Goal: Transaction & Acquisition: Obtain resource

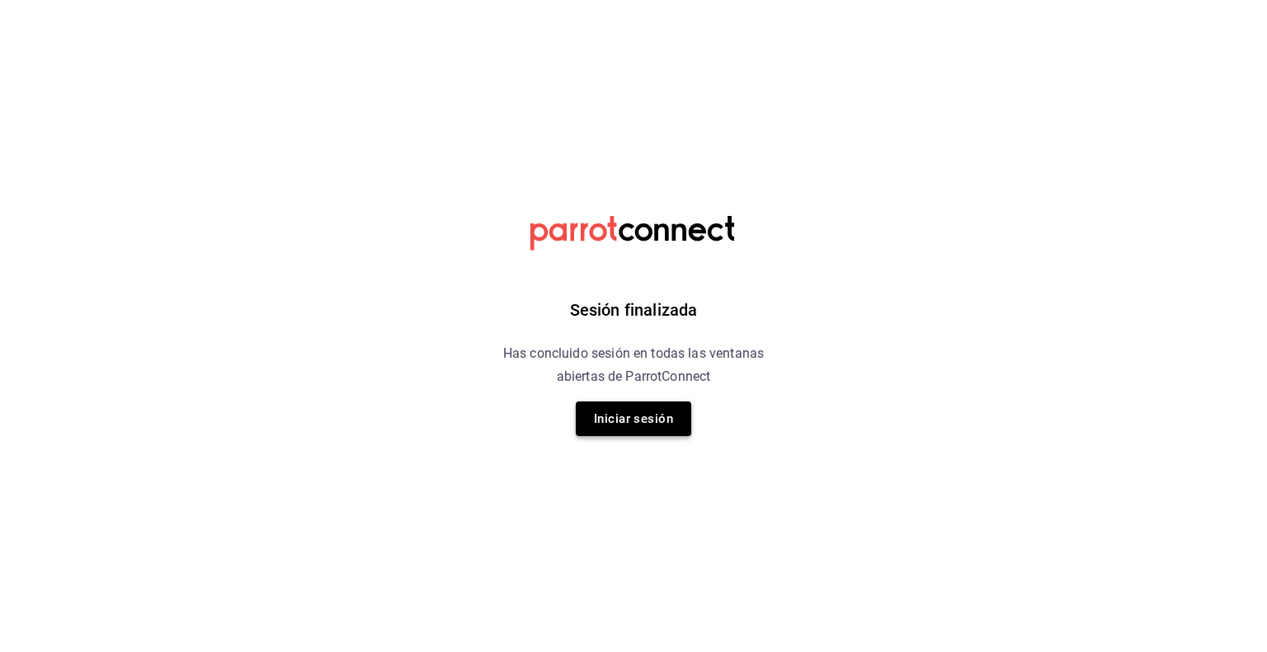
click at [603, 412] on button "Iniciar sesión" at bounding box center [633, 419] width 115 height 35
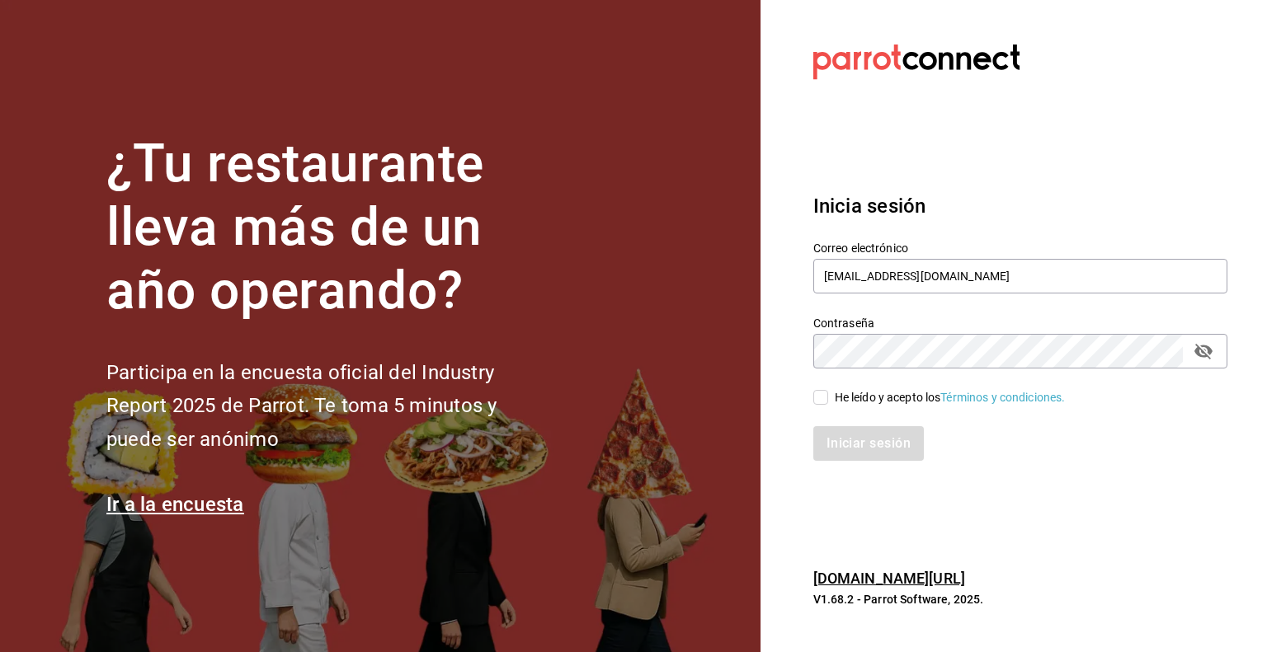
click at [820, 400] on input "He leído y acepto los Términos y condiciones." at bounding box center [820, 397] width 15 height 15
checkbox input "true"
click at [845, 454] on button "Iniciar sesión" at bounding box center [869, 443] width 112 height 35
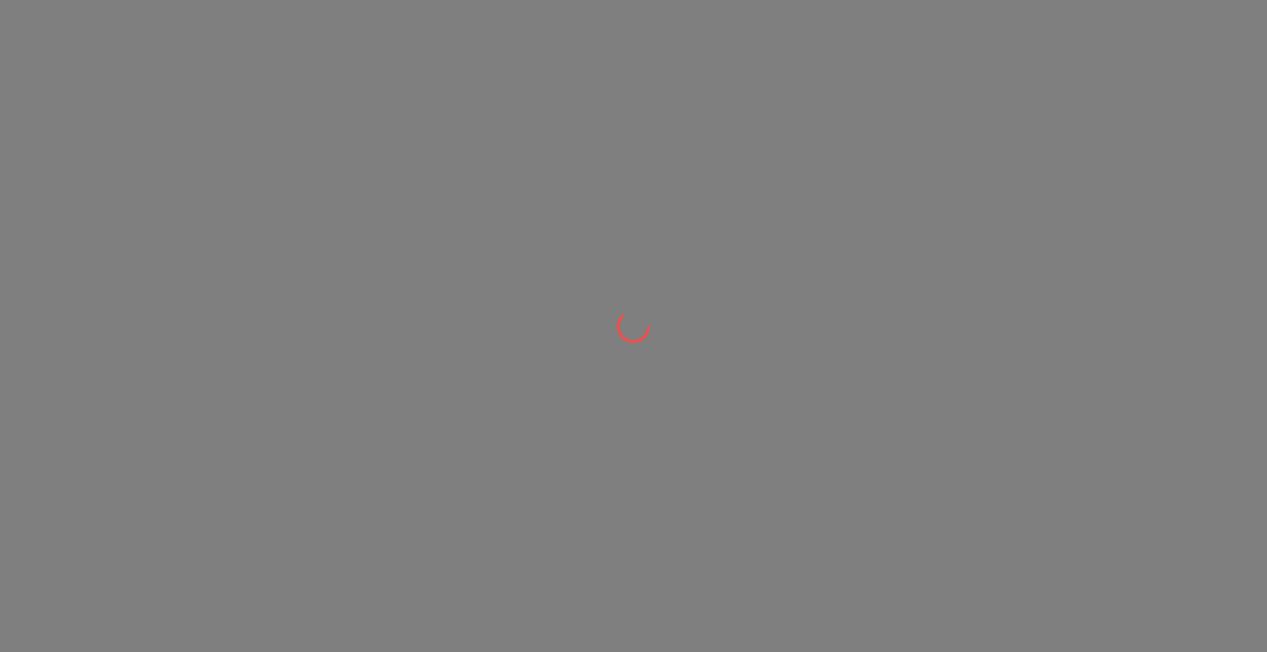
click at [445, 496] on div at bounding box center [633, 326] width 1267 height 652
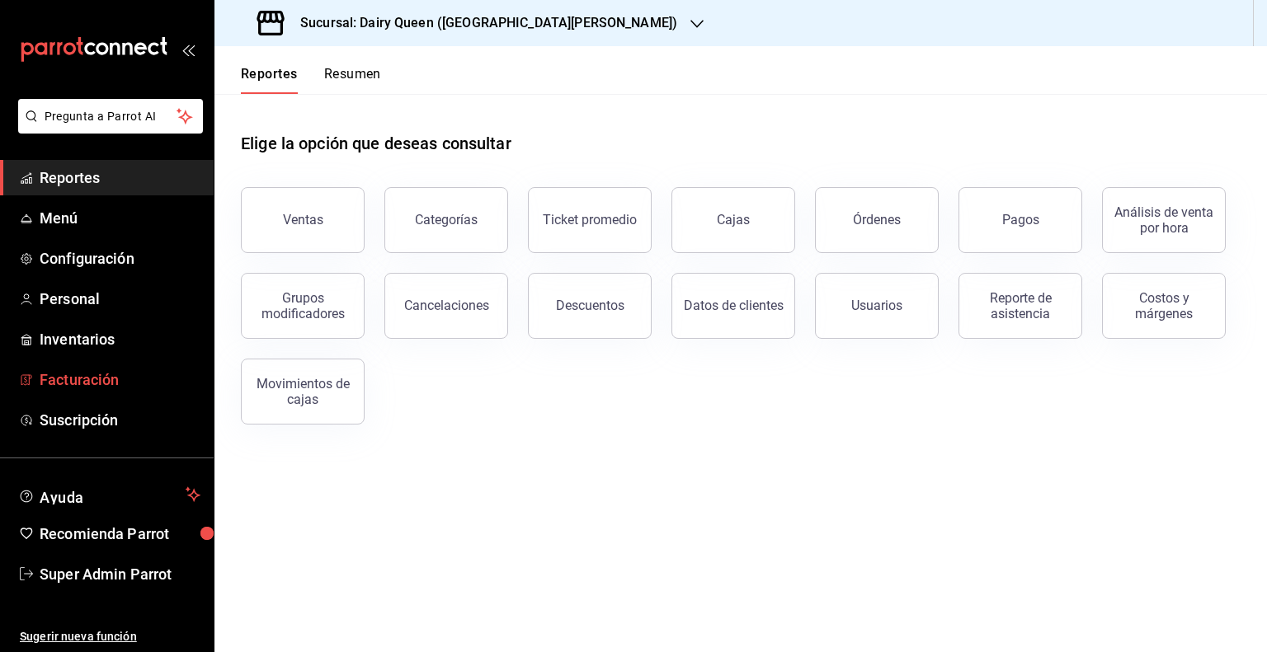
click at [82, 375] on span "Facturación" at bounding box center [120, 380] width 161 height 22
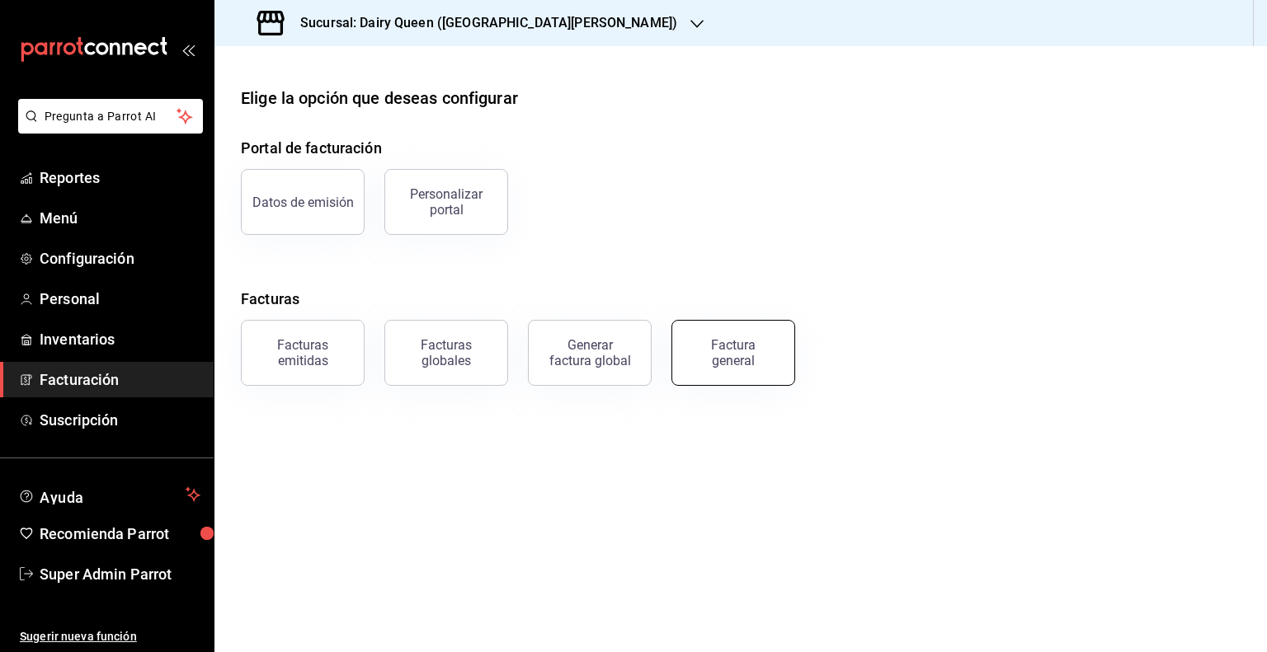
click at [710, 342] on div "Factura general" at bounding box center [733, 352] width 82 height 31
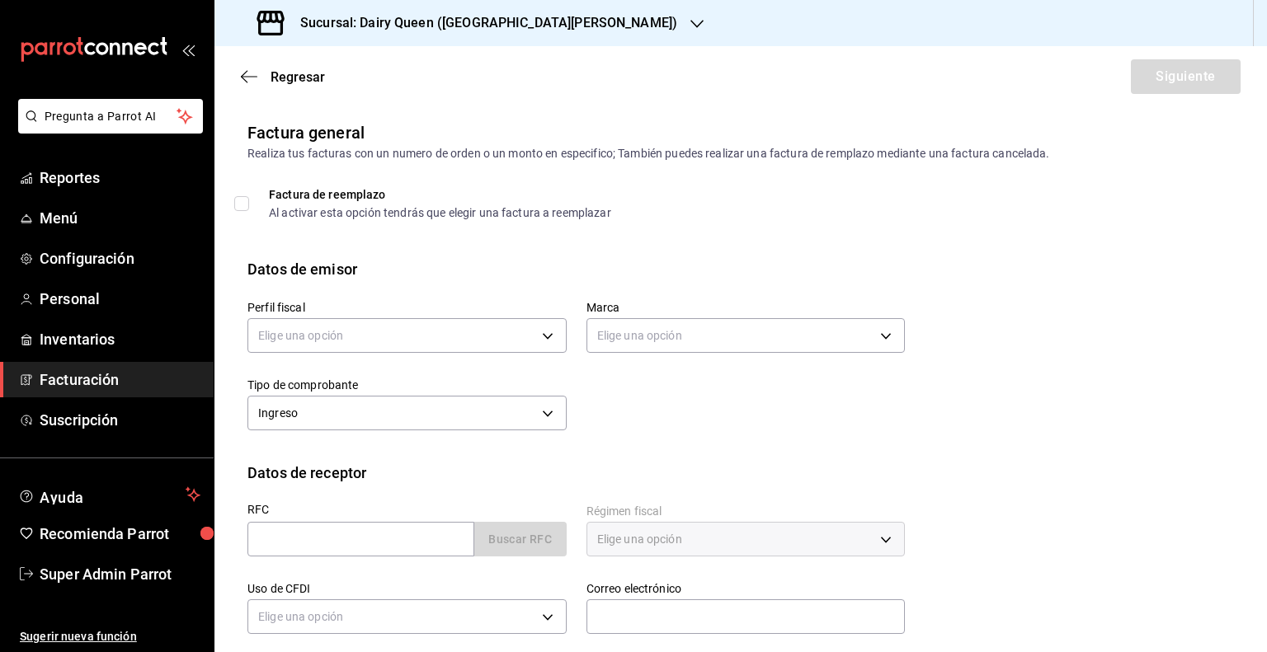
click at [271, 89] on div "Regresar Siguiente" at bounding box center [740, 76] width 1052 height 61
click at [258, 82] on span "Regresar" at bounding box center [283, 77] width 84 height 16
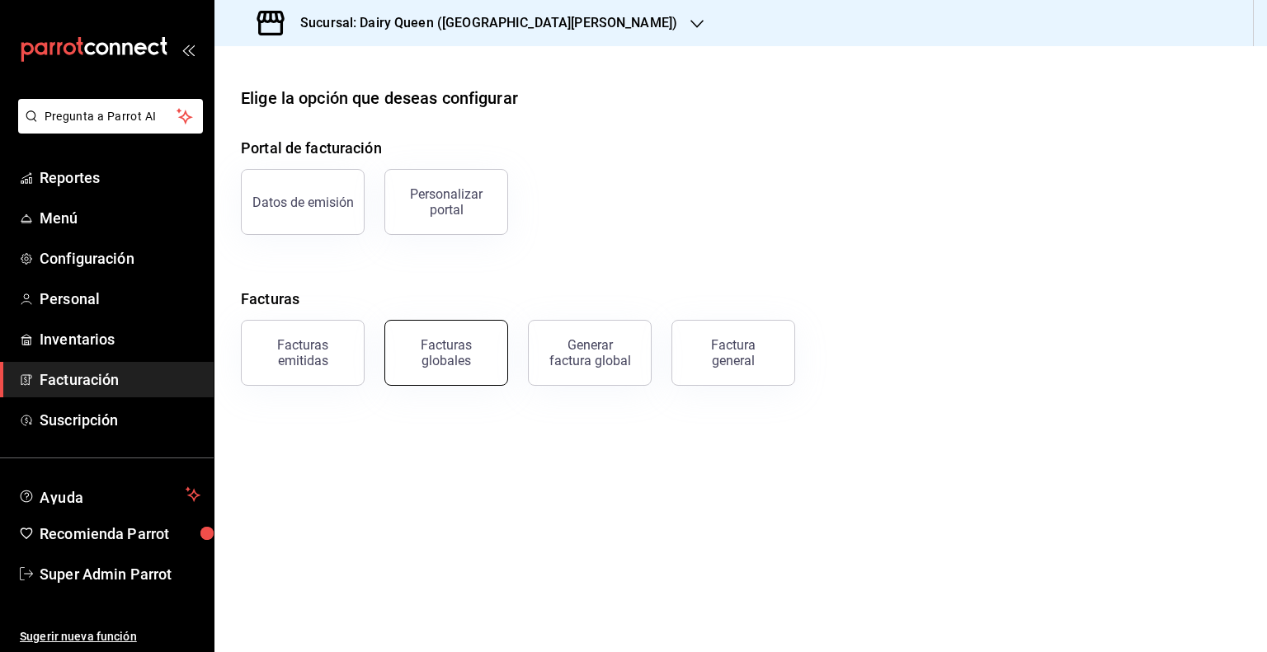
click at [465, 334] on button "Facturas globales" at bounding box center [446, 353] width 124 height 66
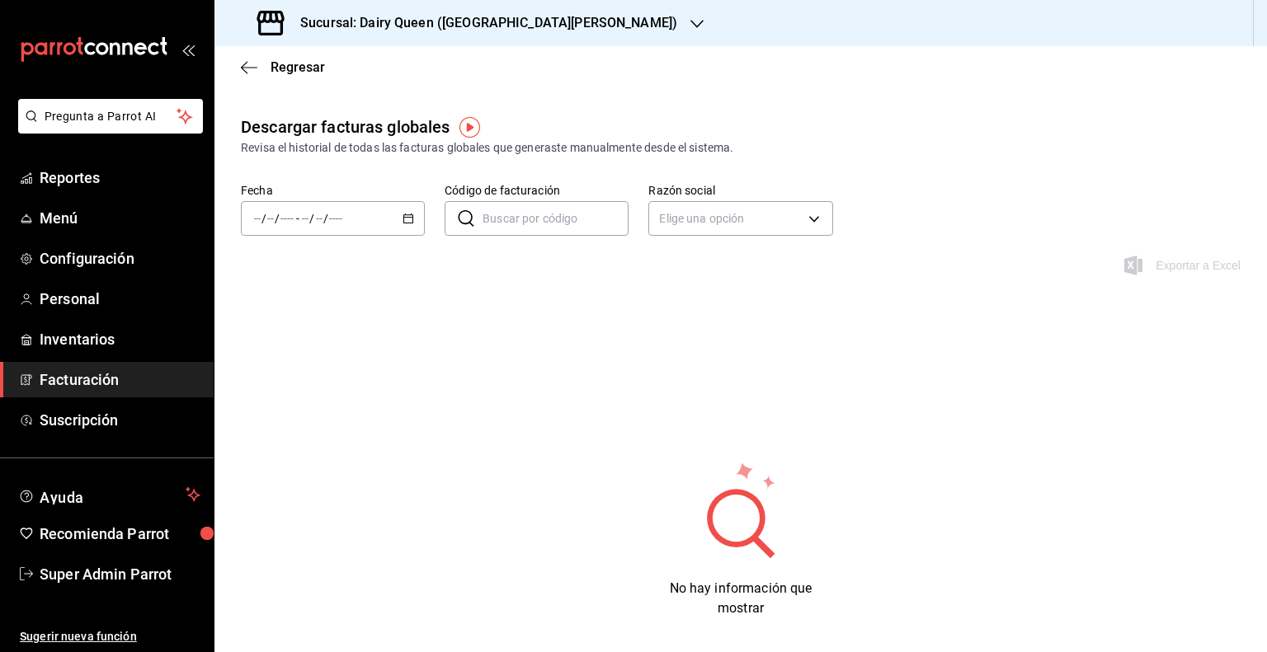
click at [402, 221] on icon "button" at bounding box center [408, 219] width 12 height 12
click at [303, 385] on span "Mes actual" at bounding box center [319, 379] width 128 height 17
click at [406, 217] on icon "button" at bounding box center [408, 219] width 12 height 12
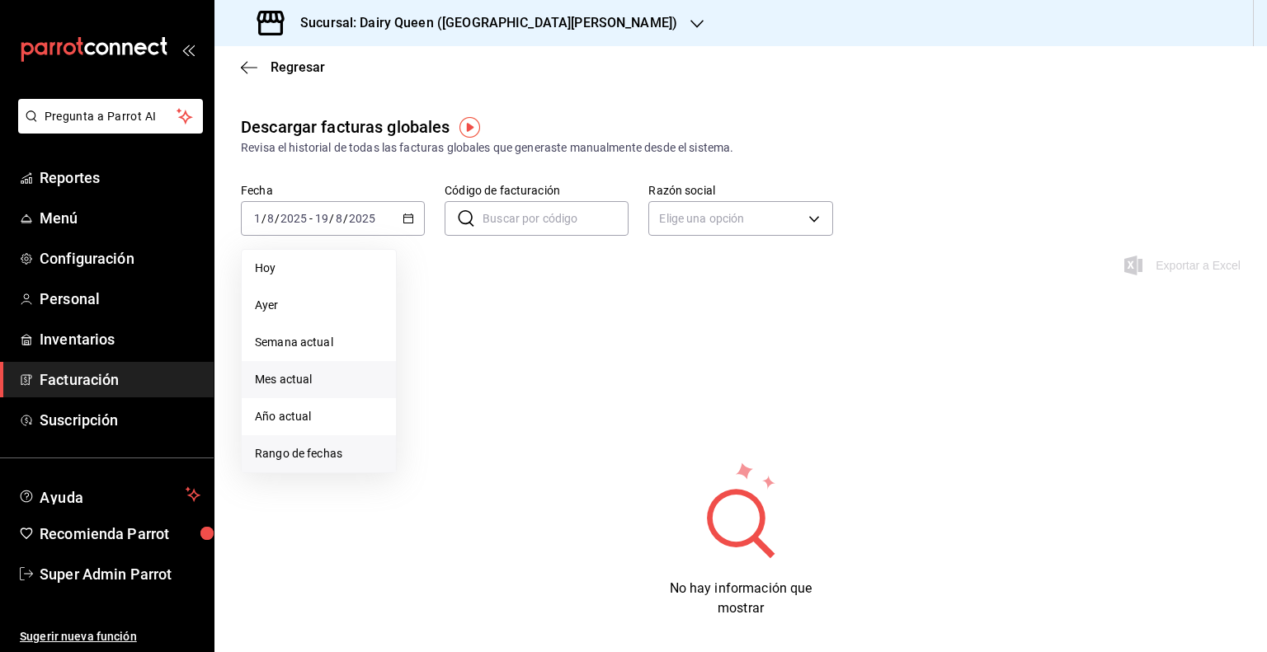
click at [322, 456] on span "Rango de fechas" at bounding box center [319, 453] width 128 height 17
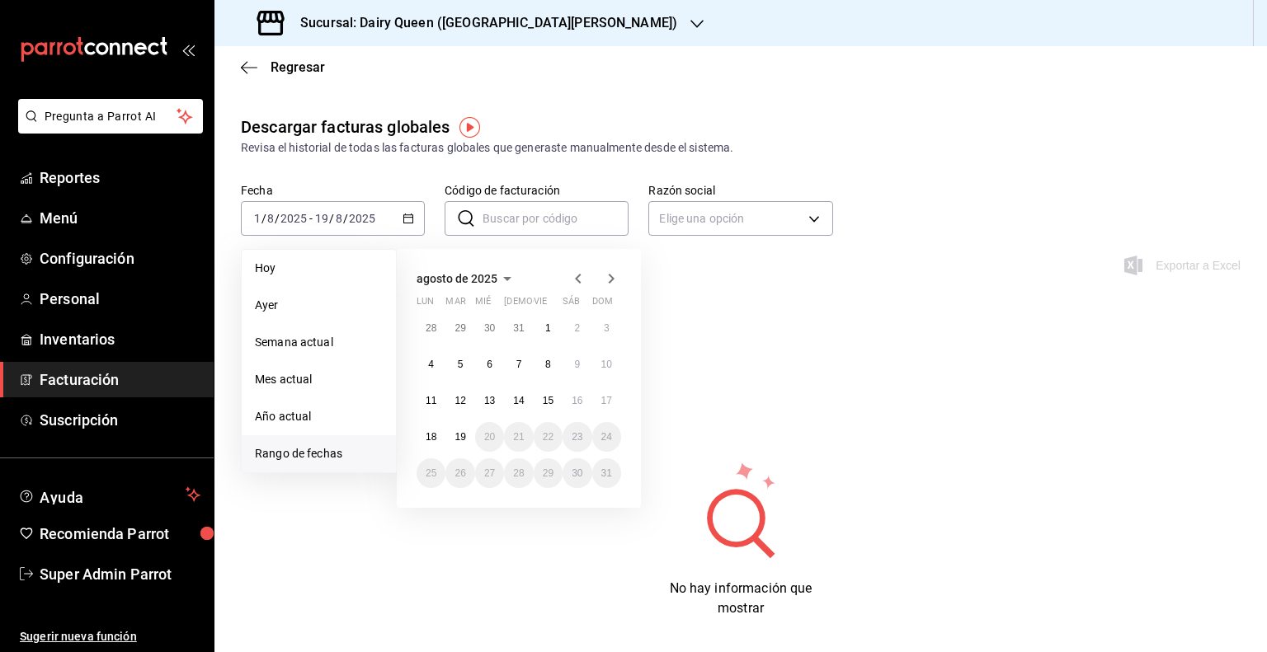
click at [576, 279] on icon "button" at bounding box center [578, 279] width 6 height 10
click at [464, 327] on button "1" at bounding box center [459, 328] width 29 height 30
click at [521, 483] on button "31" at bounding box center [518, 474] width 29 height 30
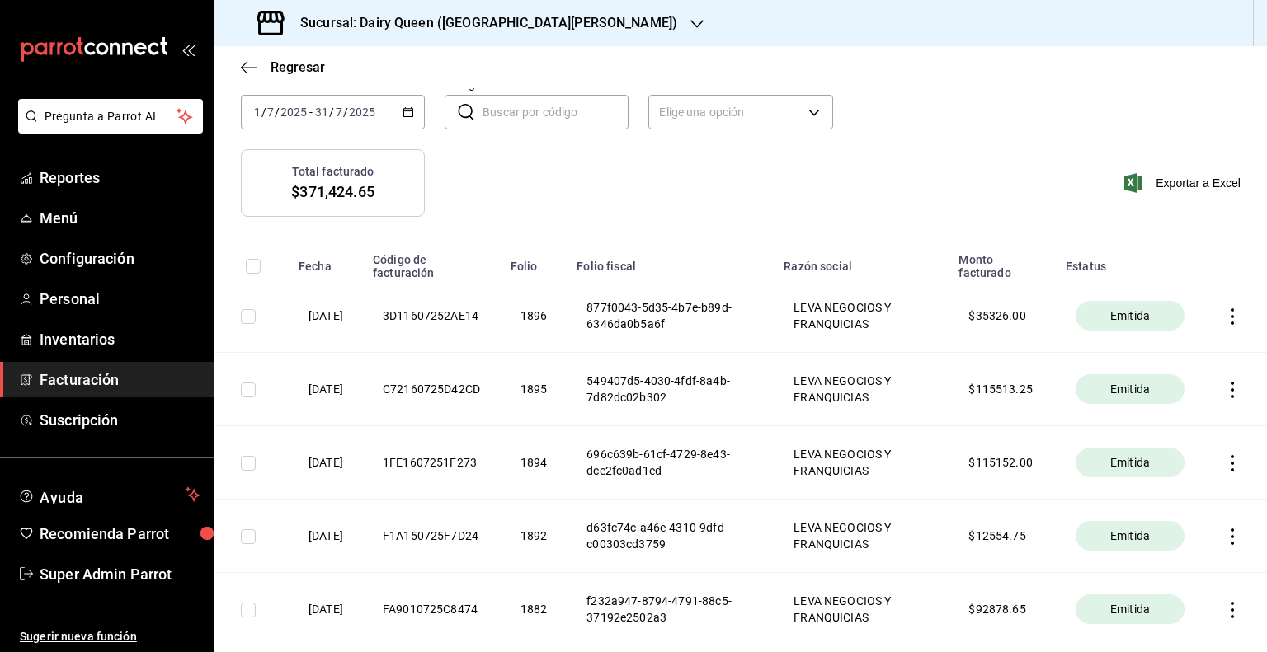
scroll to position [96, 0]
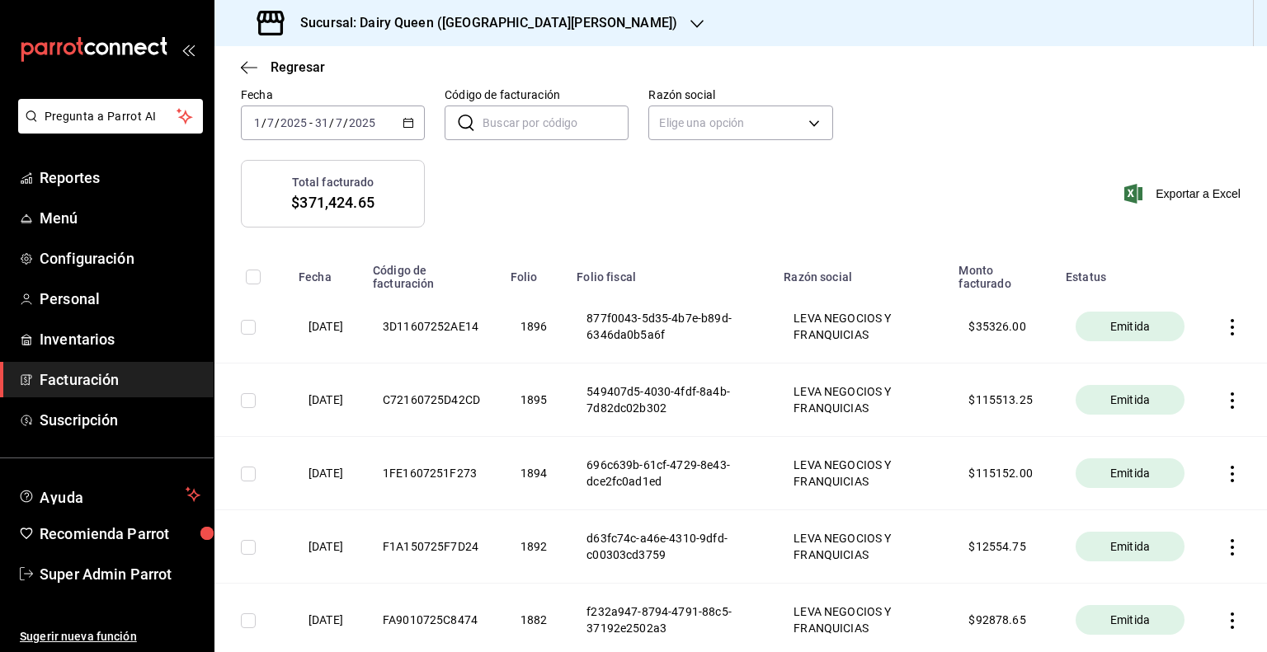
click at [1224, 322] on icon "button" at bounding box center [1232, 327] width 16 height 16
click at [1122, 274] on li "Descargar PDF" at bounding box center [1155, 287] width 145 height 42
click at [92, 172] on span "Reportes" at bounding box center [120, 178] width 161 height 22
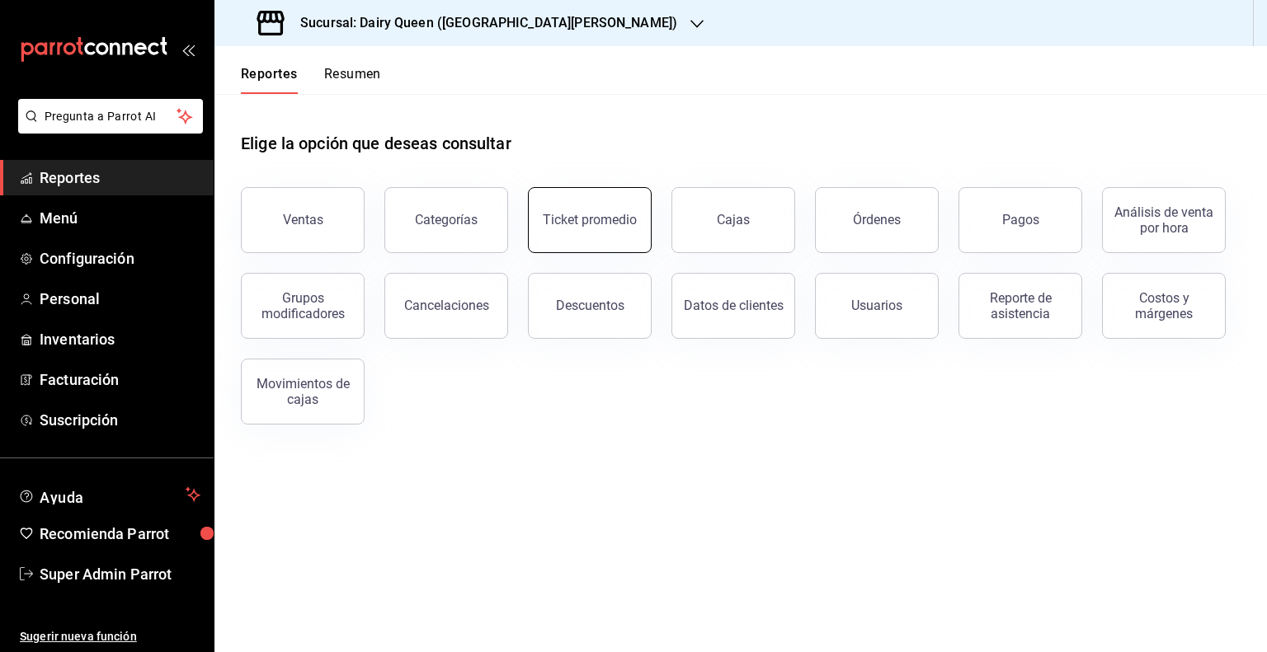
click at [571, 226] on div "Ticket promedio" at bounding box center [590, 220] width 94 height 16
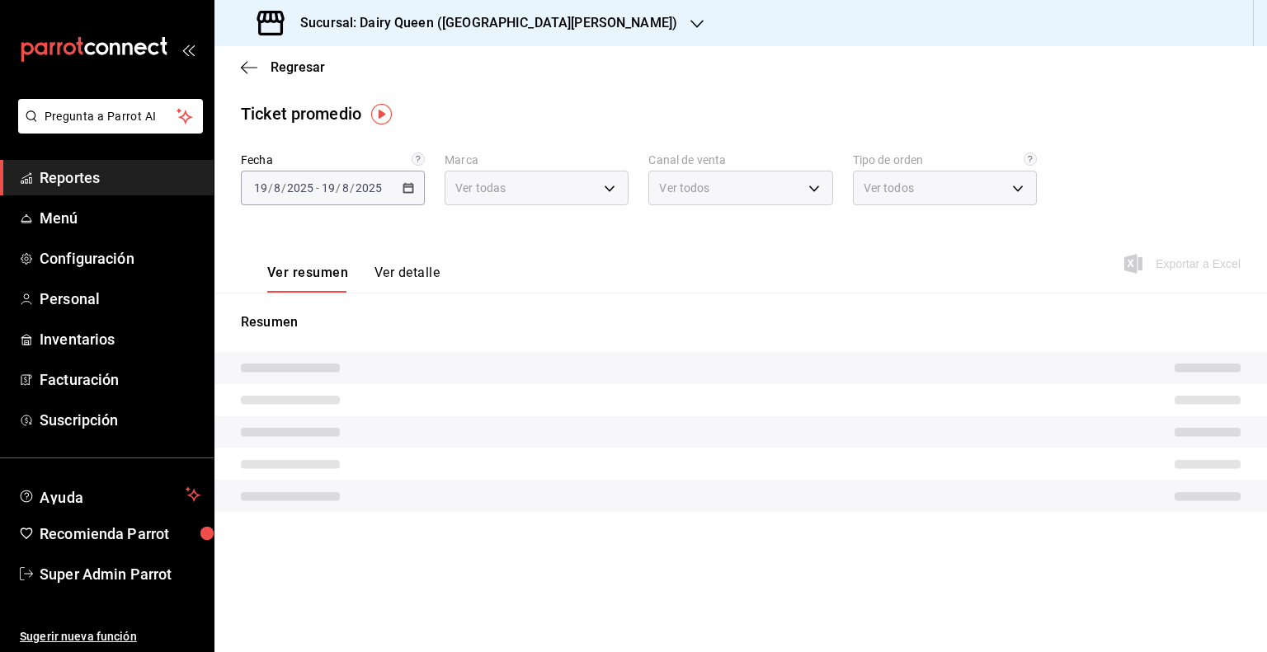
type input "d2163cea-2ef0-45cb-bd37-11a35bcd20b9"
type input "PARROT,UBER_EATS,RAPPI,DIDI_FOOD,ONLINE"
type input "56135041-d562-487a-bc7d-7124fb96dbb6,EXTERNAL"
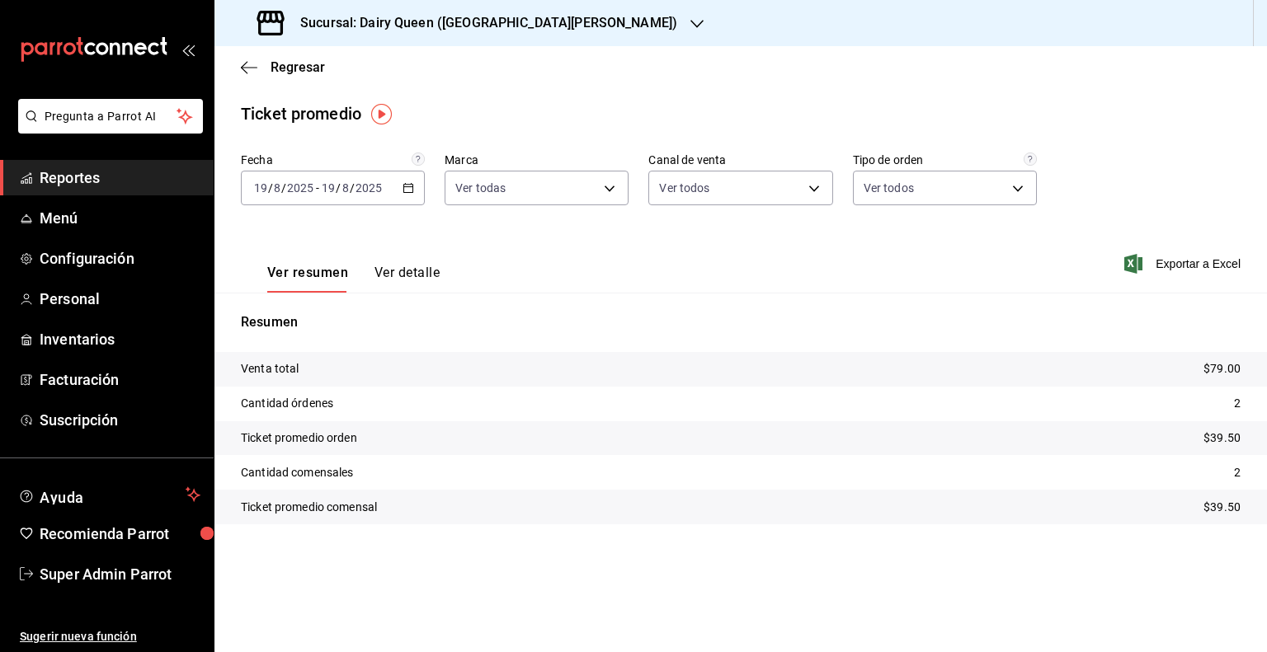
click at [398, 194] on div "[DATE] [DATE] - [DATE] [DATE]" at bounding box center [333, 188] width 184 height 35
click at [264, 270] on span "Ayer" at bounding box center [319, 274] width 128 height 17
click at [409, 270] on button "Ver detalle" at bounding box center [406, 279] width 65 height 28
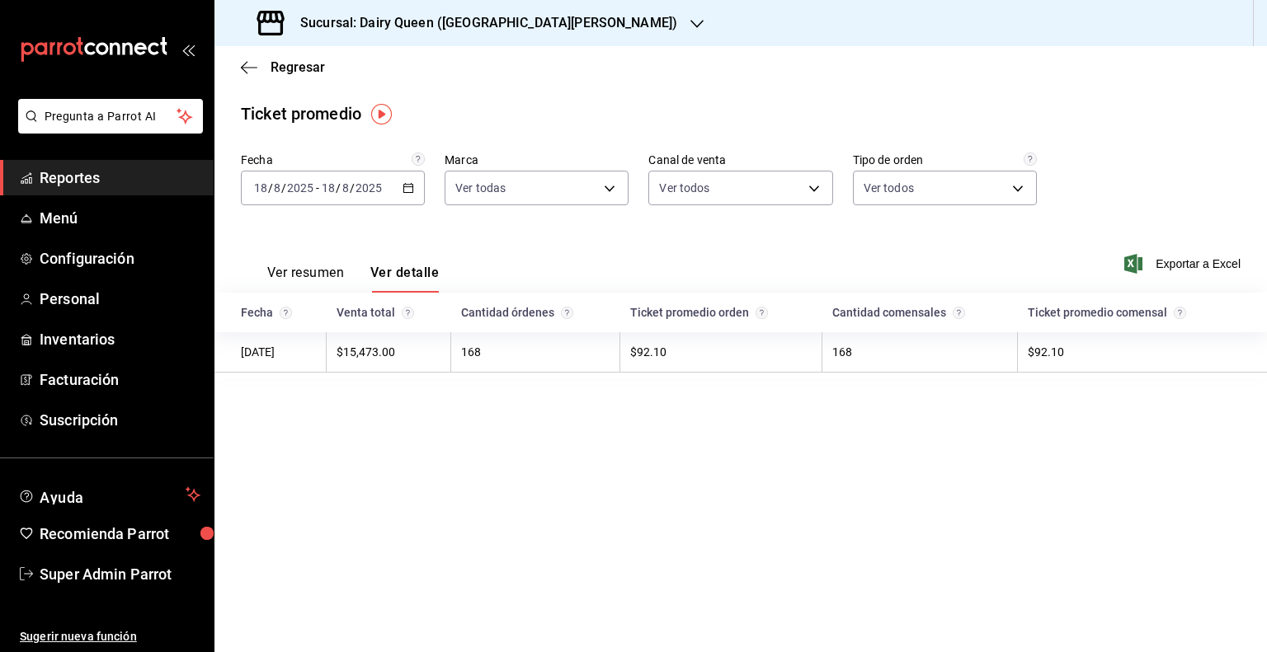
click at [373, 352] on td "$15,473.00" at bounding box center [389, 352] width 125 height 40
click at [241, 66] on icon "button" at bounding box center [244, 67] width 7 height 12
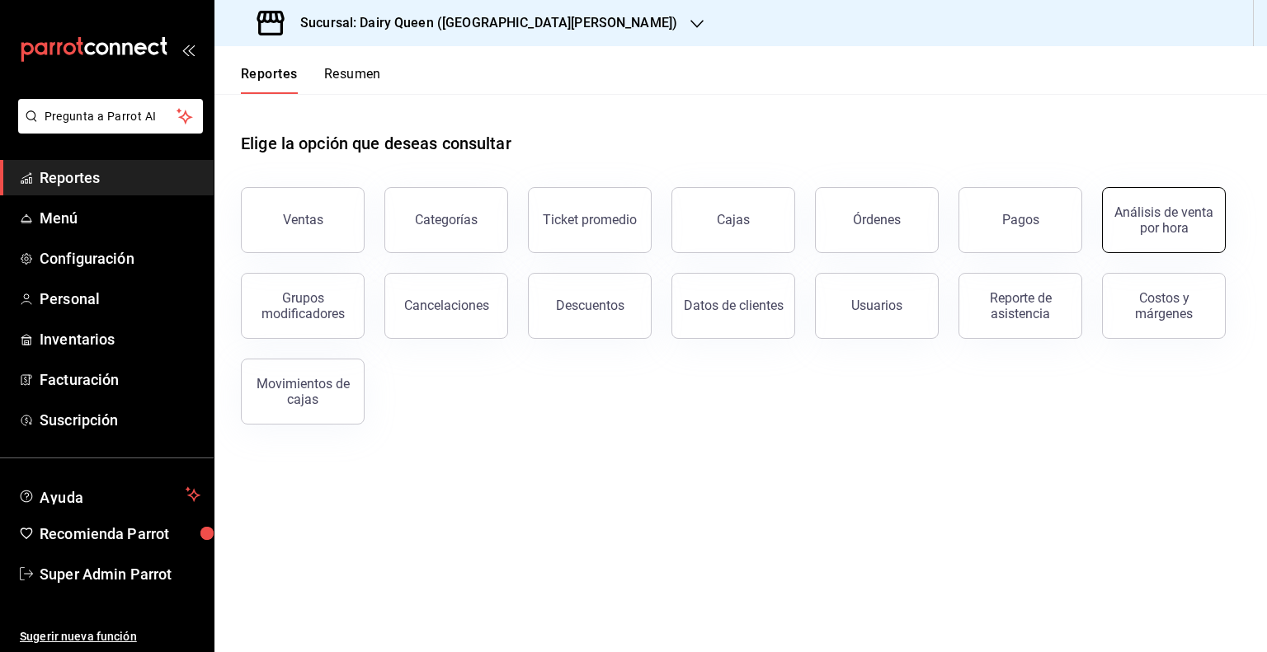
click at [1173, 219] on div "Análisis de venta por hora" at bounding box center [1164, 220] width 102 height 31
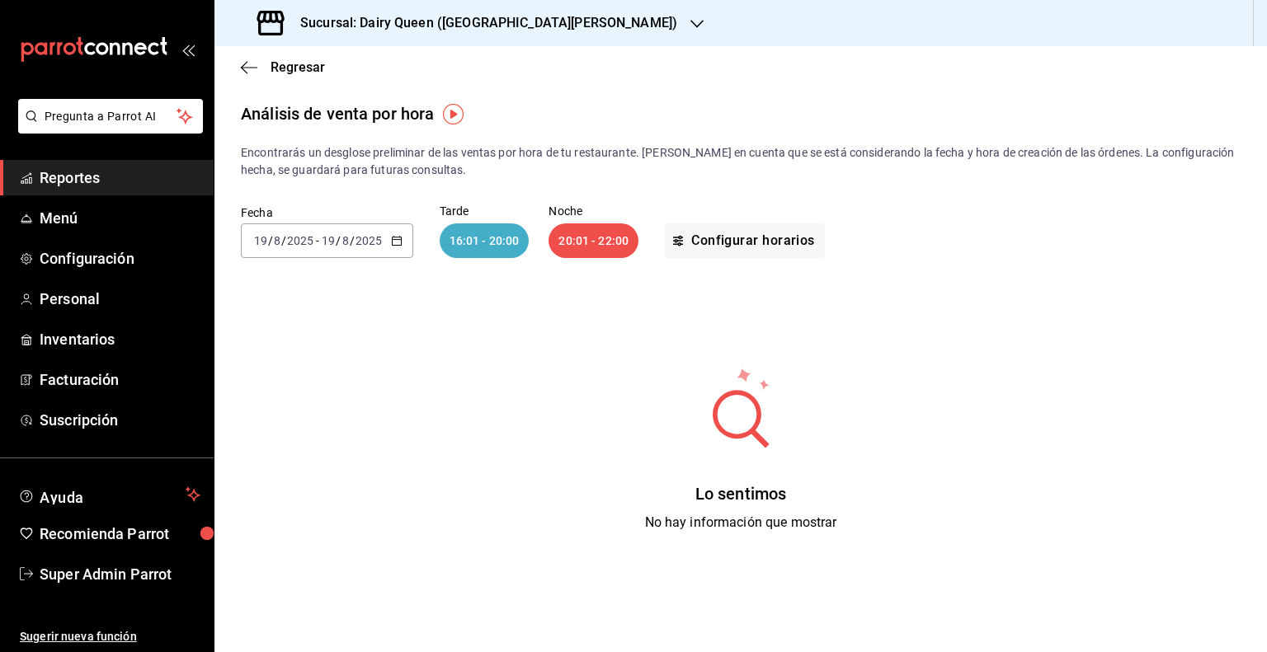
click at [384, 247] on div "[DATE] [DATE] - [DATE] [DATE]" at bounding box center [327, 241] width 172 height 35
click at [290, 336] on span "Ayer" at bounding box center [319, 327] width 128 height 17
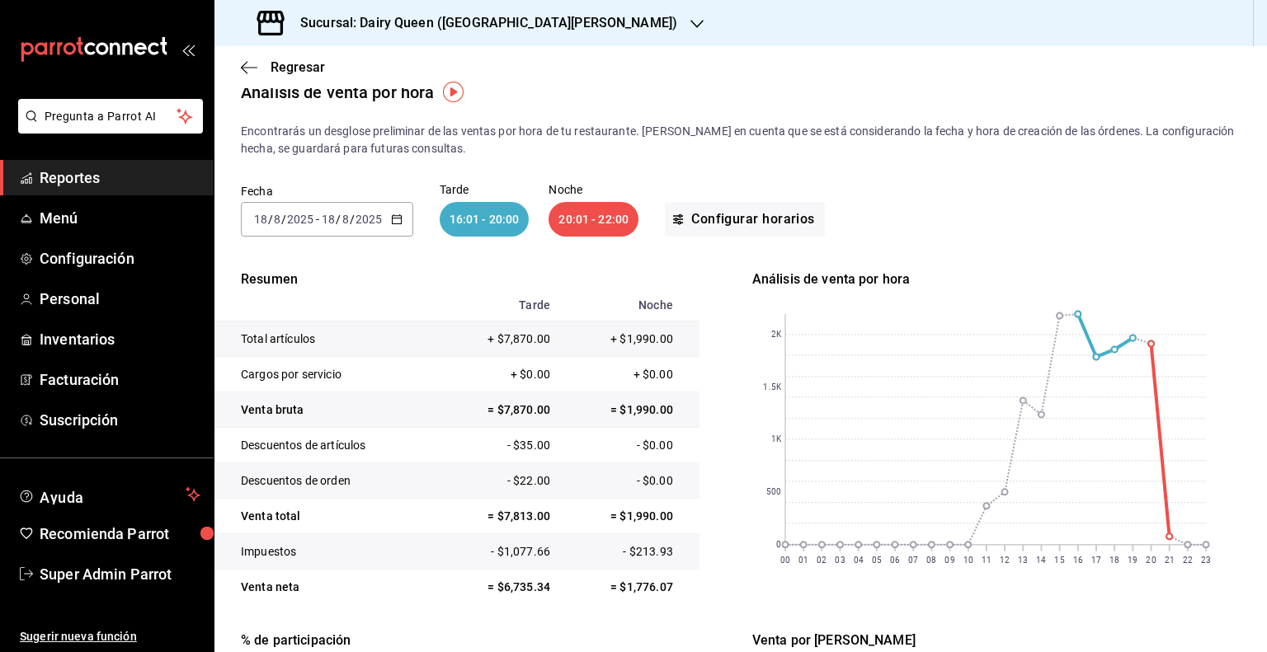
scroll to position [18, 0]
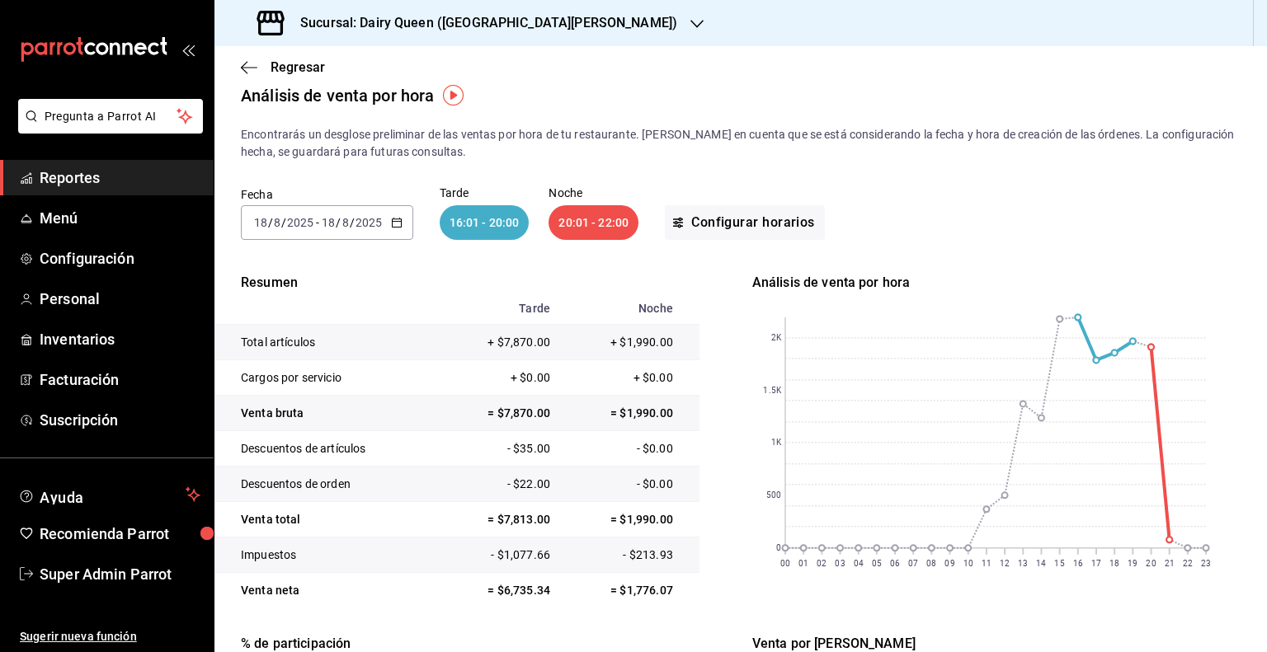
click at [407, 233] on div "[DATE] [DATE] - [DATE] [DATE]" at bounding box center [327, 222] width 172 height 35
click at [299, 378] on span "Mes actual" at bounding box center [319, 383] width 128 height 17
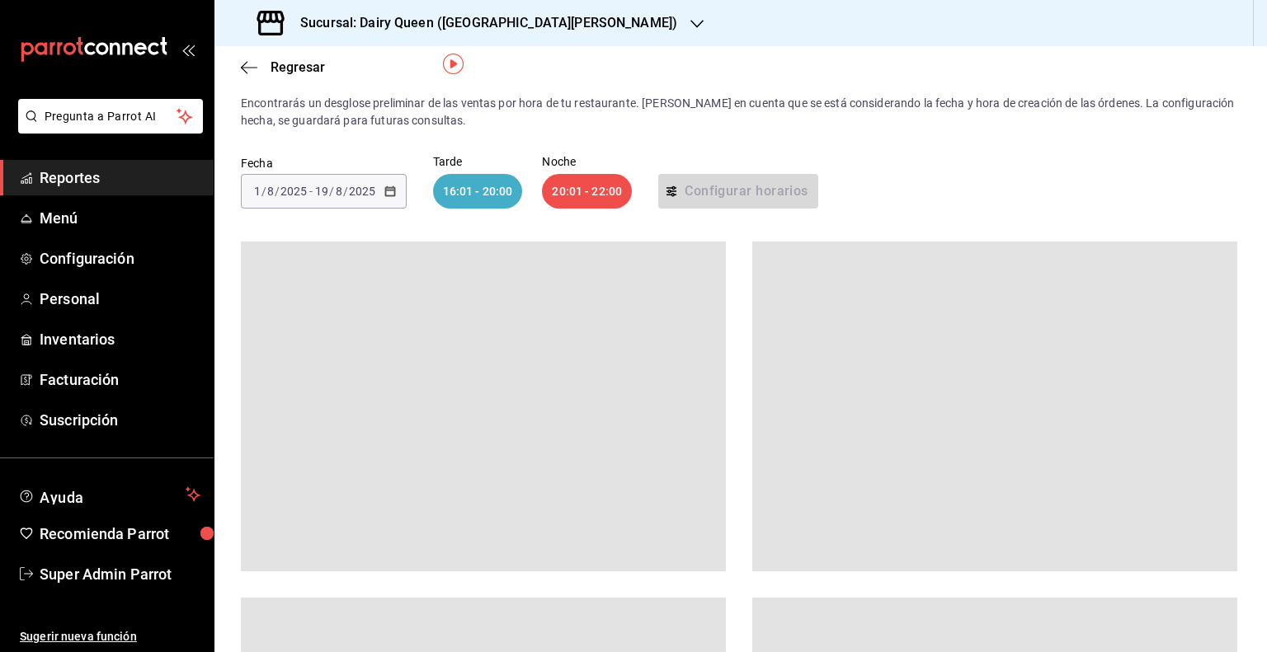
scroll to position [49, 0]
click at [99, 128] on button "Pregunta a Parrot AI" at bounding box center [110, 116] width 185 height 35
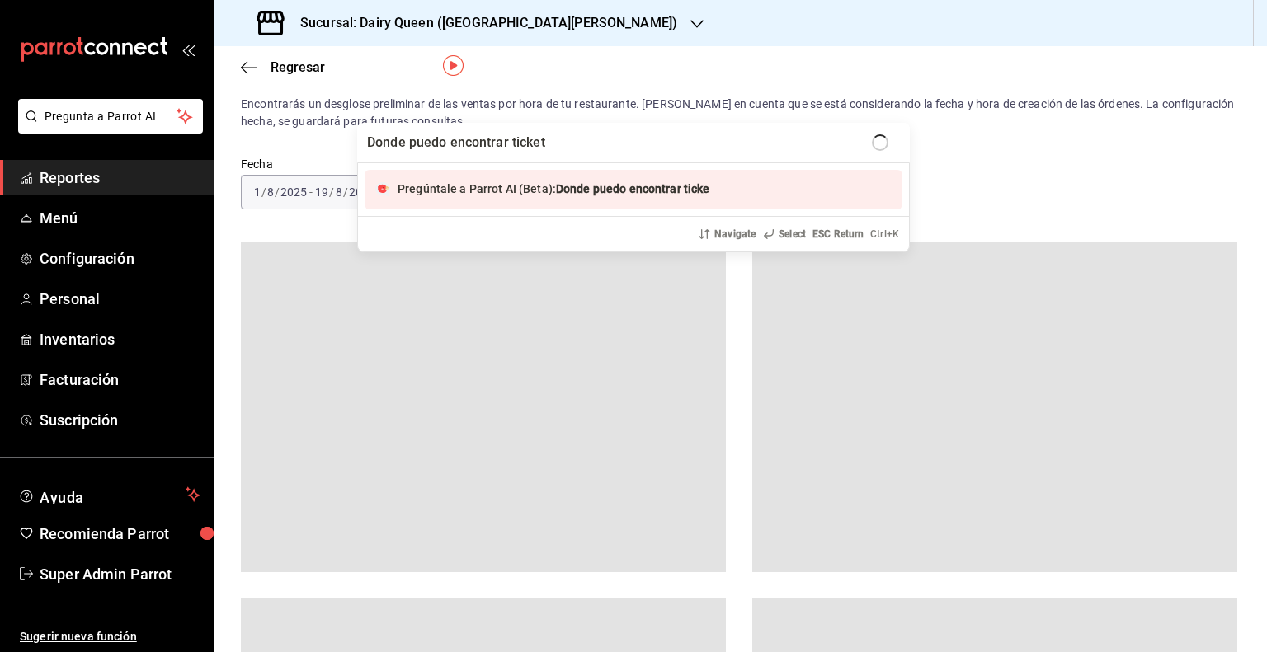
type input "Donde puedo encontrar tickets"
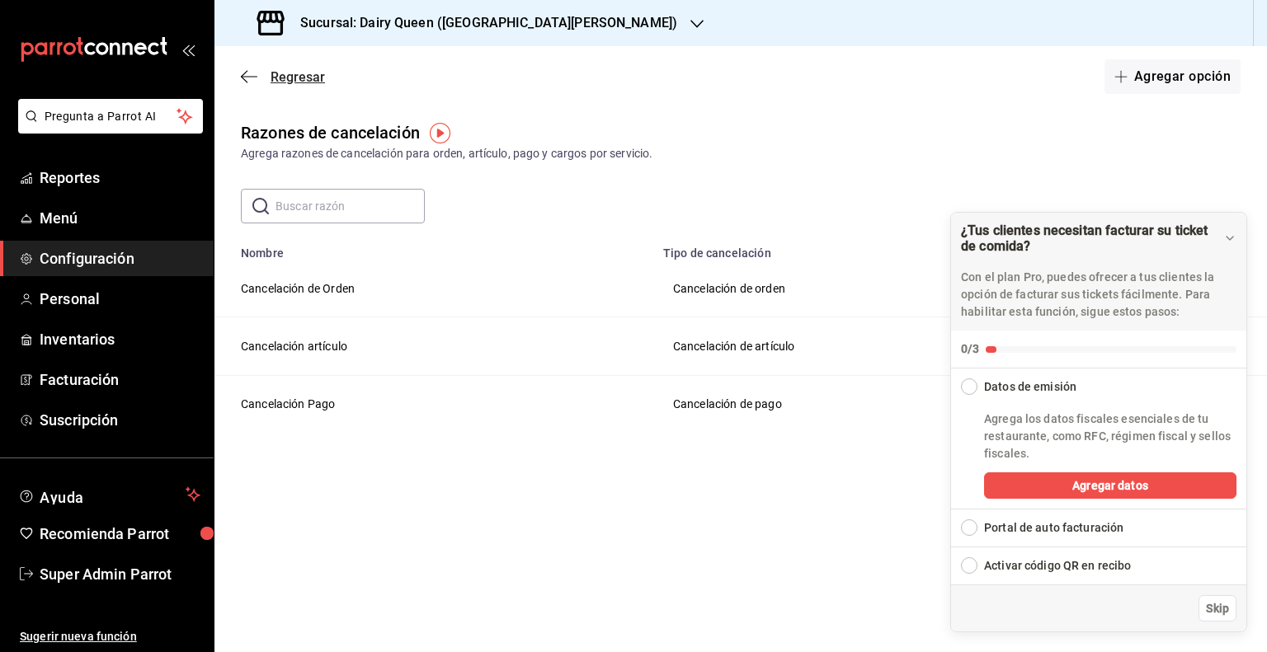
click at [251, 84] on span "Regresar" at bounding box center [283, 77] width 84 height 16
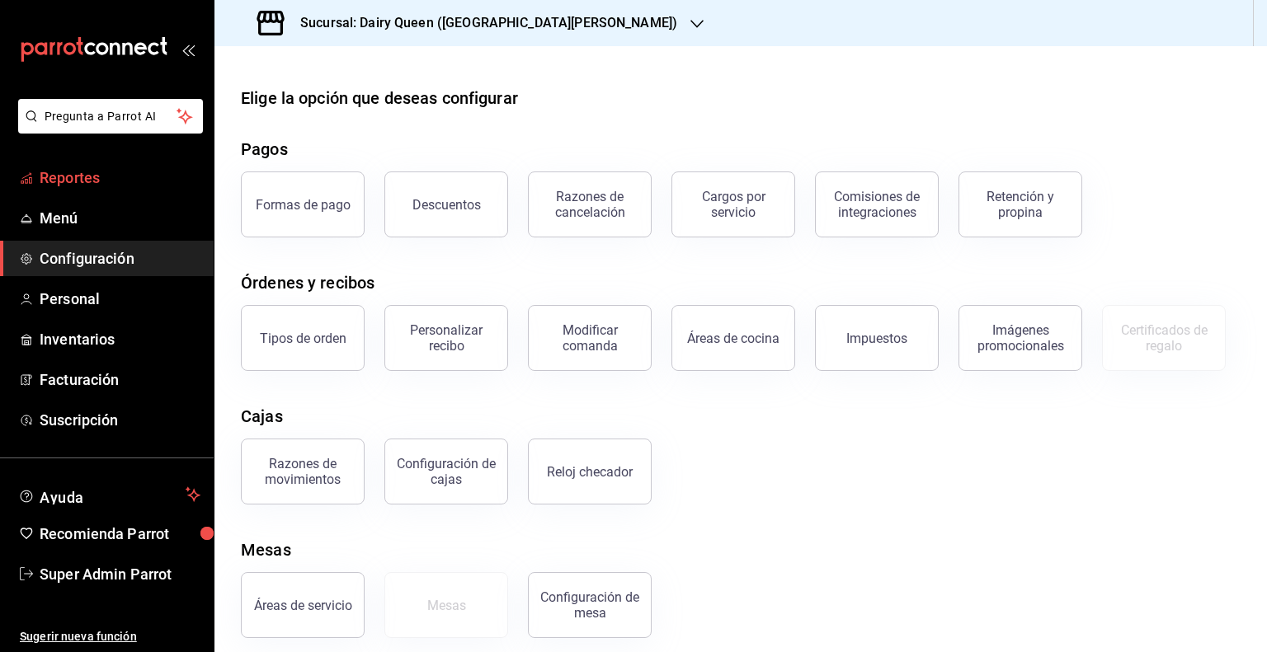
click at [109, 171] on span "Reportes" at bounding box center [120, 178] width 161 height 22
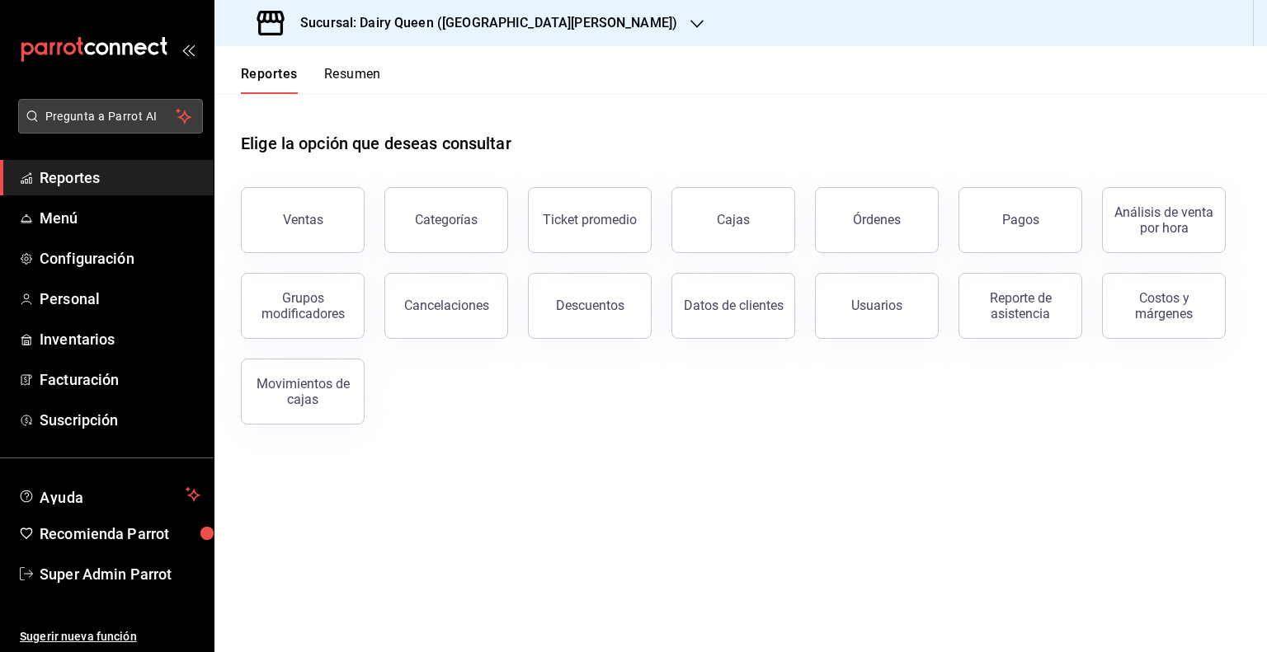
click at [95, 106] on button "Pregunta a Parrot AI" at bounding box center [110, 116] width 185 height 35
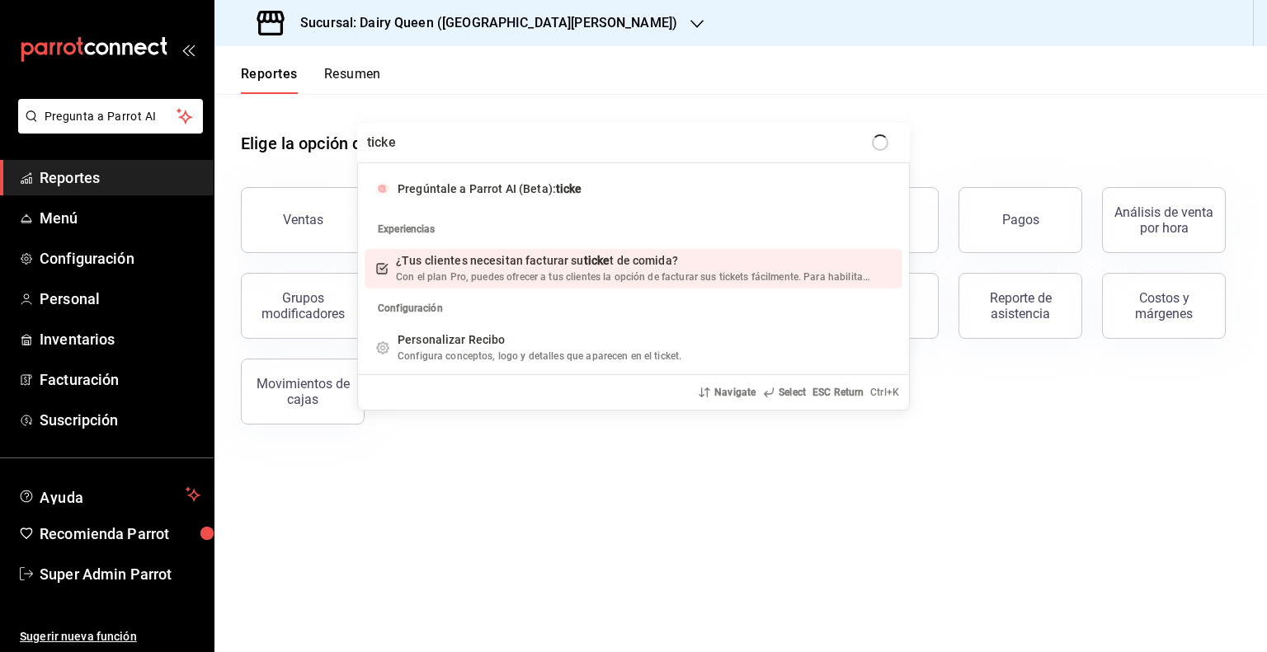
type input "ticket"
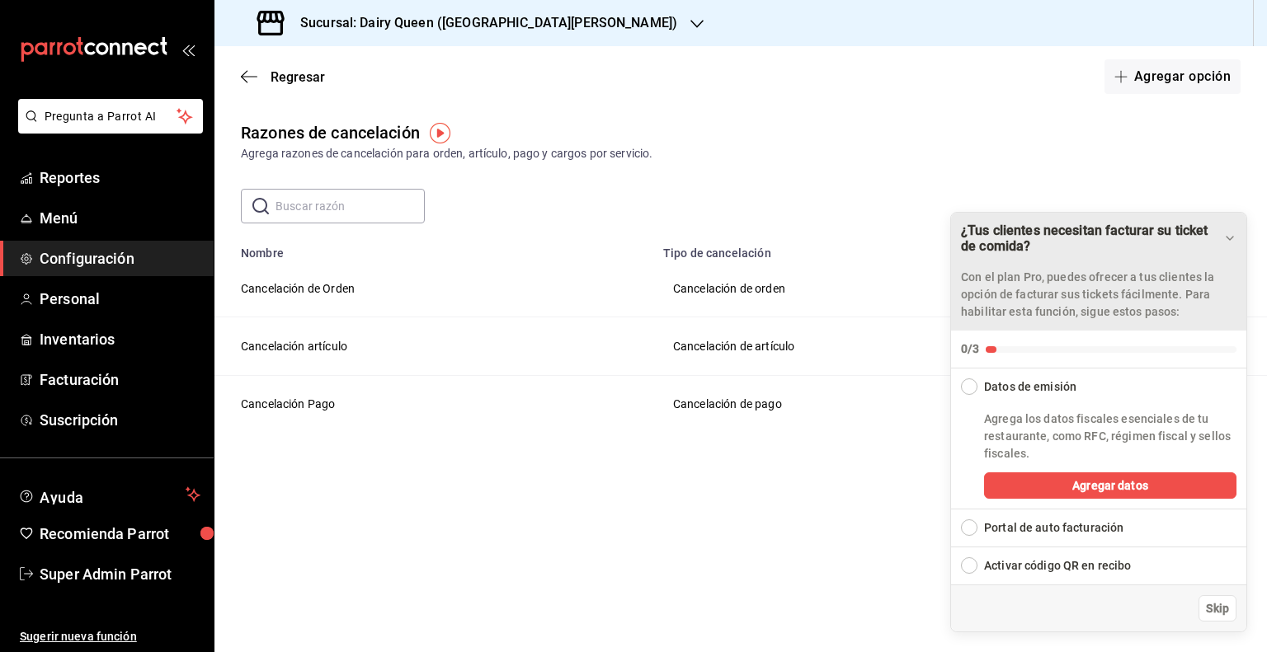
click at [1210, 236] on div "¿Tus clientes necesitan facturar su ticket de comida?" at bounding box center [1092, 238] width 262 height 31
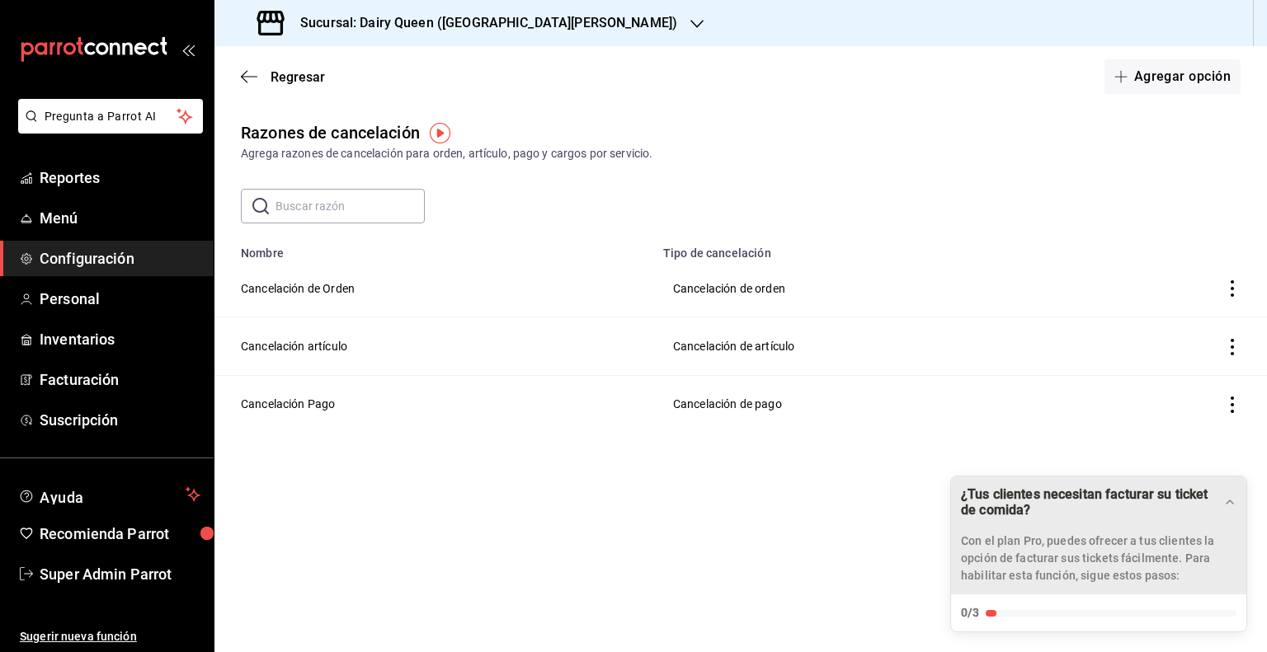
click at [1102, 530] on div "Con el plan Pro, puedes ofrecer a tus clientes la opción de facturar sus ticket…" at bounding box center [1098, 553] width 275 height 64
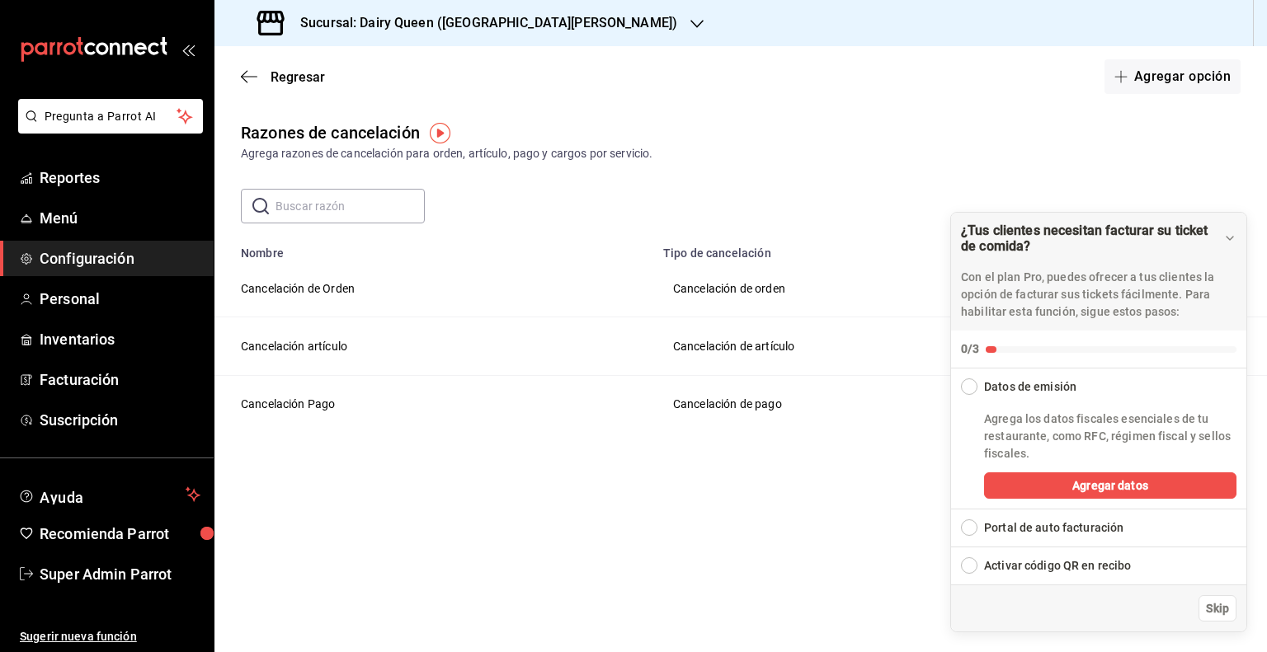
click at [610, 492] on div "Razones de cancelación Agrega razones de cancelación para orden, artículo, pago…" at bounding box center [740, 309] width 1052 height 379
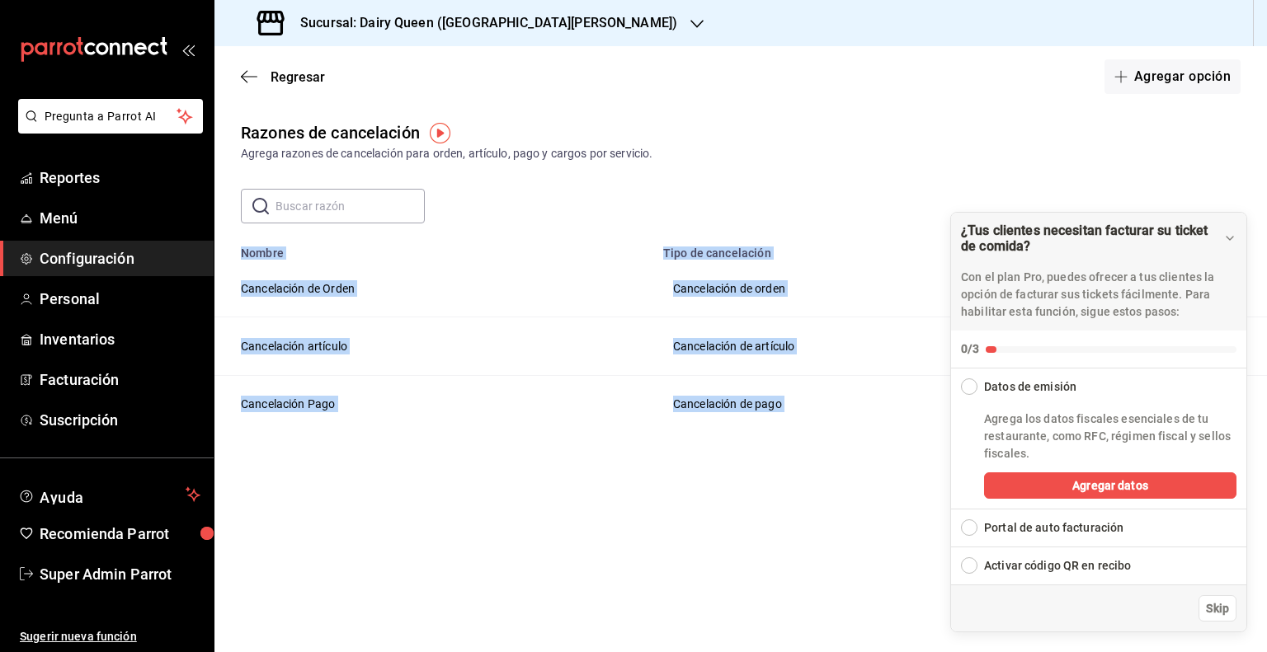
click at [610, 492] on div "Razones de cancelación Agrega razones de cancelación para orden, artículo, pago…" at bounding box center [740, 309] width 1052 height 379
click at [452, 402] on td "Cancelación Pago" at bounding box center [433, 404] width 439 height 58
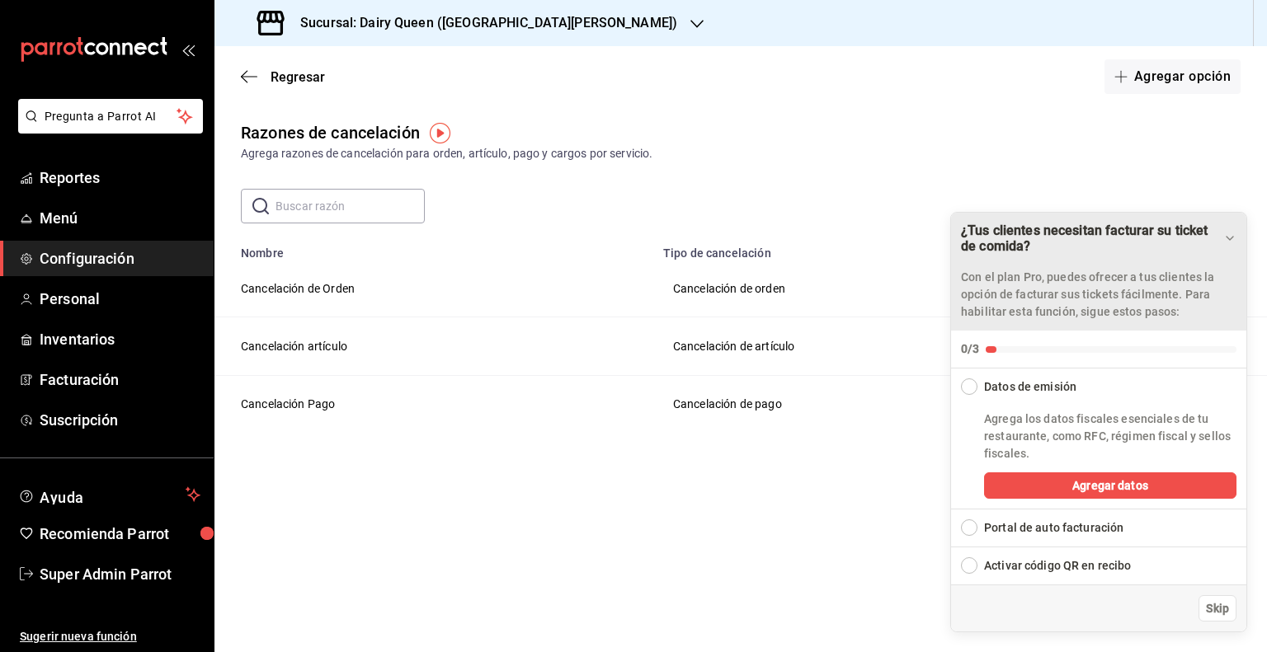
click at [1229, 234] on icon "Drag to move checklist" at bounding box center [1229, 238] width 13 height 13
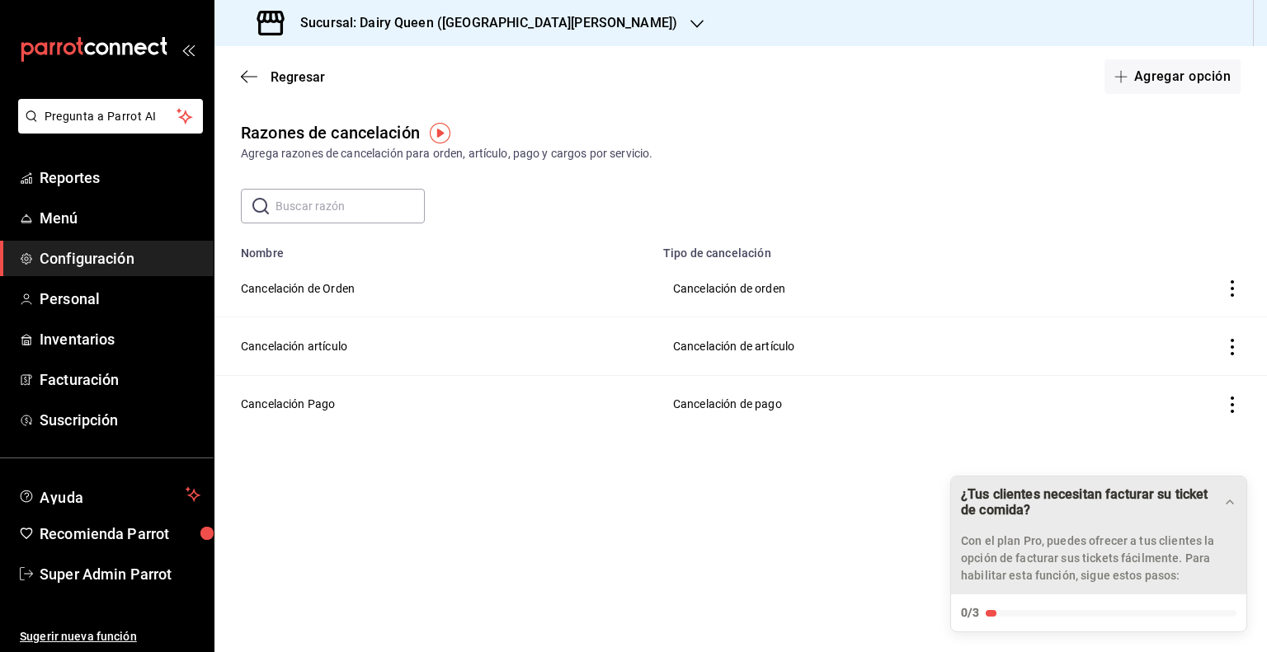
click at [1215, 553] on p "Con el plan Pro, puedes ofrecer a tus clientes la opción de facturar sus ticket…" at bounding box center [1098, 559] width 275 height 52
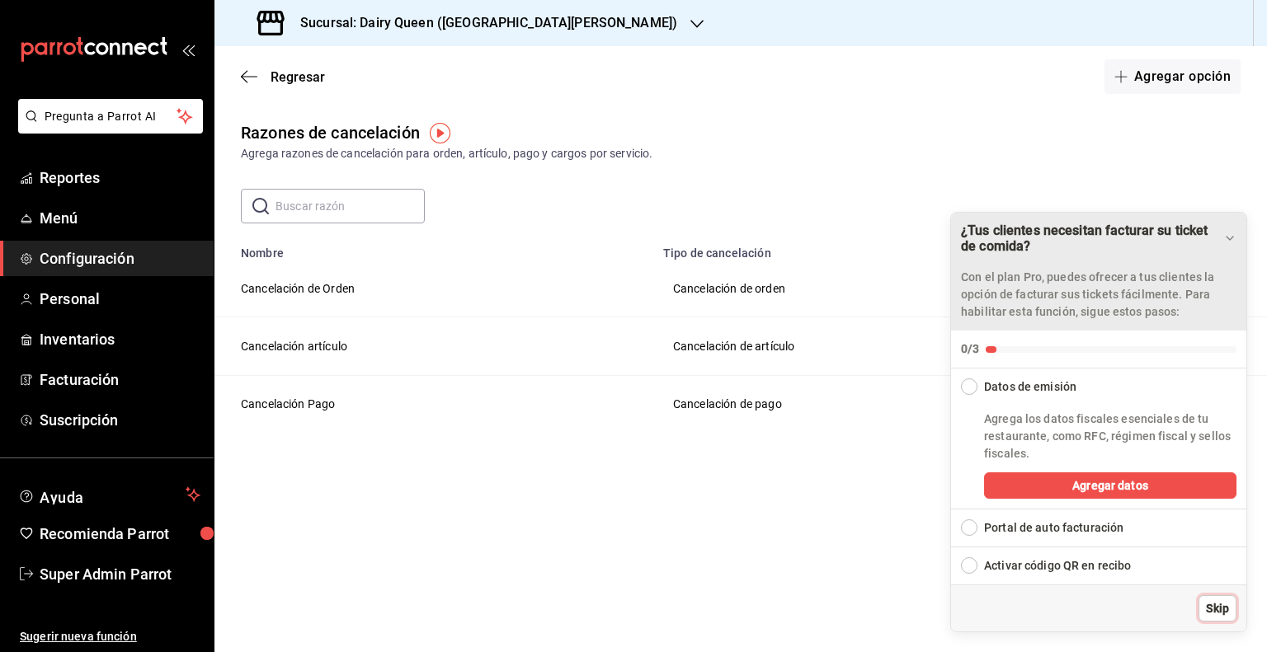
click at [1211, 605] on span "Skip" at bounding box center [1217, 608] width 23 height 17
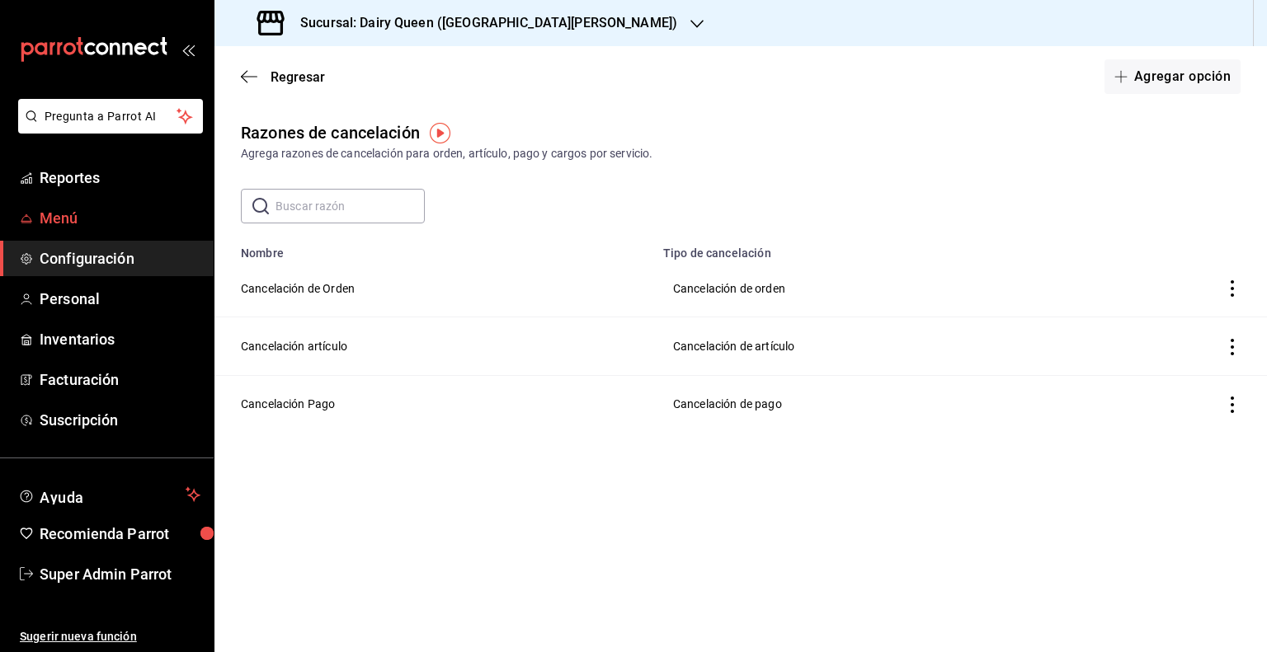
click at [45, 227] on span "Menú" at bounding box center [120, 218] width 161 height 22
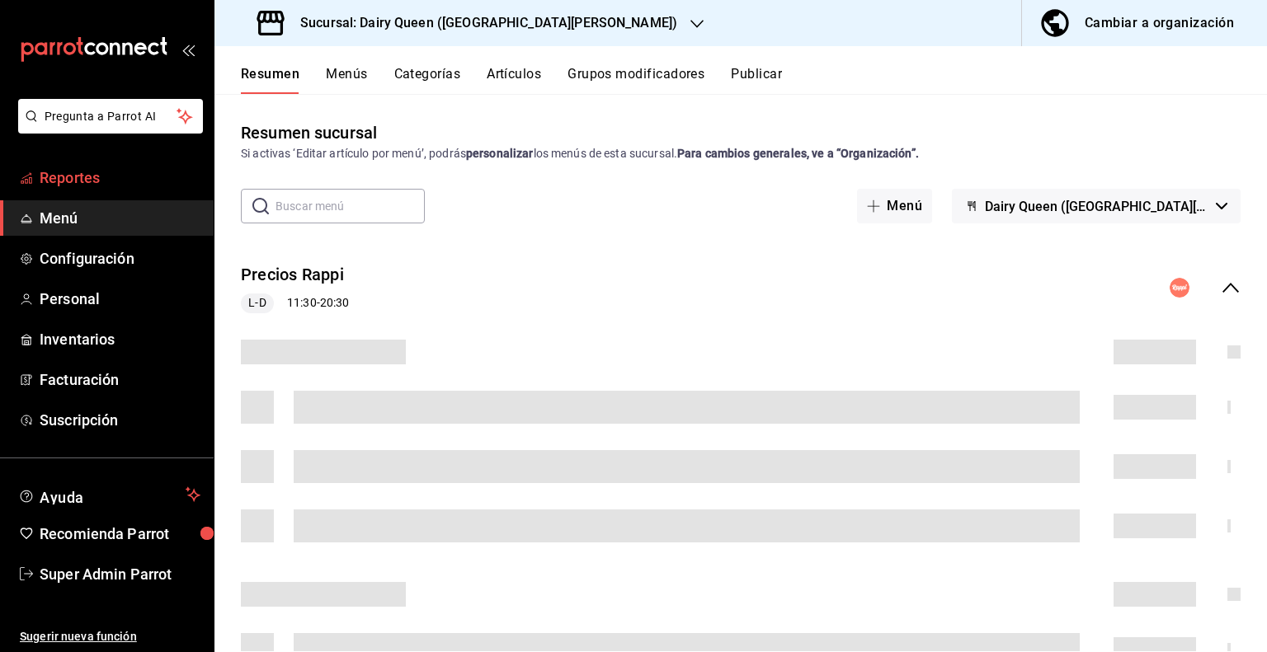
click at [104, 178] on span "Reportes" at bounding box center [120, 178] width 161 height 22
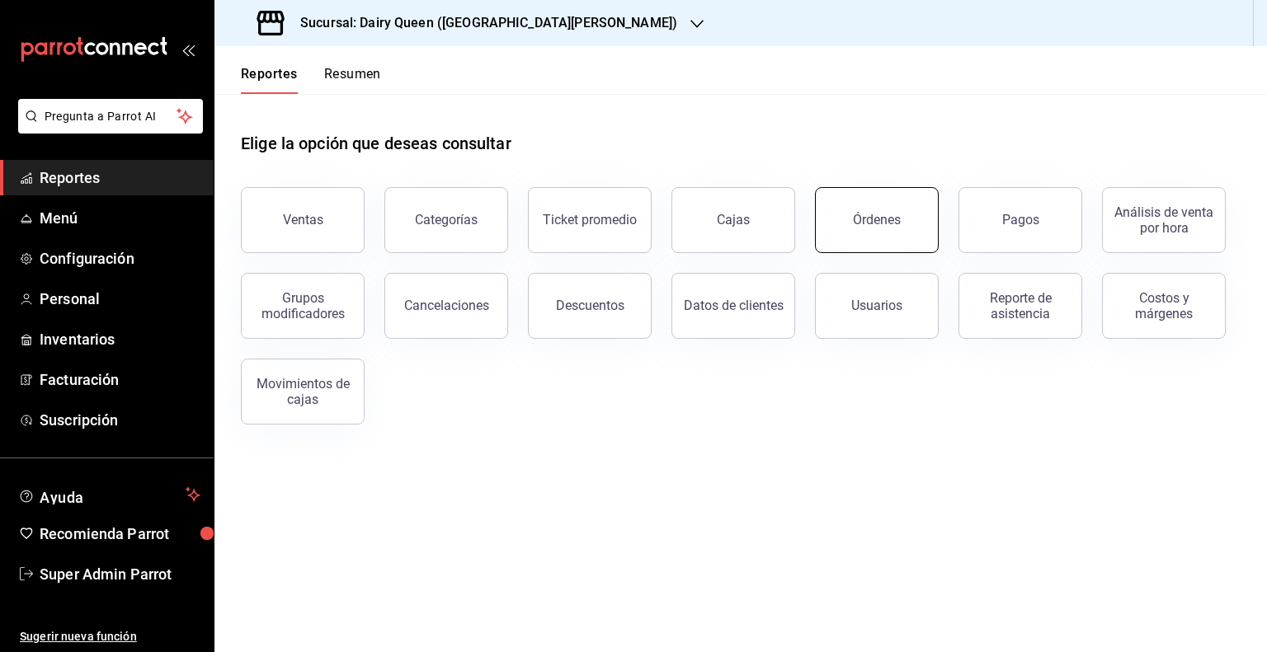
click at [879, 235] on button "Órdenes" at bounding box center [877, 220] width 124 height 66
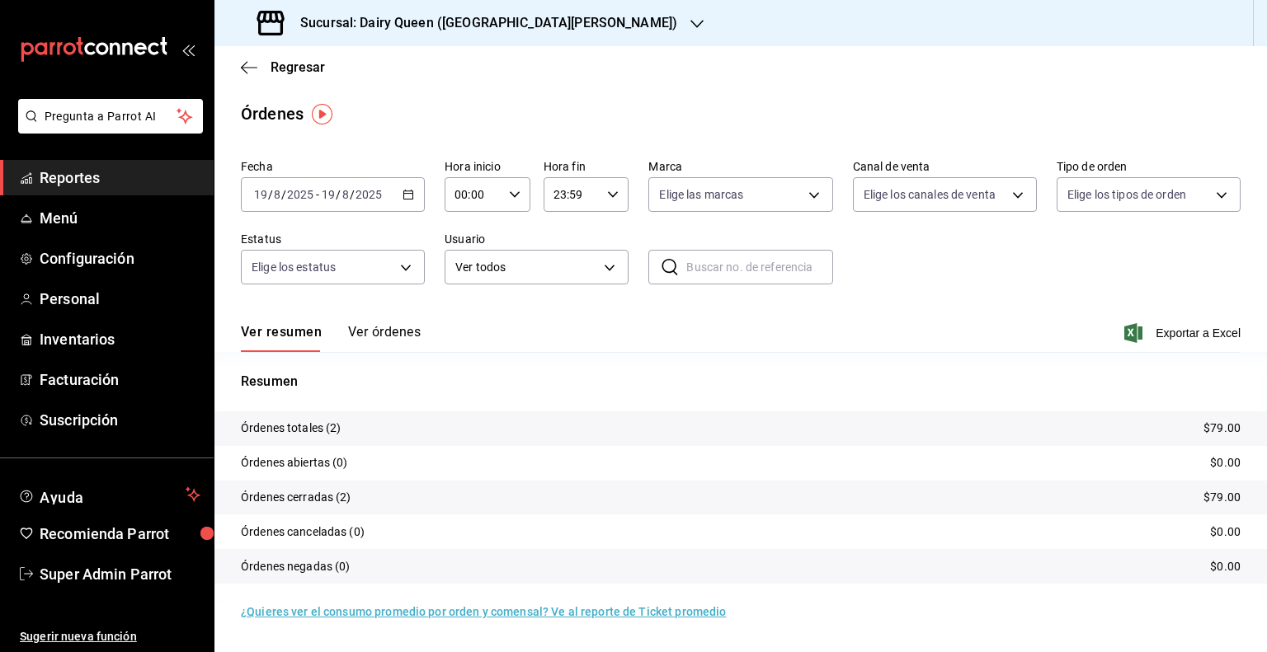
click at [749, 272] on input "text" at bounding box center [759, 267] width 146 height 33
click at [410, 198] on icon "button" at bounding box center [408, 195] width 12 height 12
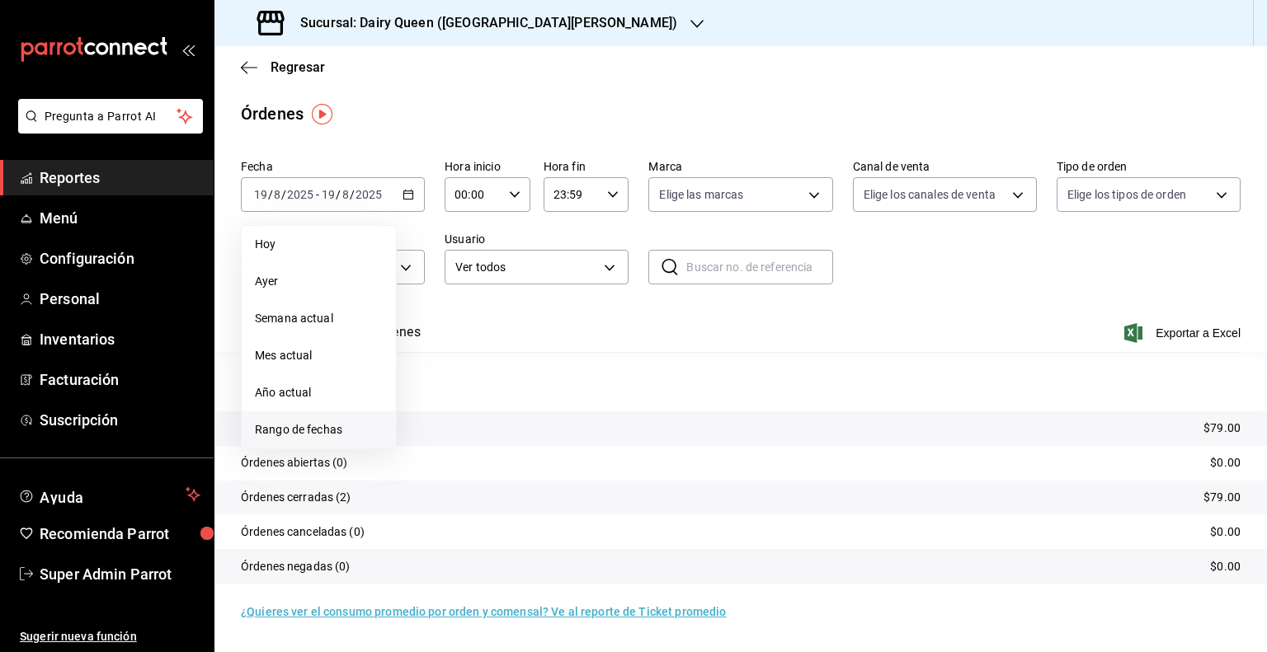
click at [313, 444] on li "Rango de fechas" at bounding box center [319, 430] width 154 height 37
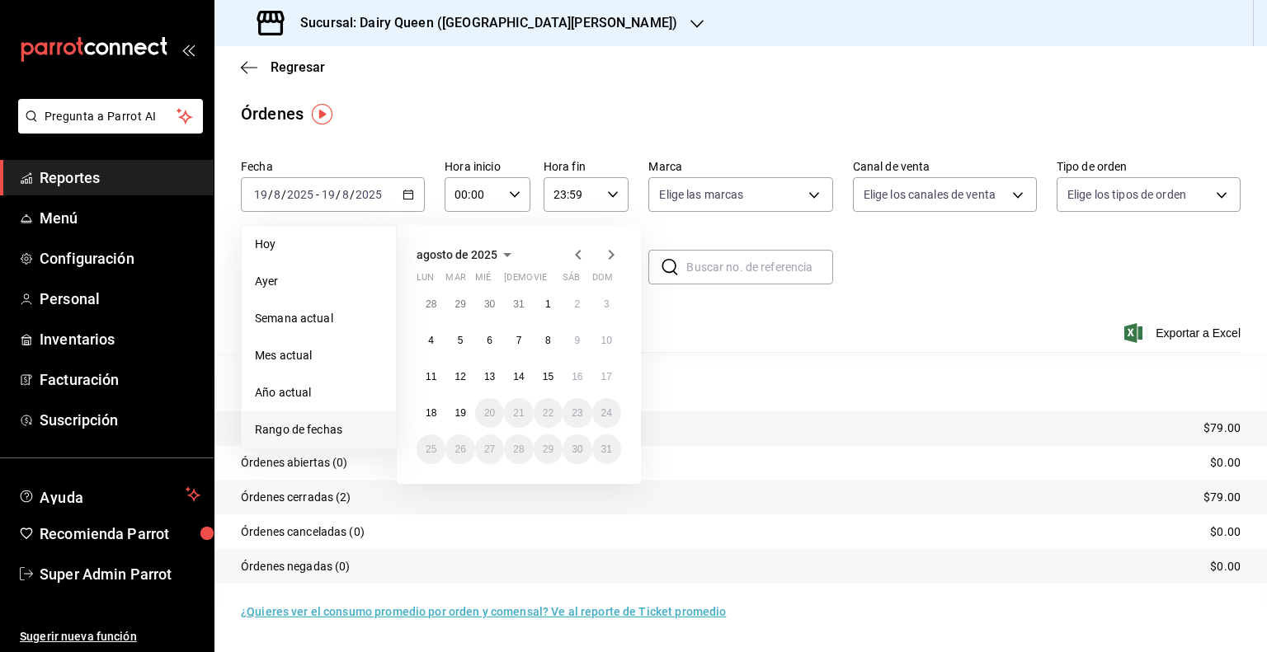
click at [579, 261] on icon "button" at bounding box center [578, 255] width 20 height 20
click at [469, 306] on button "1" at bounding box center [459, 304] width 29 height 30
click at [518, 451] on abbr "31" at bounding box center [518, 450] width 11 height 12
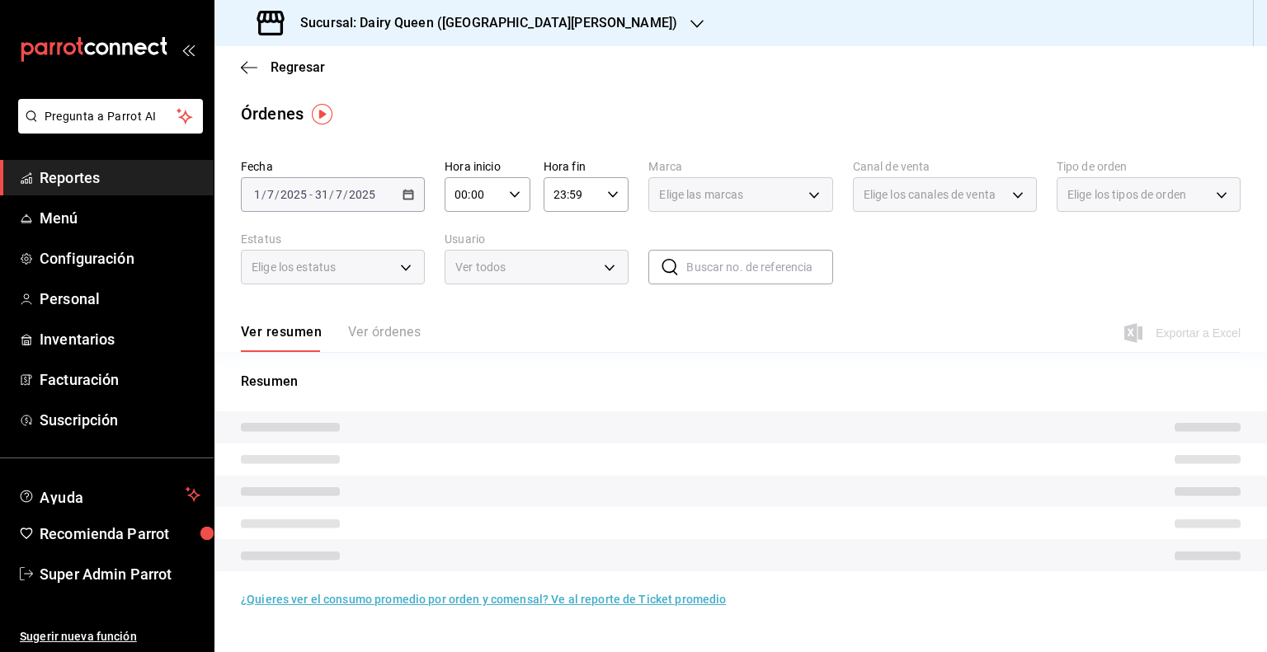
click at [692, 333] on div "Ver resumen Ver órdenes Exportar a Excel" at bounding box center [741, 328] width 1000 height 48
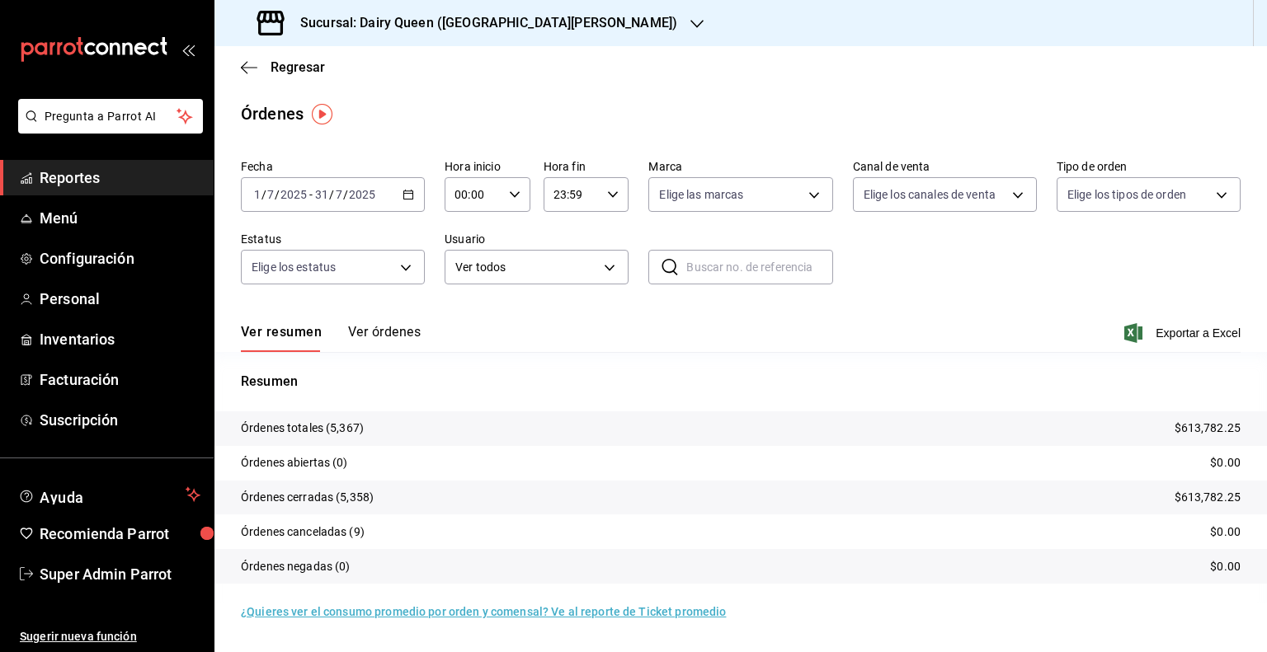
click at [719, 273] on input "text" at bounding box center [759, 267] width 146 height 33
paste input ": 010725-P-0001"
drag, startPoint x: 689, startPoint y: 266, endPoint x: 733, endPoint y: 326, distance: 74.2
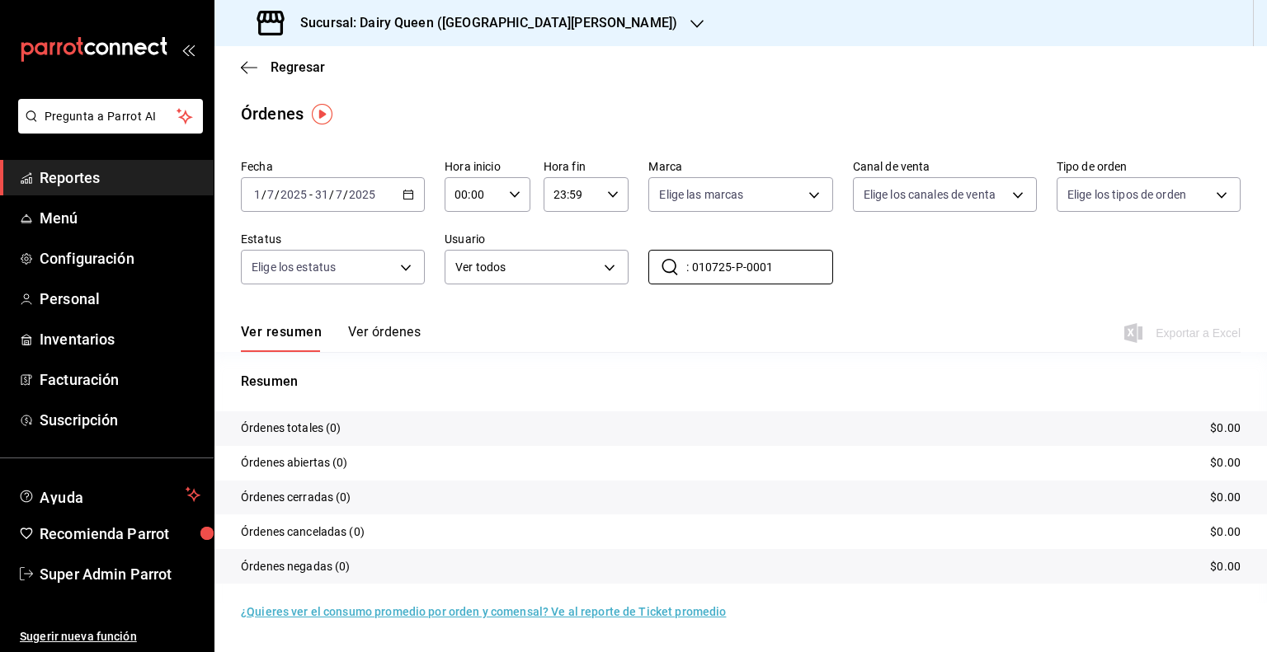
click at [689, 266] on input ": 010725-P-0001" at bounding box center [759, 267] width 146 height 33
type input "010725-P-0001"
click at [851, 317] on div "Ver resumen Ver órdenes Exportar a Excel" at bounding box center [741, 328] width 1000 height 48
click at [359, 331] on button "Ver órdenes" at bounding box center [384, 338] width 73 height 28
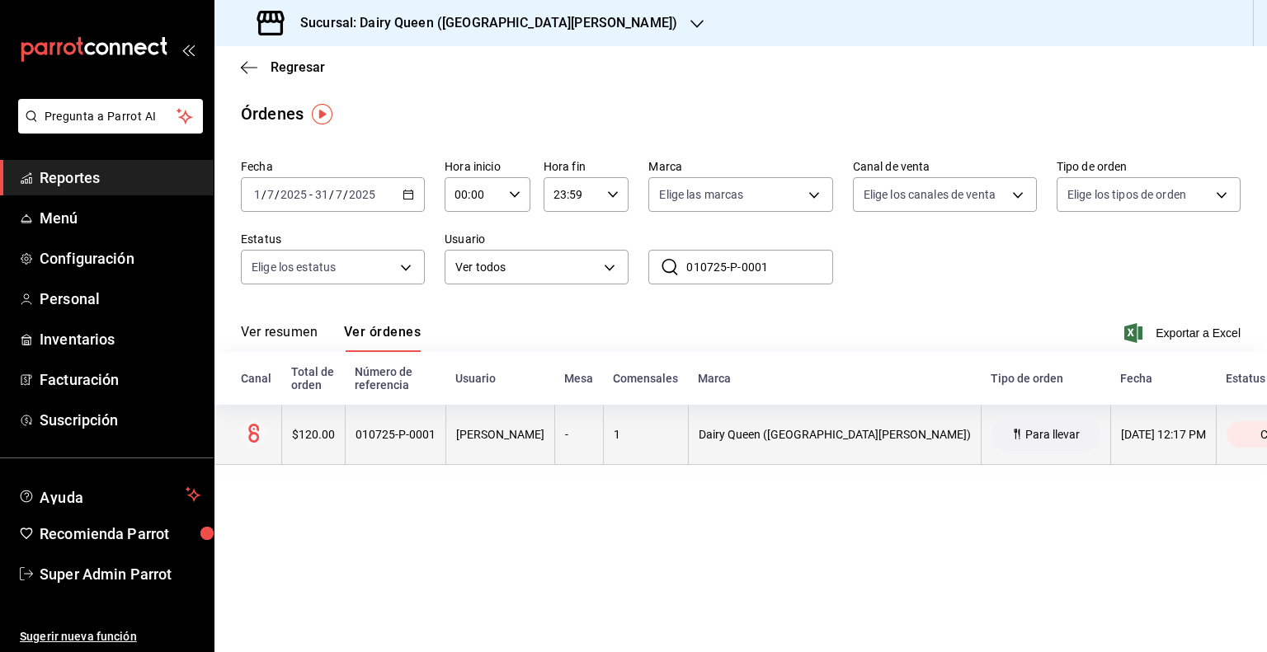
click at [833, 434] on div "Dairy Queen ([GEOGRAPHIC_DATA][PERSON_NAME])" at bounding box center [835, 434] width 272 height 13
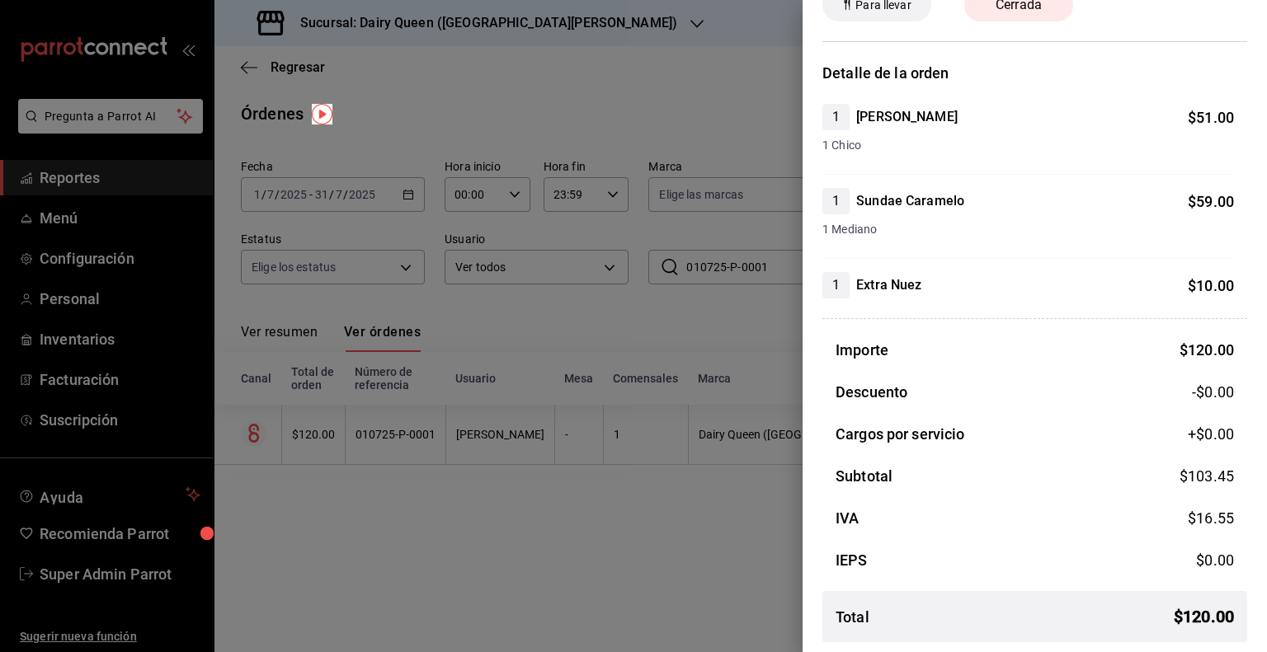
scroll to position [92, 0]
click at [651, 359] on div at bounding box center [633, 326] width 1267 height 652
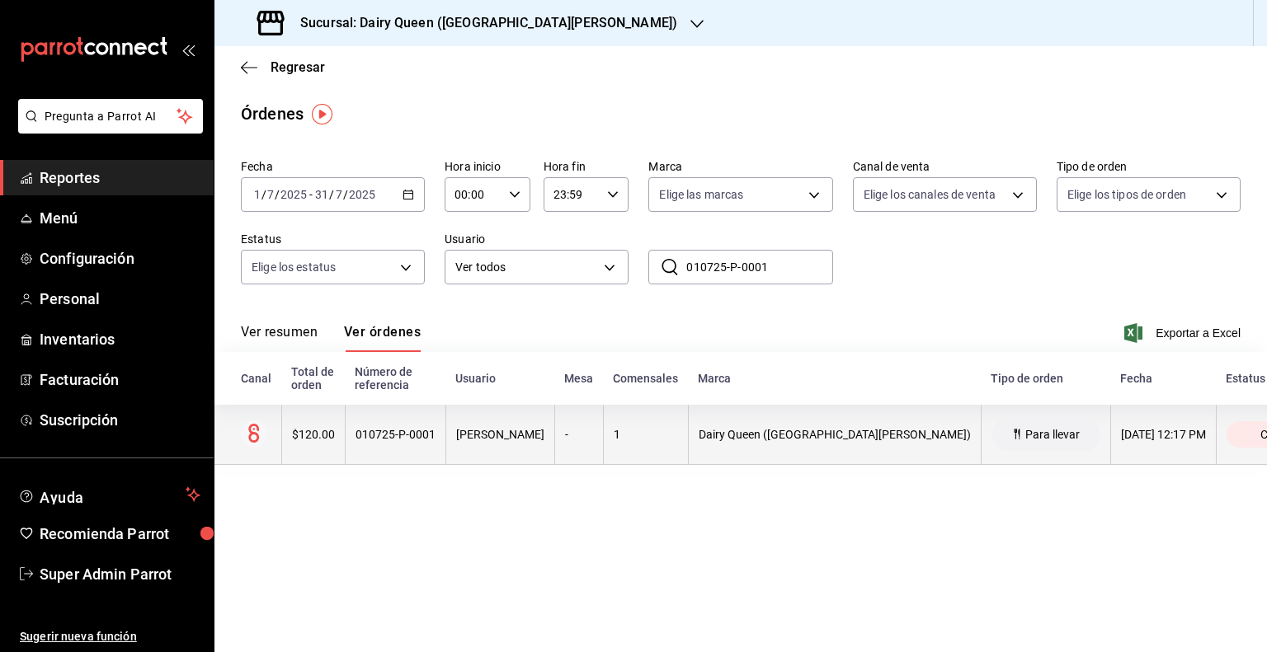
click at [554, 448] on th "-" at bounding box center [578, 435] width 49 height 60
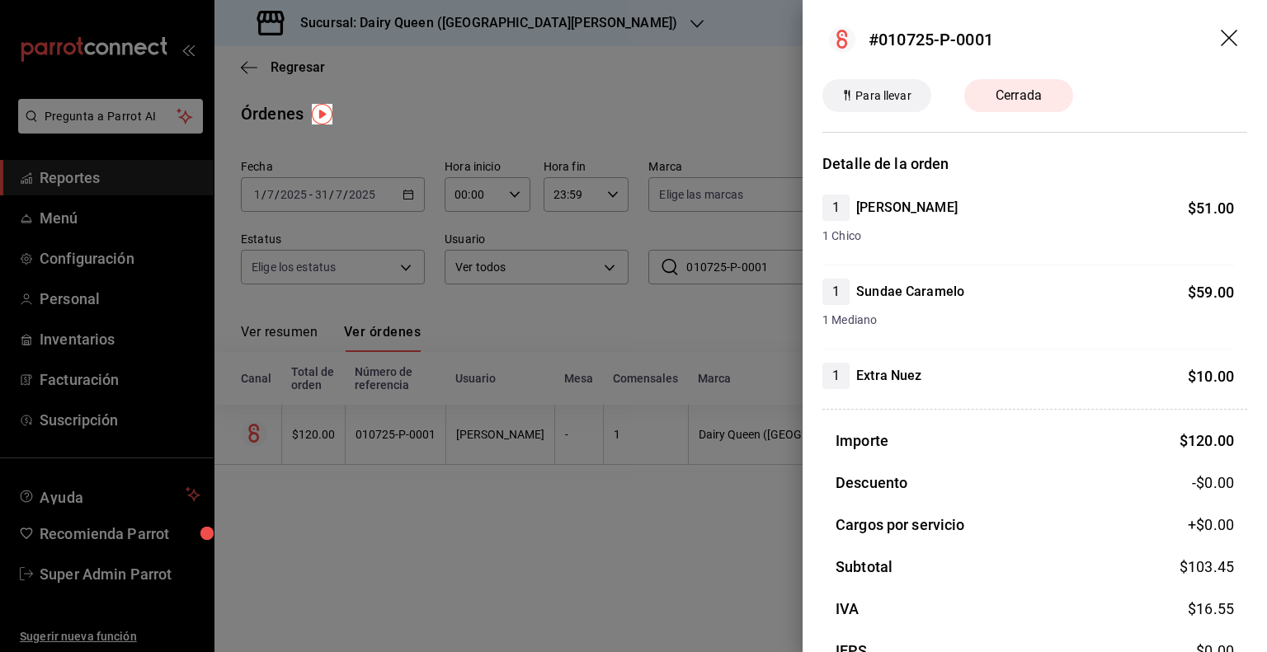
click at [882, 105] on div "Para llevar" at bounding box center [876, 95] width 109 height 33
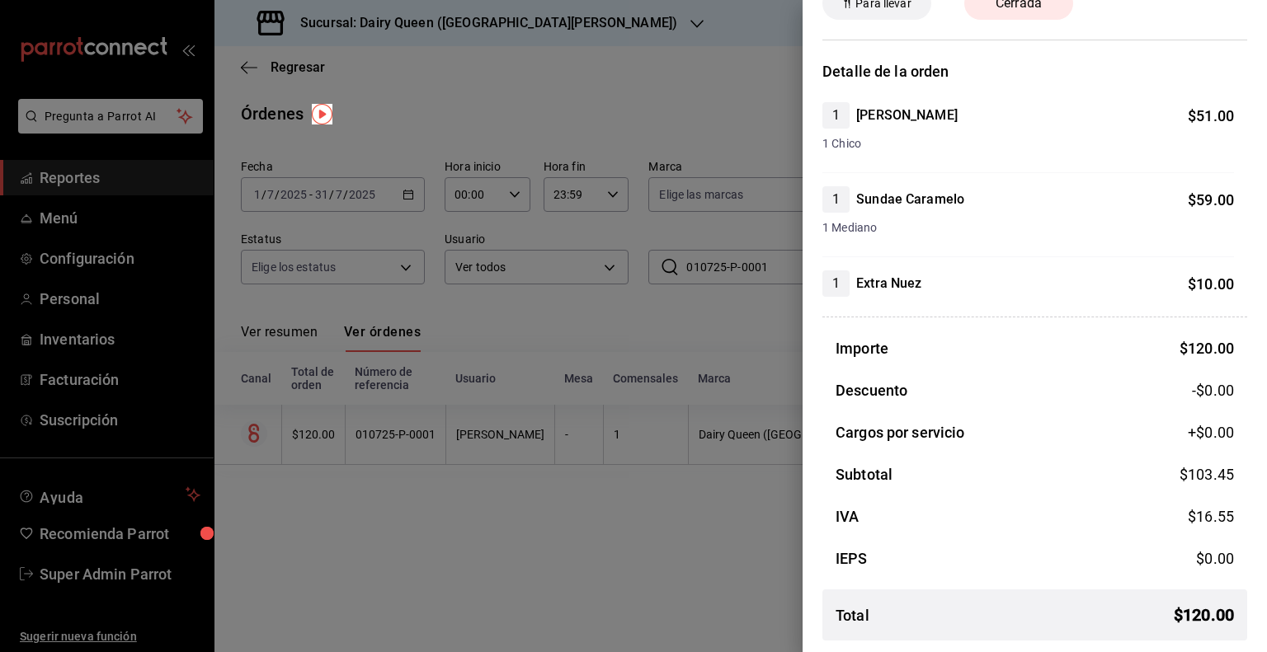
click at [671, 235] on div at bounding box center [633, 326] width 1267 height 652
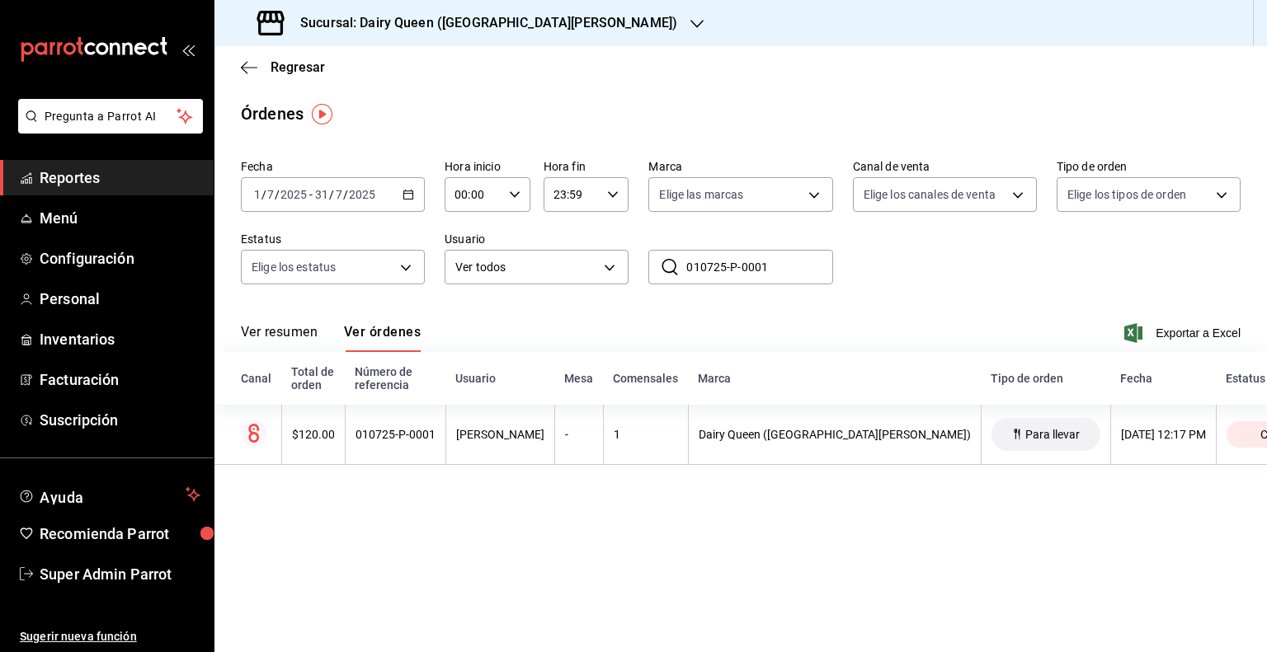
click at [919, 304] on div "Ver resumen Ver órdenes Exportar a Excel" at bounding box center [741, 328] width 1000 height 48
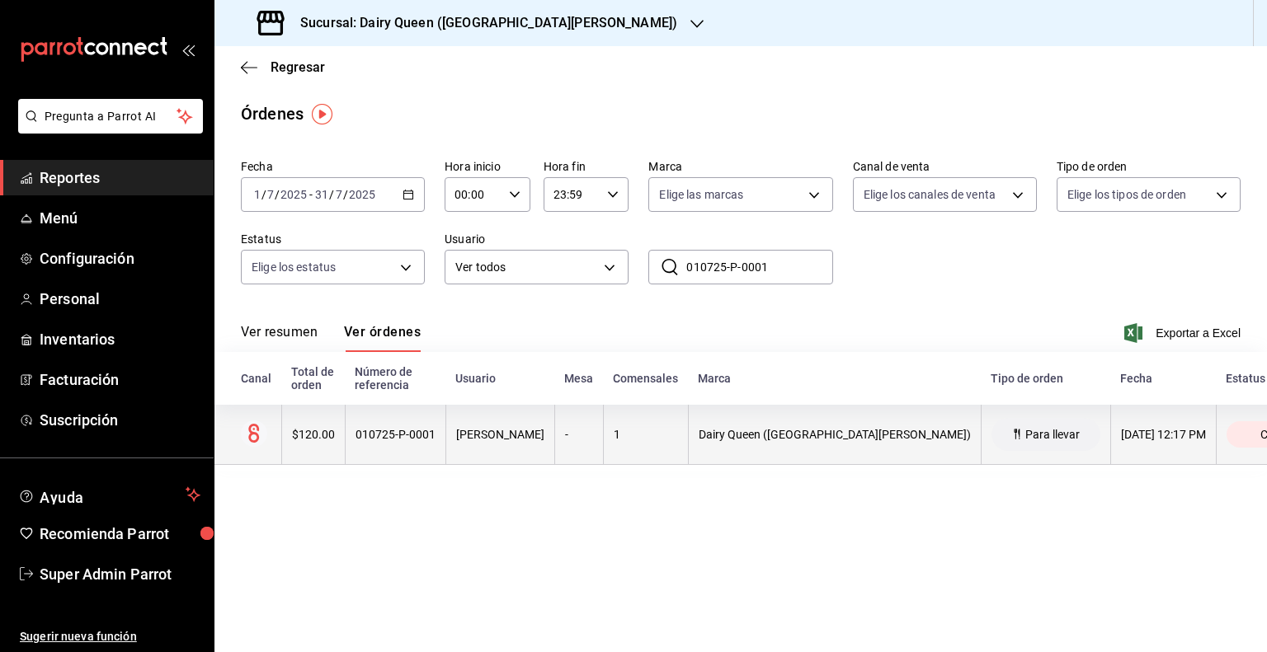
click at [741, 434] on div "Dairy Queen ([GEOGRAPHIC_DATA][PERSON_NAME])" at bounding box center [835, 434] width 272 height 13
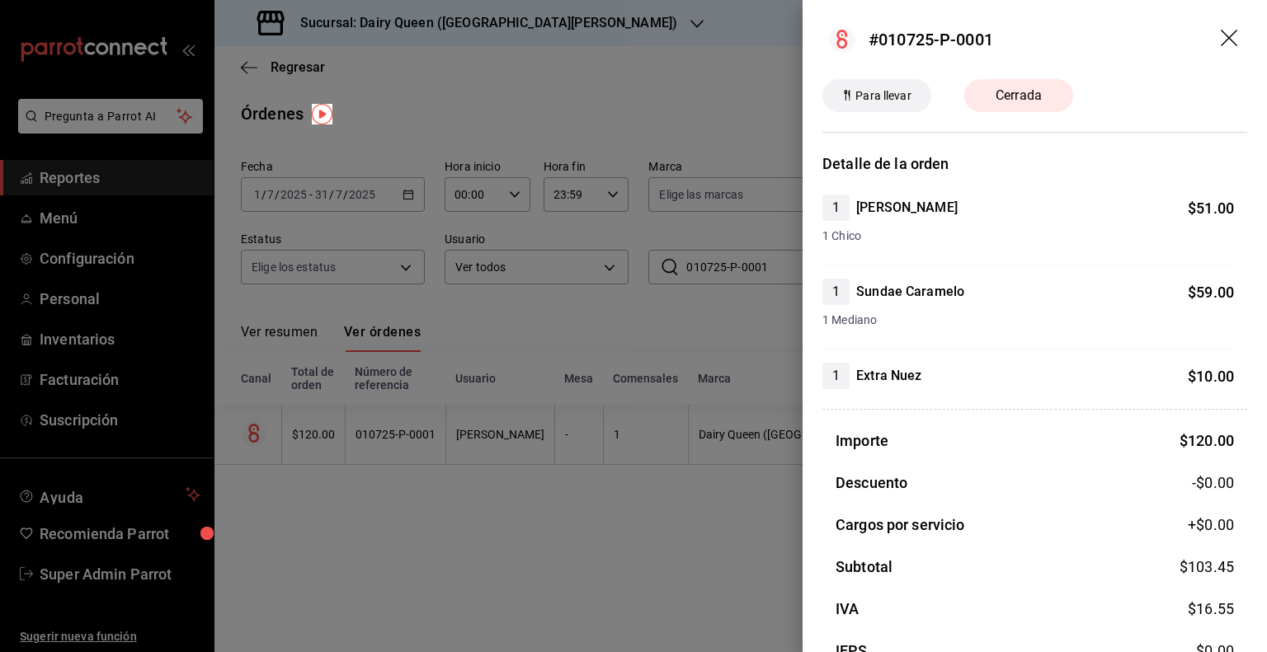
click at [892, 111] on div "Para llevar" at bounding box center [876, 95] width 109 height 33
click at [893, 109] on div "Para llevar" at bounding box center [876, 95] width 109 height 33
click at [893, 102] on span "Para llevar" at bounding box center [883, 95] width 68 height 17
click at [893, 103] on span "Para llevar" at bounding box center [883, 95] width 68 height 17
click at [938, 217] on div "1 [PERSON_NAME] $ 51.00" at bounding box center [1028, 208] width 412 height 26
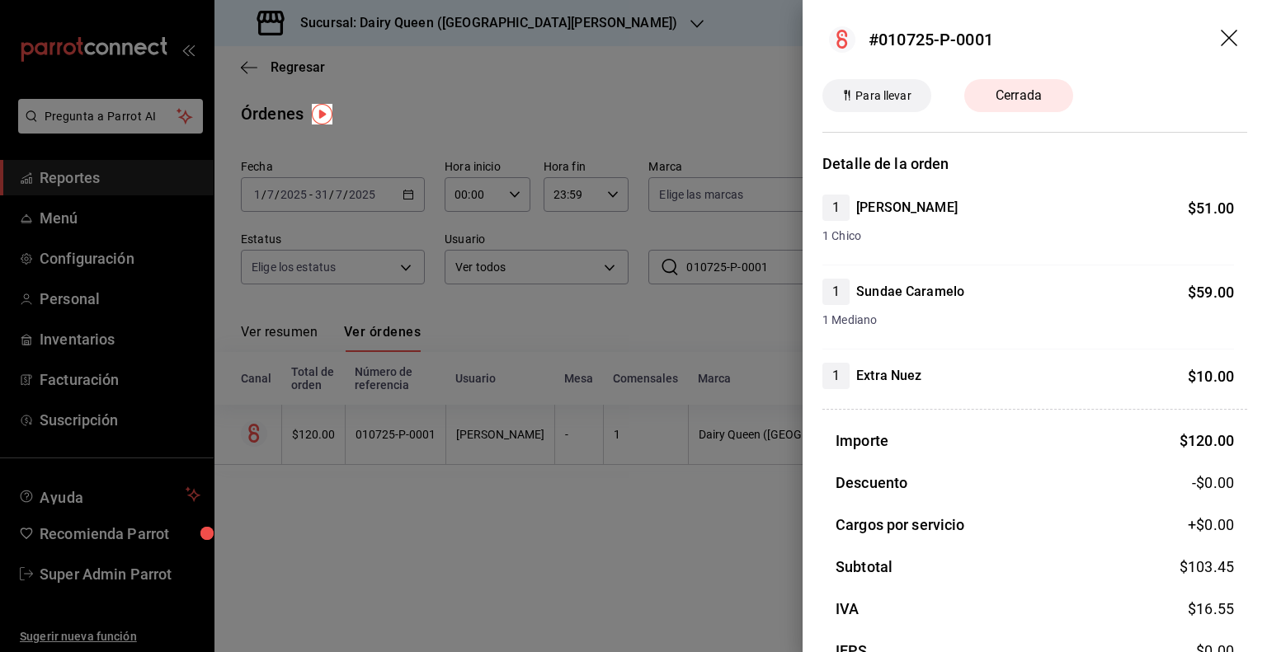
click at [672, 274] on div at bounding box center [633, 326] width 1267 height 652
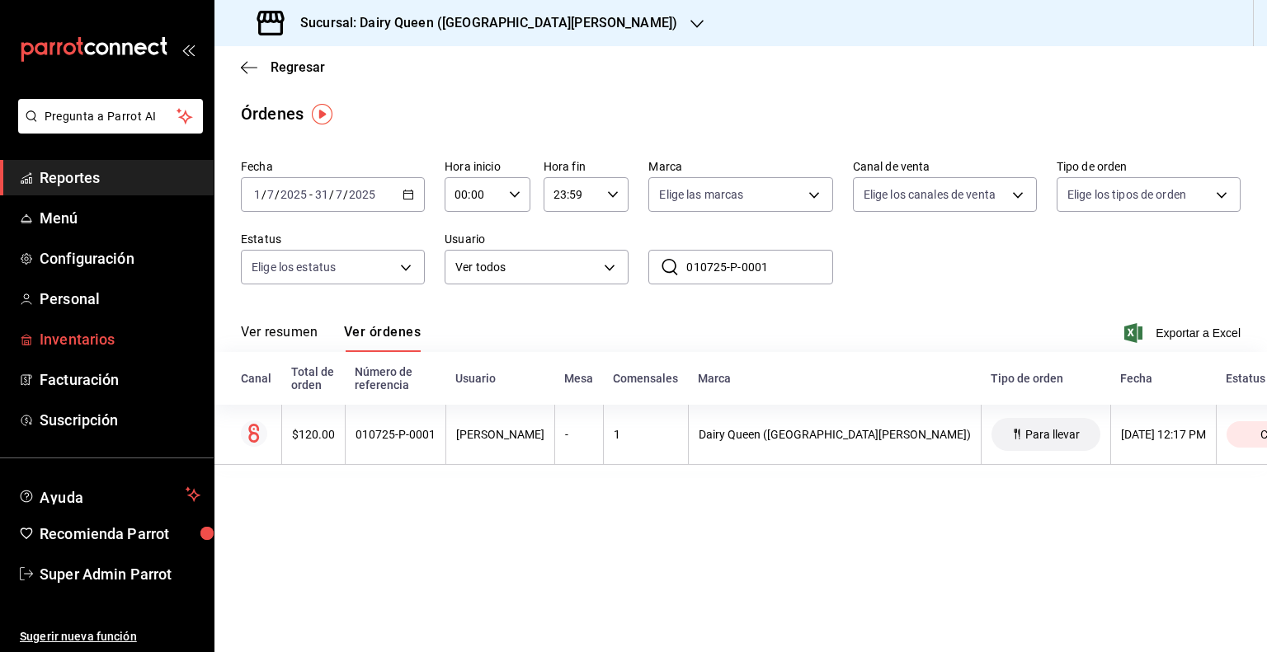
click at [73, 339] on span "Inventarios" at bounding box center [120, 339] width 161 height 22
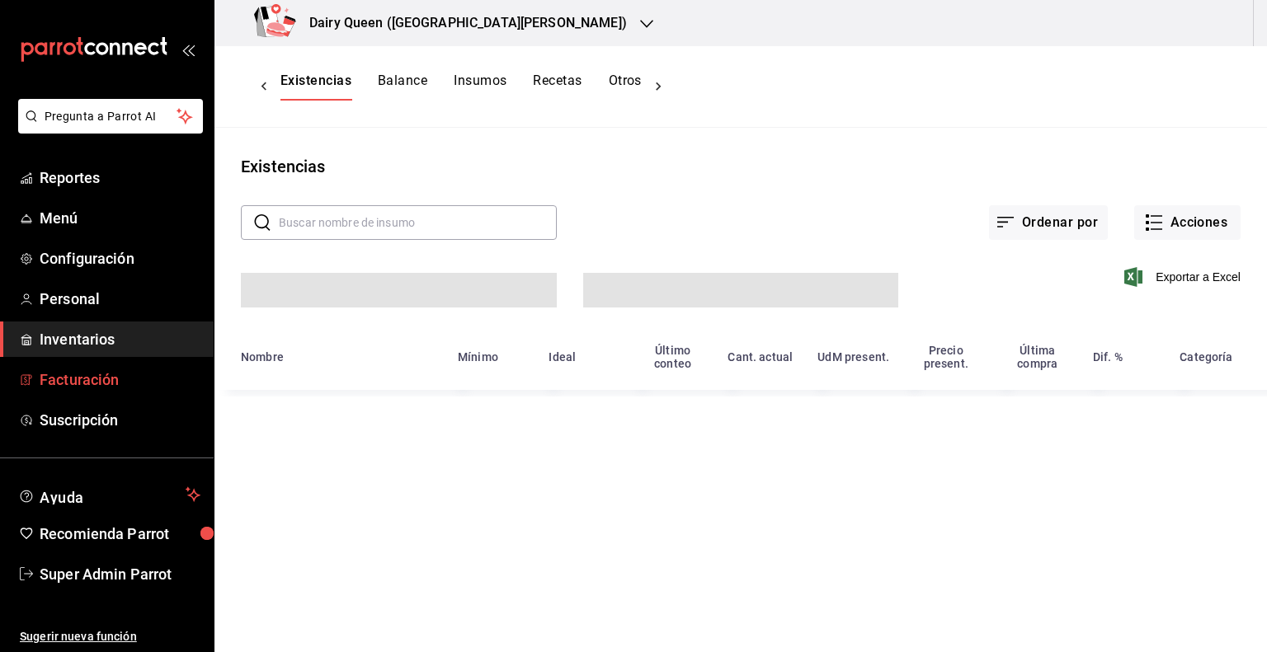
click at [66, 366] on link "Facturación" at bounding box center [107, 379] width 214 height 35
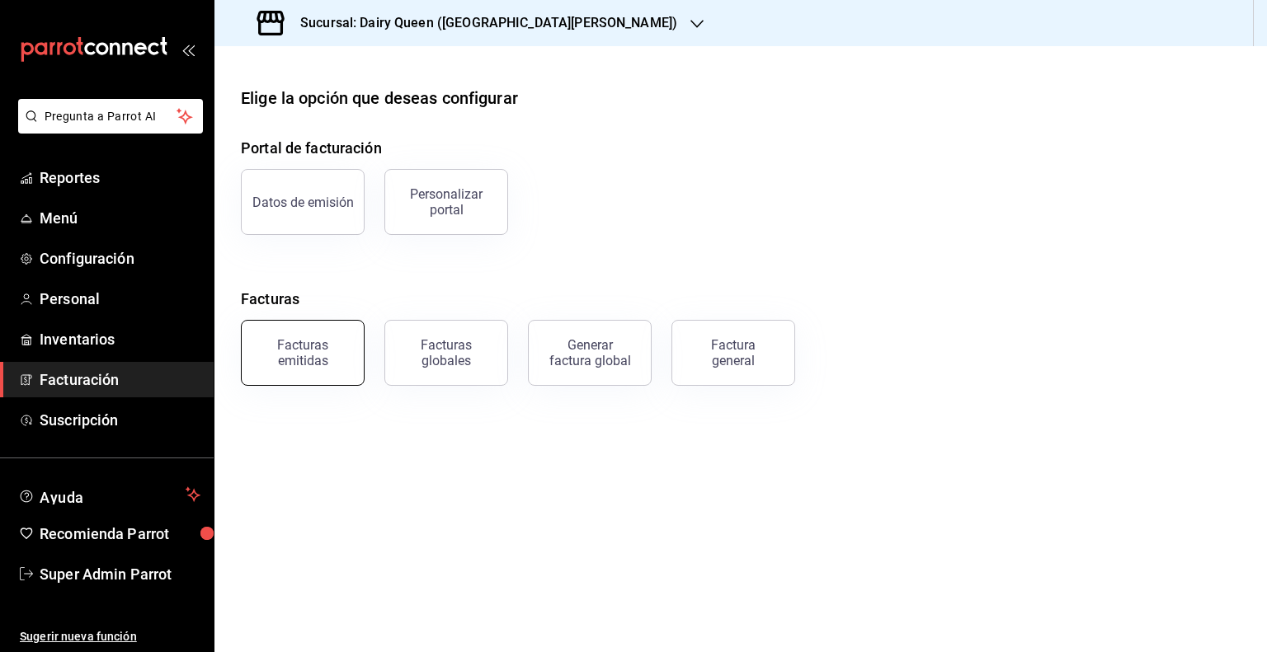
click at [346, 361] on div "Facturas emitidas" at bounding box center [303, 352] width 102 height 31
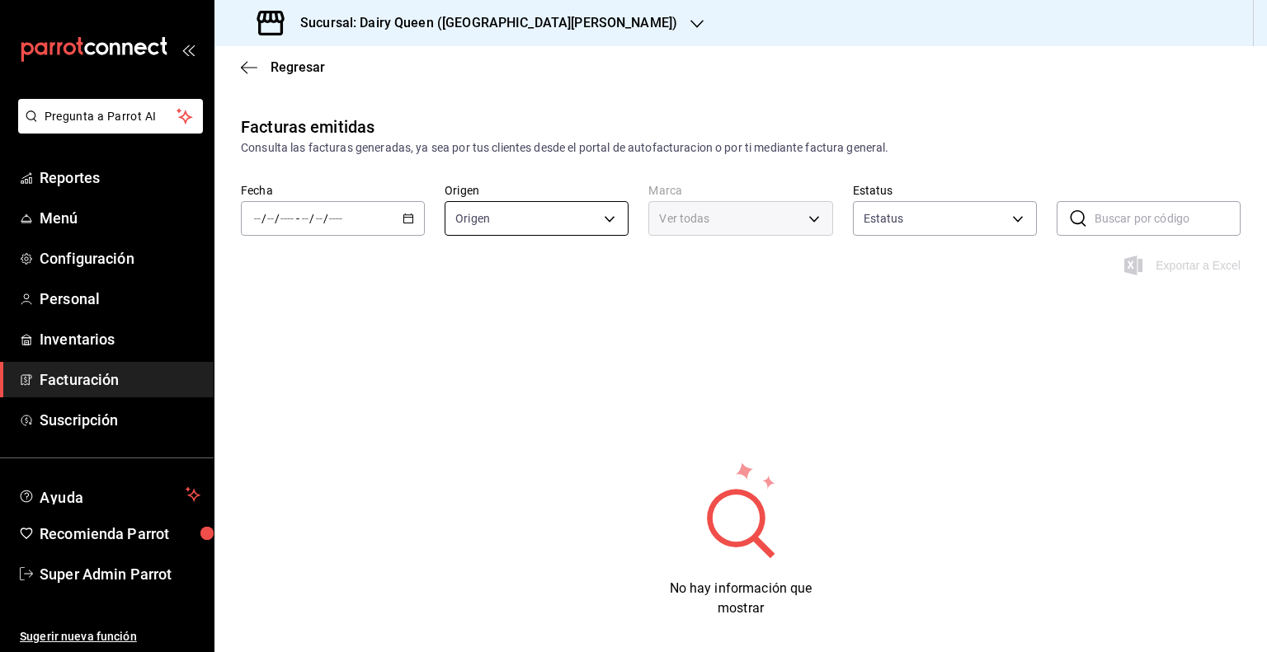
type input "ORDER_INVOICE,GENERAL_INVOICE"
type input "ACTIVE,PENDING_CANCELLATION,CANCELLED,PRE_CANCELLED"
type input "d2163cea-2ef0-45cb-bd37-11a35bcd20b9"
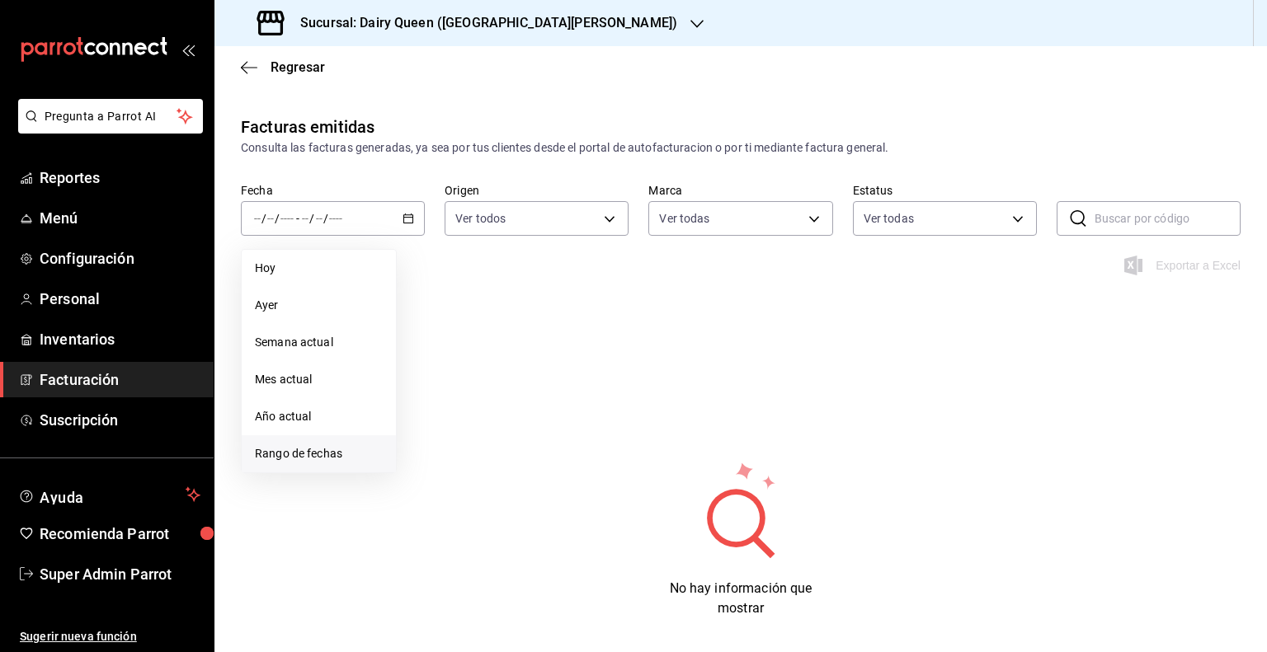
click at [304, 451] on span "Rango de fechas" at bounding box center [319, 453] width 128 height 17
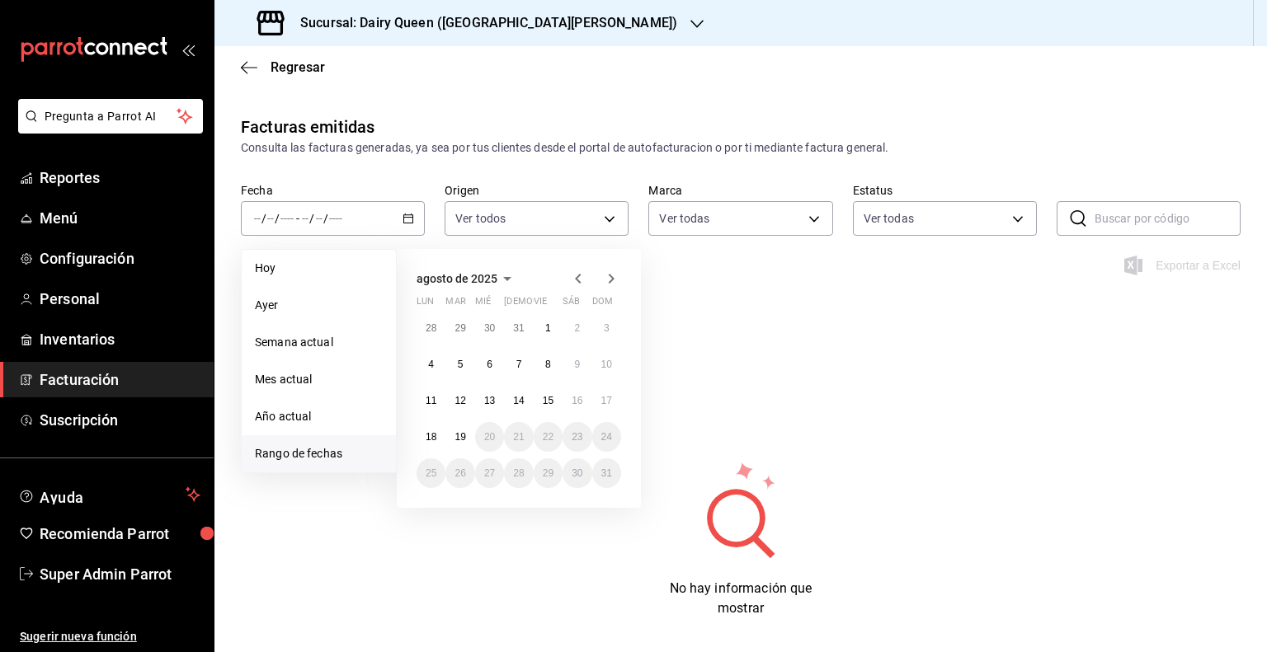
click at [575, 282] on icon "button" at bounding box center [578, 279] width 20 height 20
click at [464, 327] on button "1" at bounding box center [459, 328] width 29 height 30
click at [530, 479] on button "31" at bounding box center [518, 474] width 29 height 30
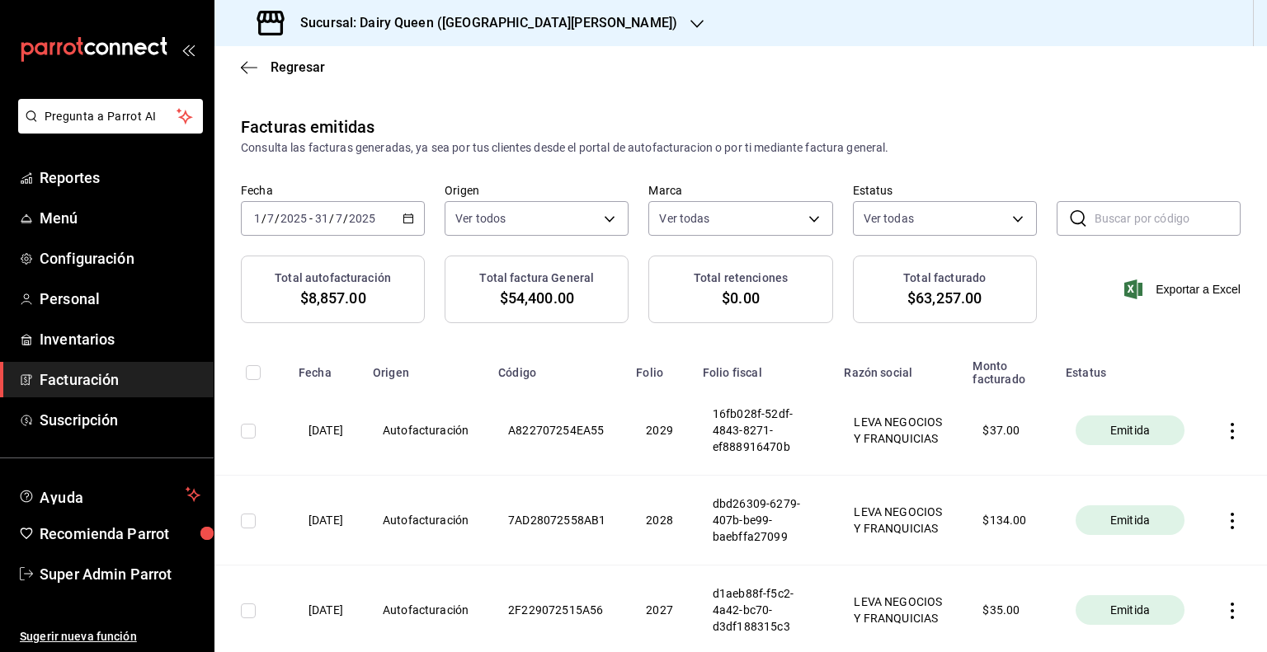
click at [379, 336] on div "Total autofacturación $8,857.00 Total factura General $54,400.00 Total retencio…" at bounding box center [740, 299] width 1052 height 87
click at [1220, 422] on th at bounding box center [1235, 431] width 63 height 90
click at [1224, 428] on icon "button" at bounding box center [1232, 431] width 16 height 16
click at [1123, 387] on span "Descargar PDF" at bounding box center [1155, 392] width 105 height 16
click at [477, 22] on h3 "Sucursal: Dairy Queen ([GEOGRAPHIC_DATA][PERSON_NAME])" at bounding box center [482, 23] width 390 height 20
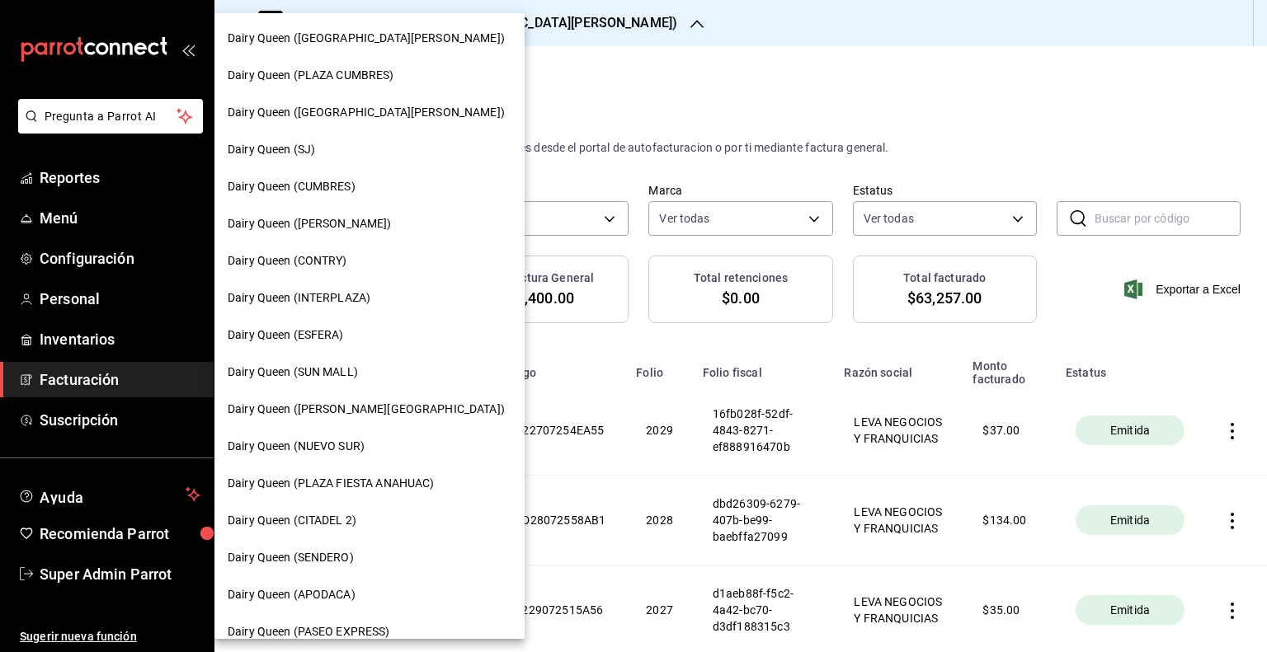
scroll to position [611, 0]
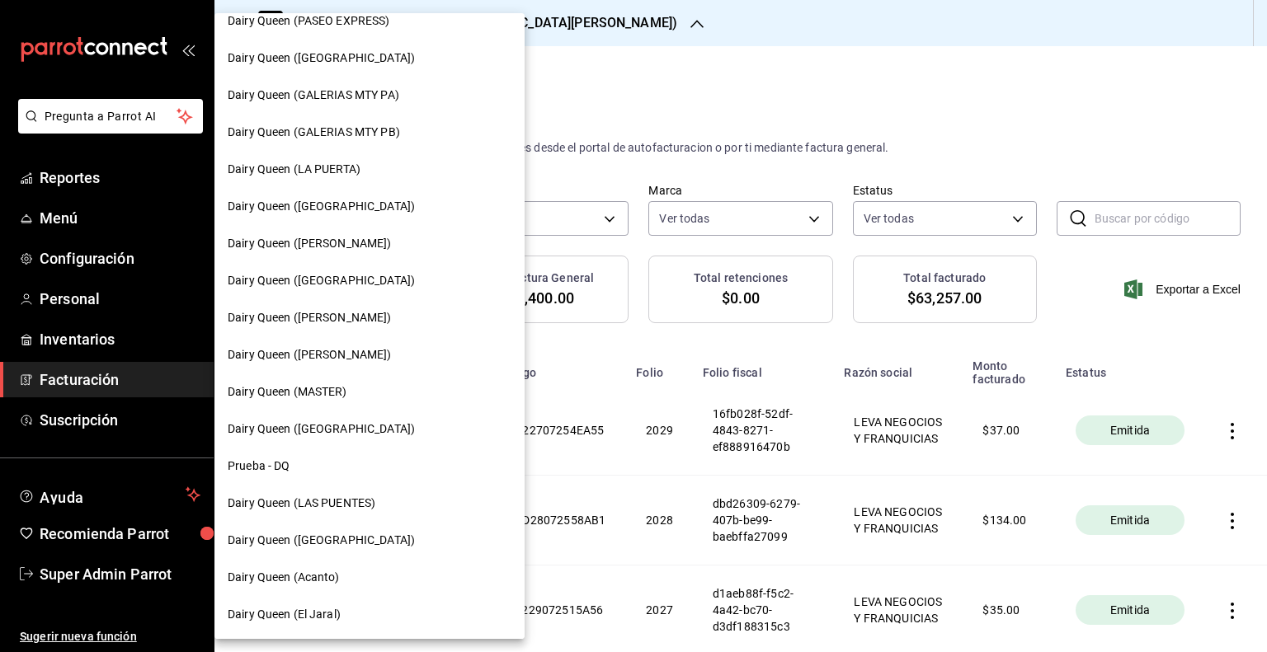
click at [305, 379] on div "Dairy Queen (MASTER)" at bounding box center [369, 392] width 310 height 37
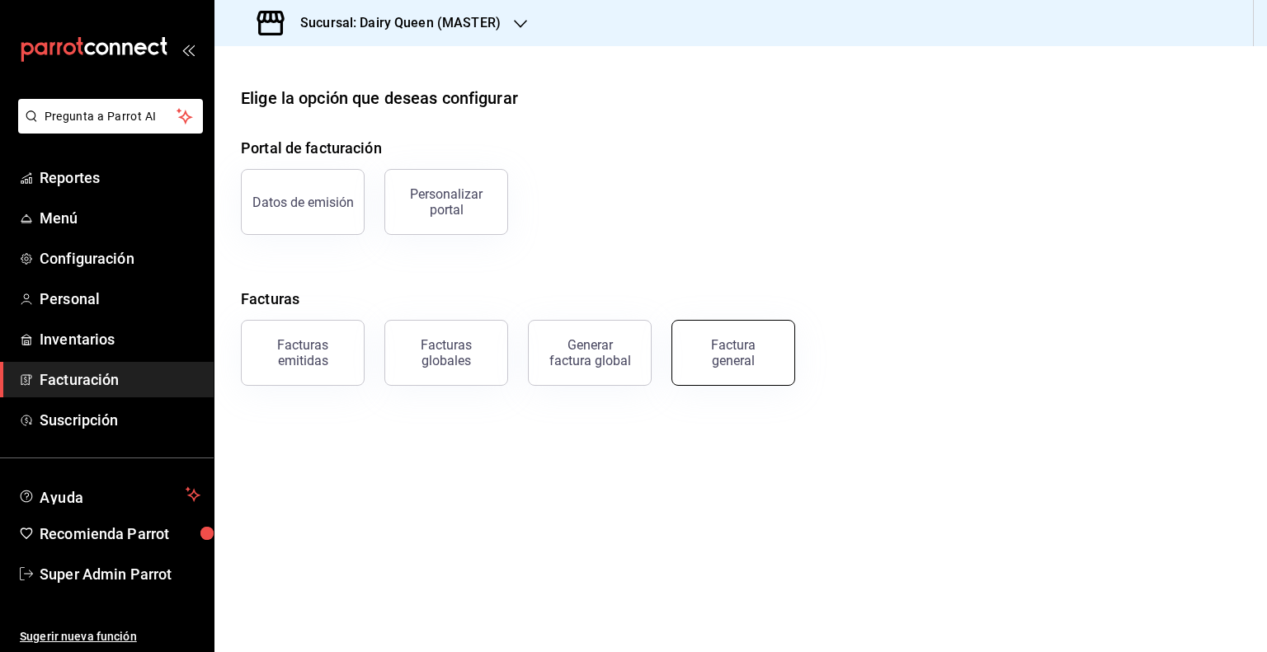
click at [690, 363] on button "Factura general" at bounding box center [733, 353] width 124 height 66
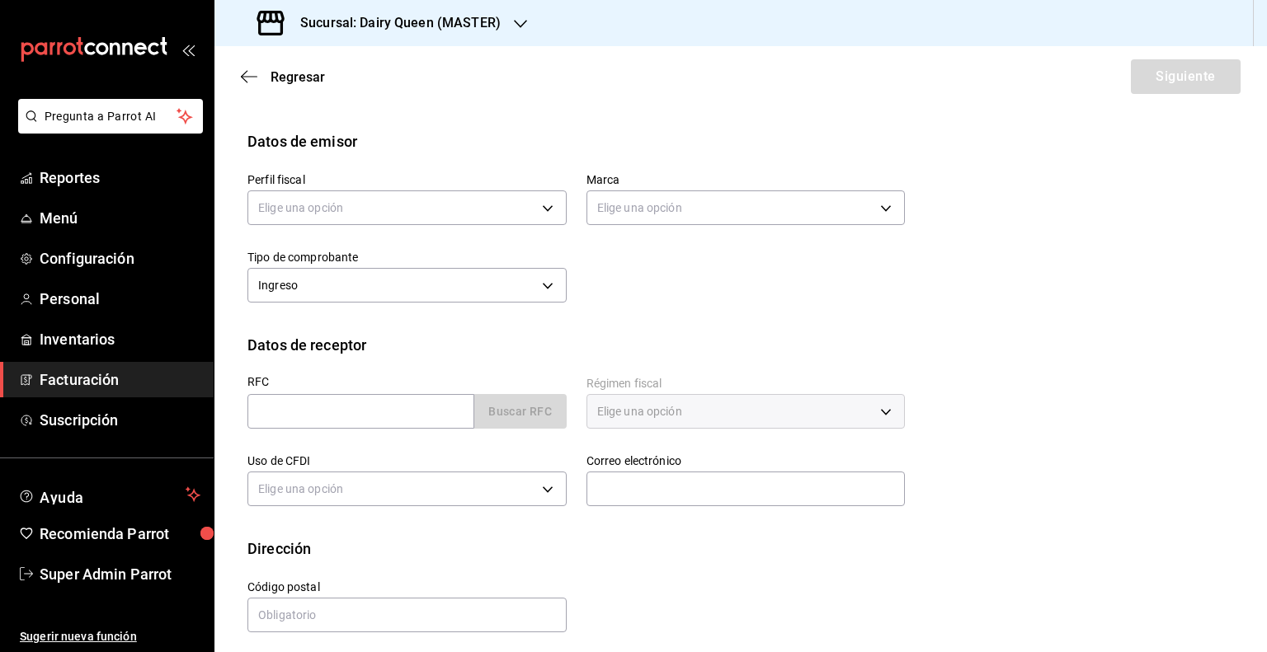
scroll to position [136, 0]
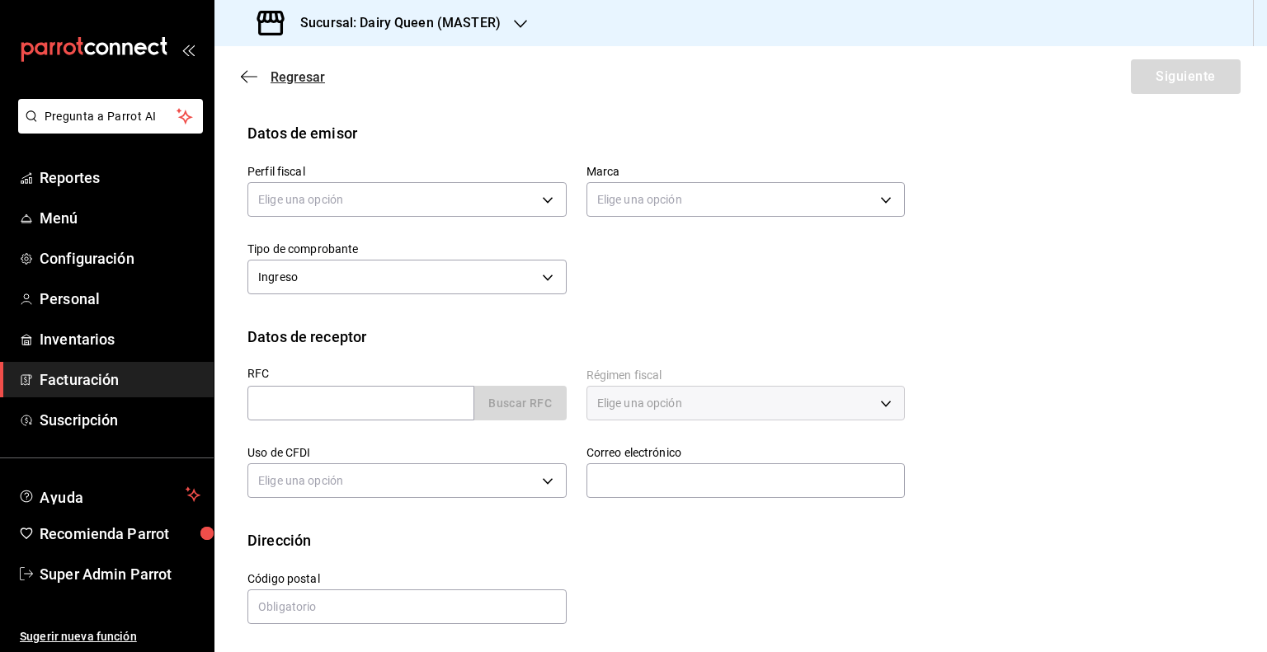
click at [247, 73] on icon "button" at bounding box center [249, 76] width 16 height 15
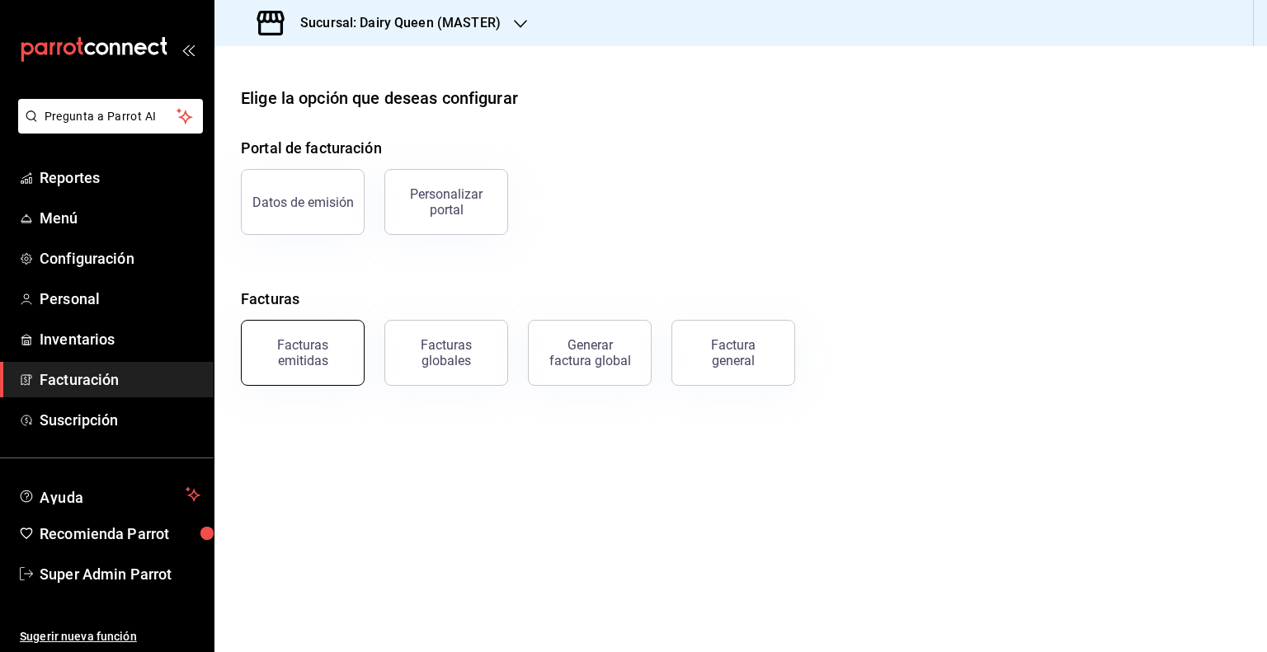
click at [321, 365] on div "Facturas emitidas" at bounding box center [303, 352] width 102 height 31
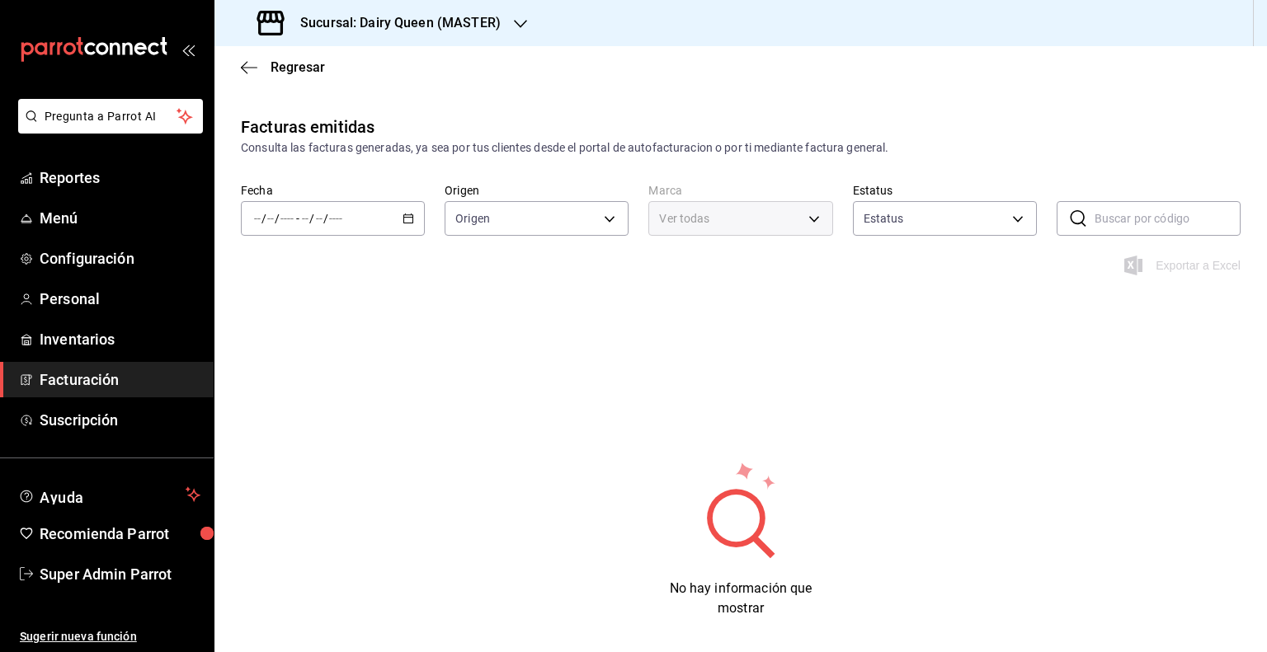
type input "ORDER_INVOICE,GENERAL_INVOICE"
type input "ACTIVE,PENDING_CANCELLATION,CANCELLED,PRE_CANCELLED"
type input "3faf3f32-9f14-4a84-ab35-2b24b178ea52"
click at [256, 71] on icon "button" at bounding box center [249, 67] width 16 height 15
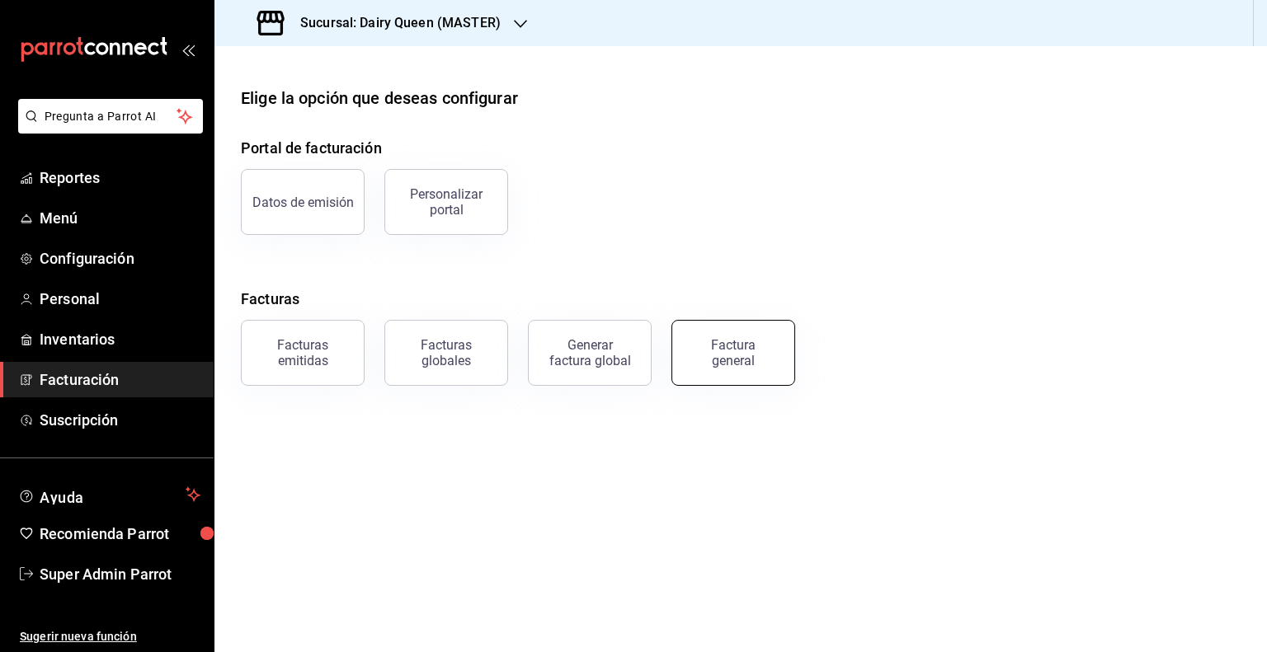
click at [732, 345] on div "Factura general" at bounding box center [733, 352] width 82 height 31
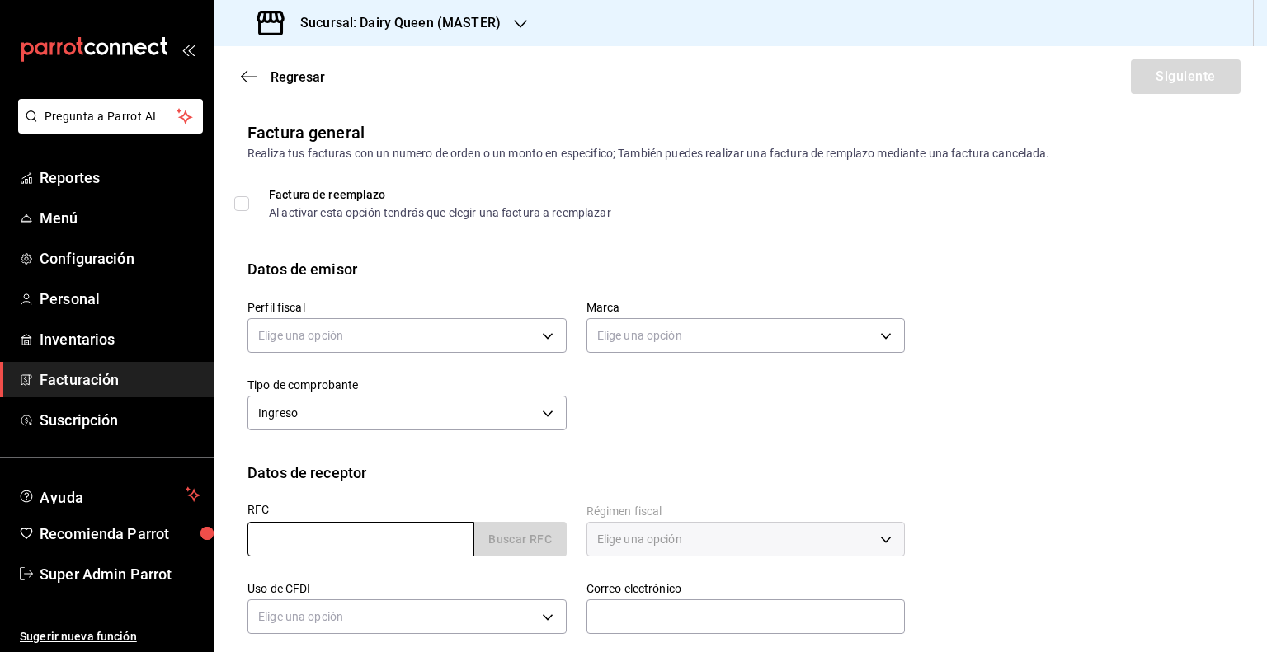
scroll to position [136, 0]
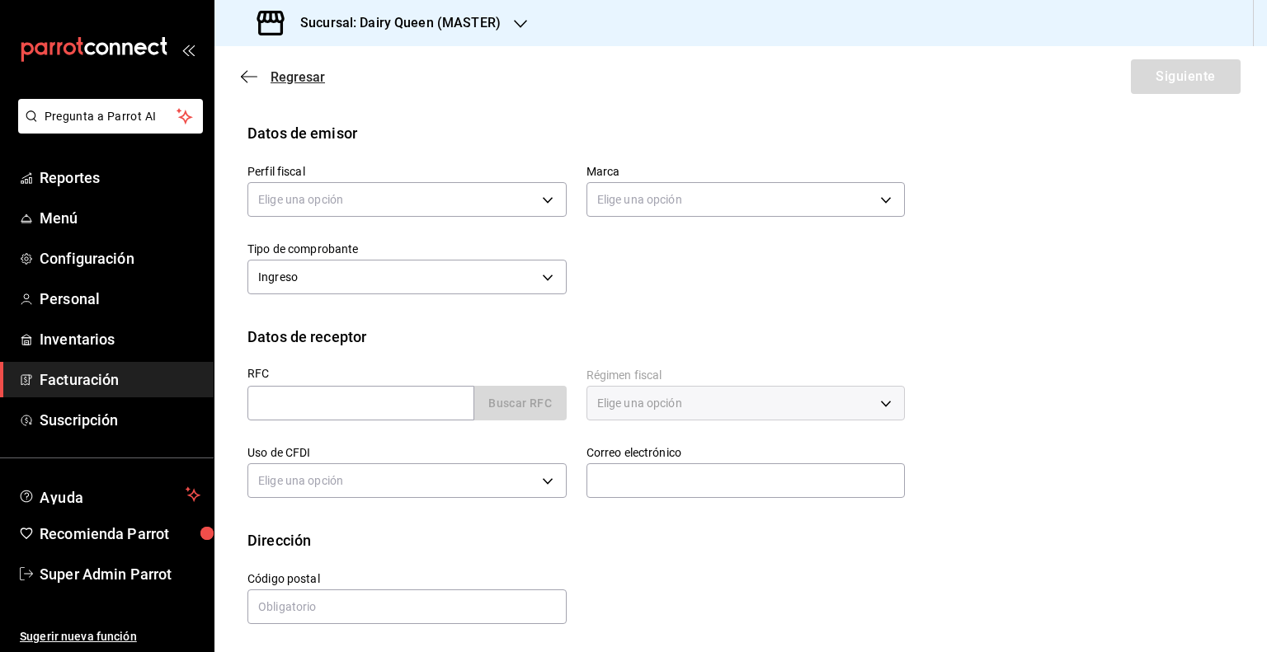
click at [261, 81] on span "Regresar" at bounding box center [283, 77] width 84 height 16
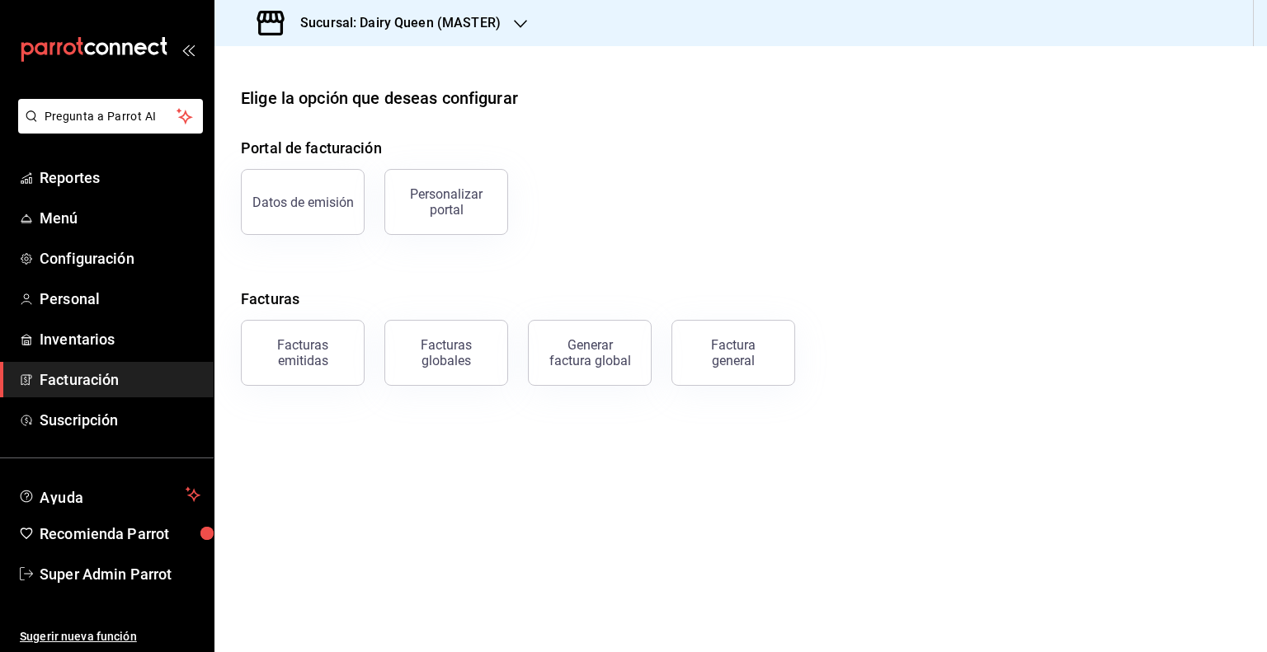
click at [375, 21] on h3 "Sucursal: Dairy Queen (MASTER)" at bounding box center [394, 23] width 214 height 20
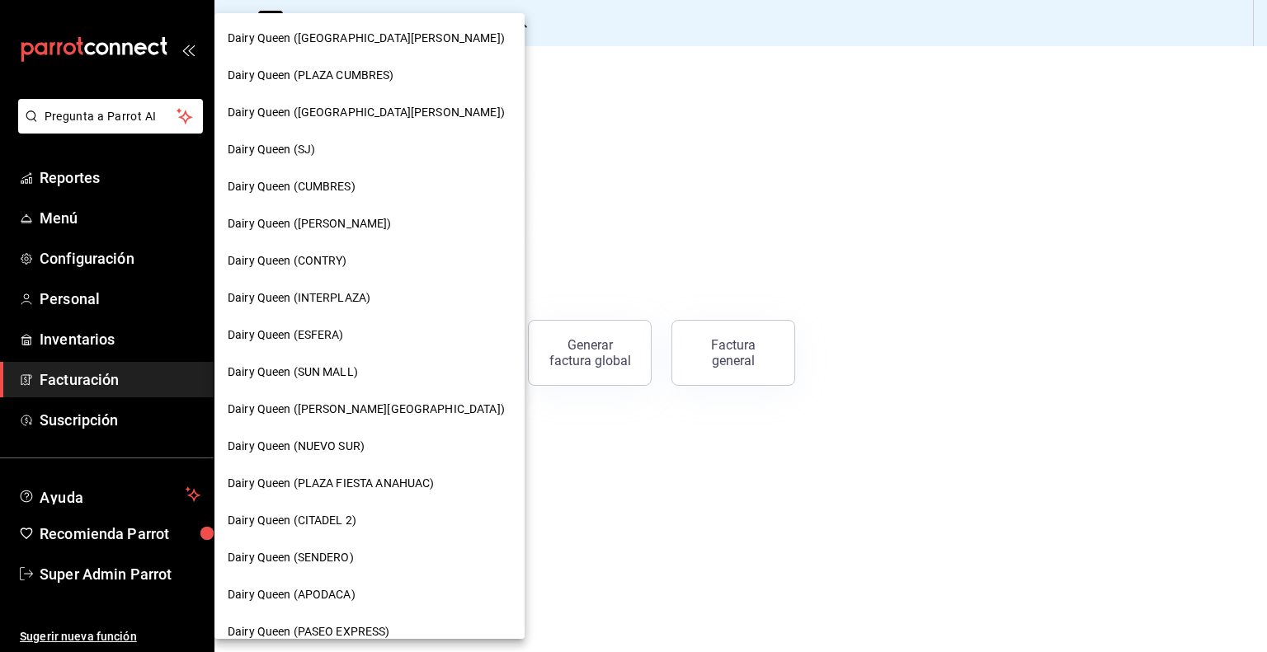
click at [364, 40] on span "Dairy Queen ([GEOGRAPHIC_DATA][PERSON_NAME])" at bounding box center [366, 38] width 277 height 17
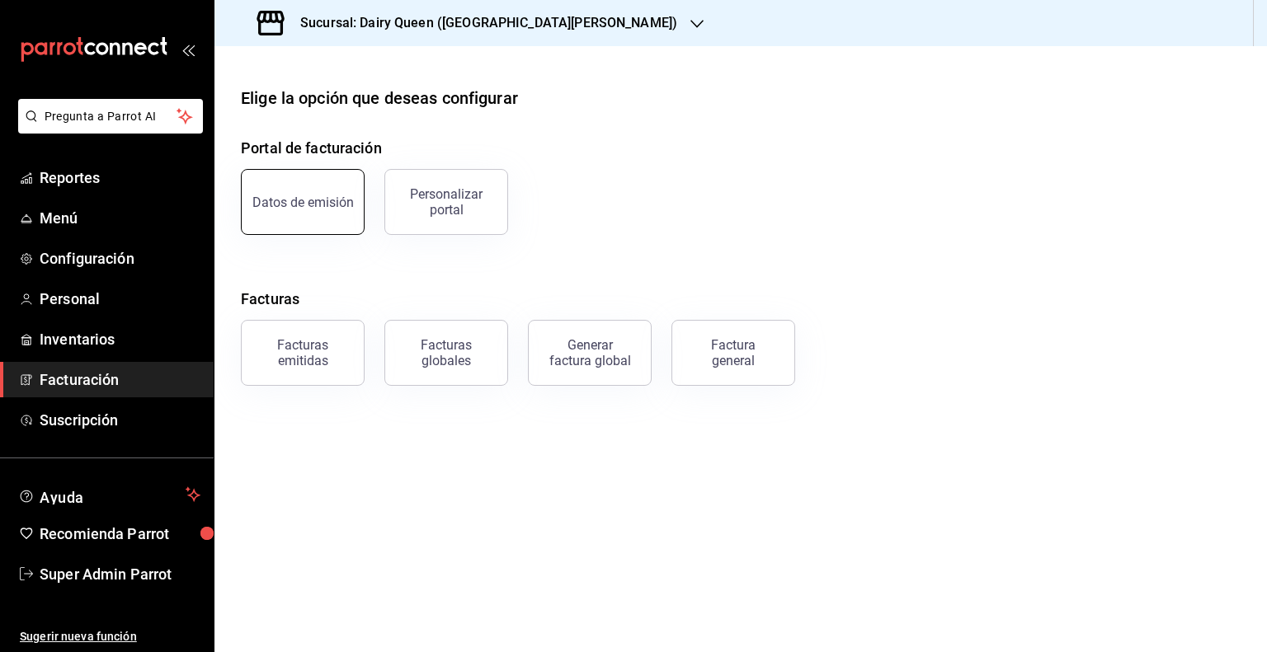
click at [308, 224] on button "Datos de emisión" at bounding box center [303, 202] width 124 height 66
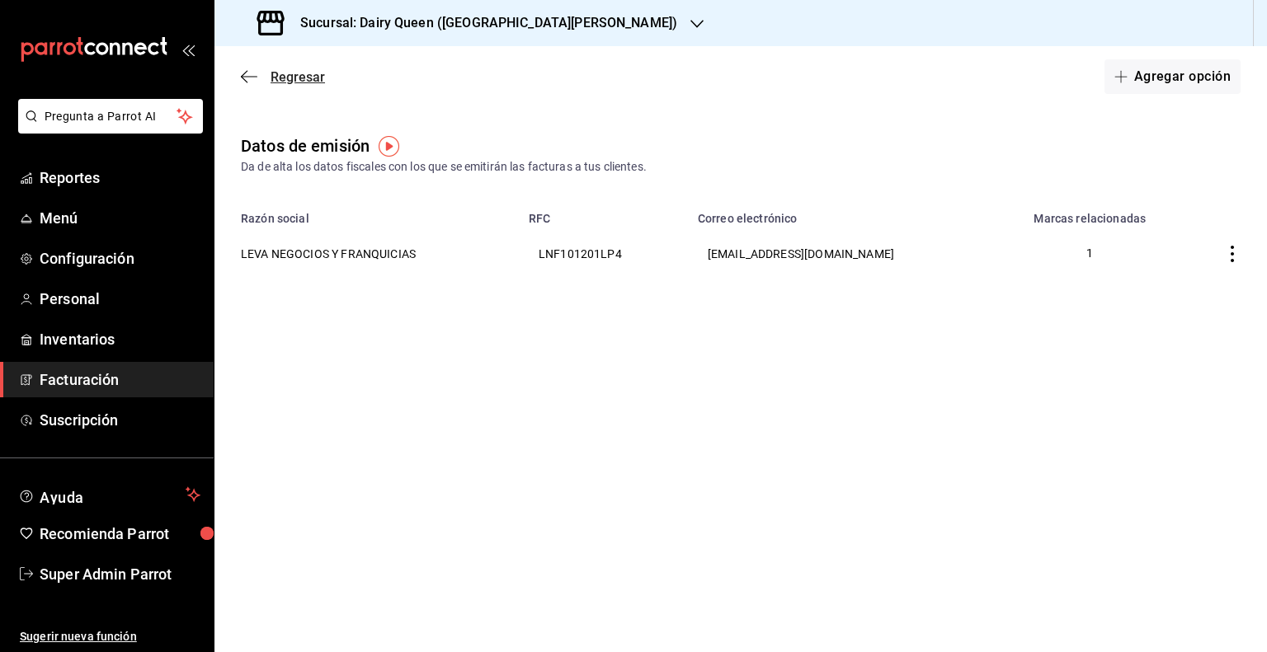
click at [257, 73] on span "Regresar" at bounding box center [283, 77] width 84 height 16
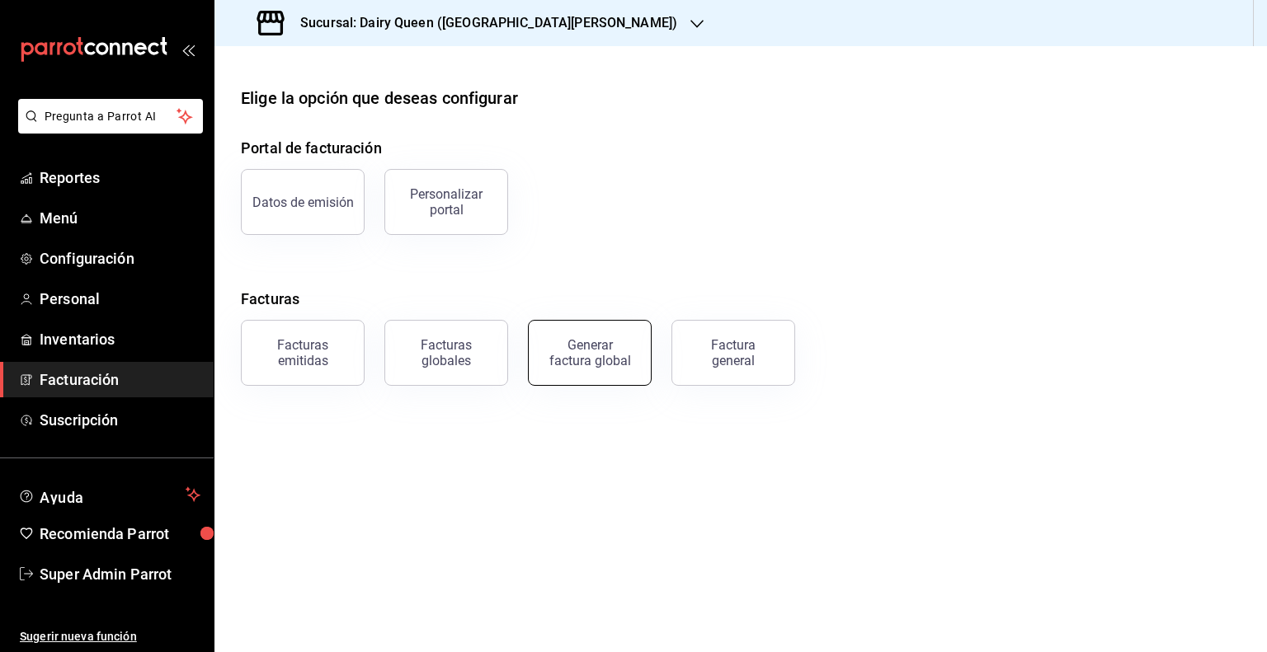
click at [563, 363] on div "Generar factura global" at bounding box center [589, 352] width 82 height 31
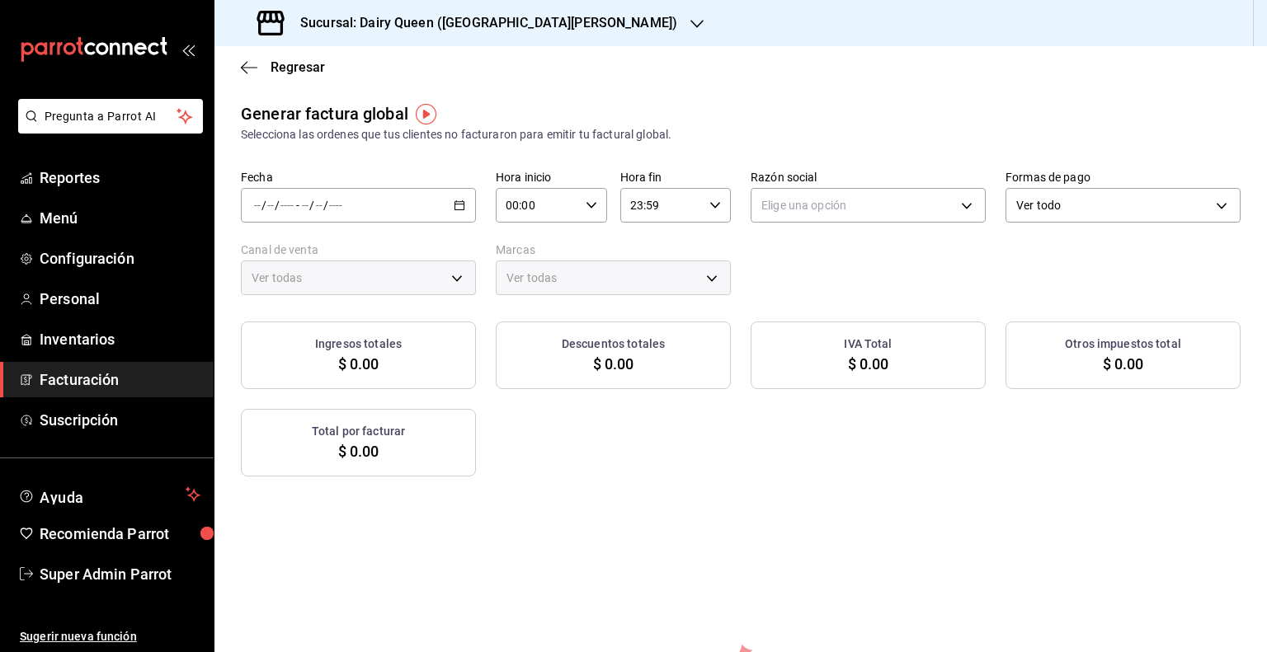
type input "PARROT,UBER_EATS,RAPPI,DIDI_FOOD,ONLINE"
click at [461, 207] on \(Stroke\) "button" at bounding box center [459, 205] width 10 height 9
click at [324, 252] on span "Rango de fechas" at bounding box center [319, 255] width 128 height 17
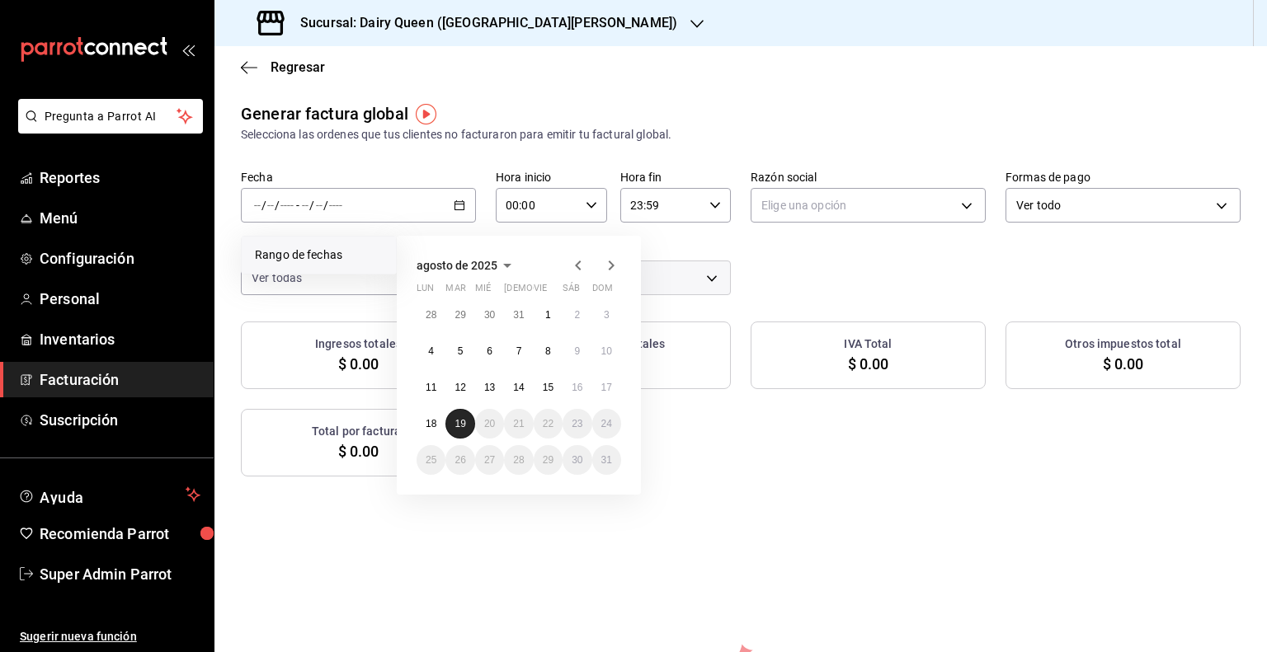
click at [463, 428] on abbr "19" at bounding box center [459, 424] width 11 height 12
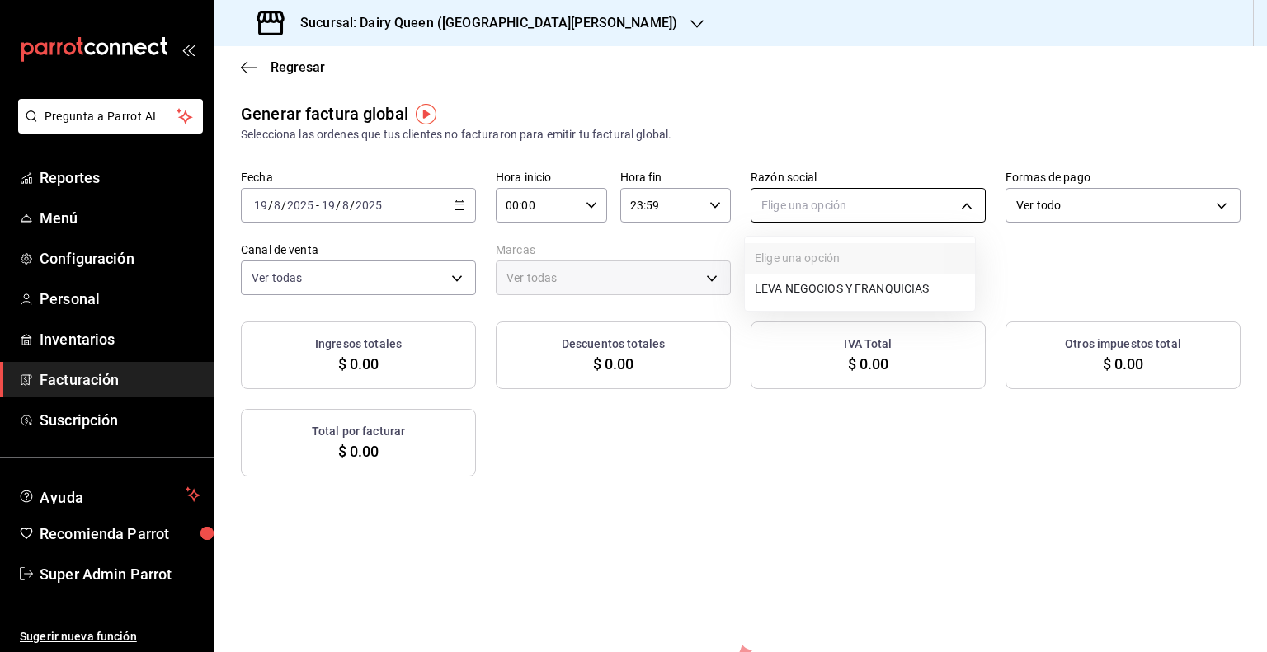
click at [807, 221] on body "Pregunta a Parrot AI Reportes Menú Configuración Personal Inventarios Facturaci…" at bounding box center [633, 326] width 1267 height 652
click at [792, 283] on li "LEVA NEGOCIOS Y FRANQUICIAS" at bounding box center [860, 289] width 230 height 31
type input "8e95d43a-9701-4a67-b0fa-d812e25ae5a9"
type input "d2163cea-2ef0-45cb-bd37-11a35bcd20b9"
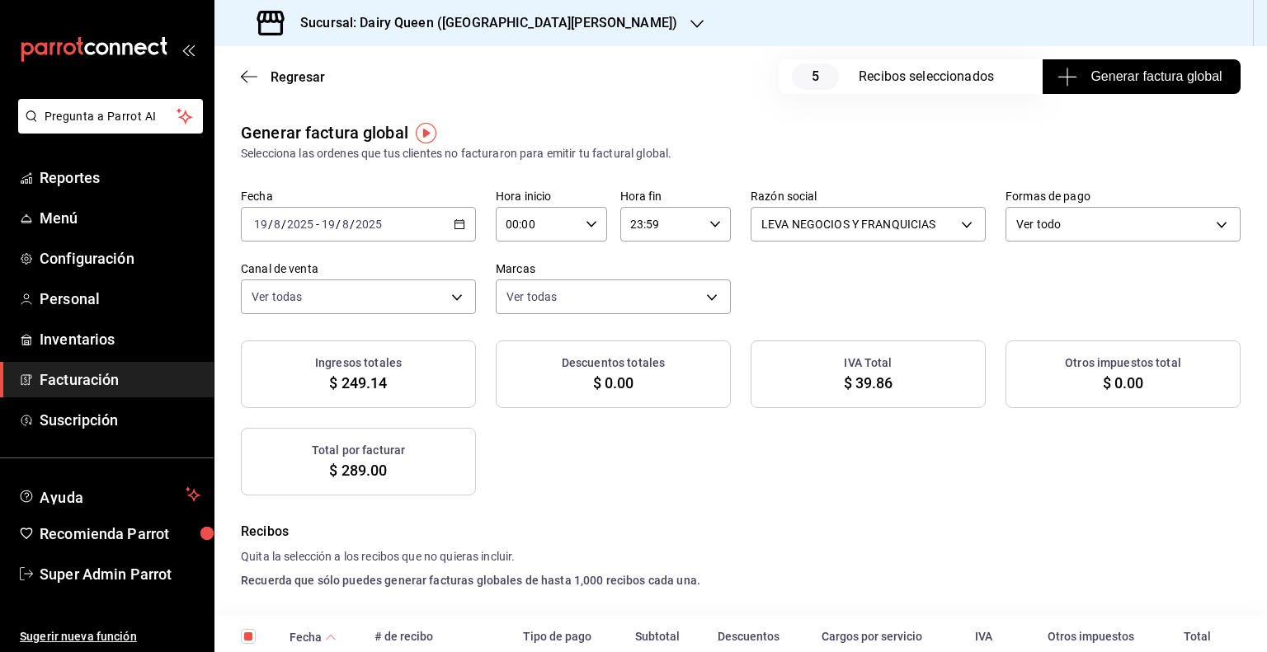
click at [73, 363] on link "Facturación" at bounding box center [107, 379] width 214 height 35
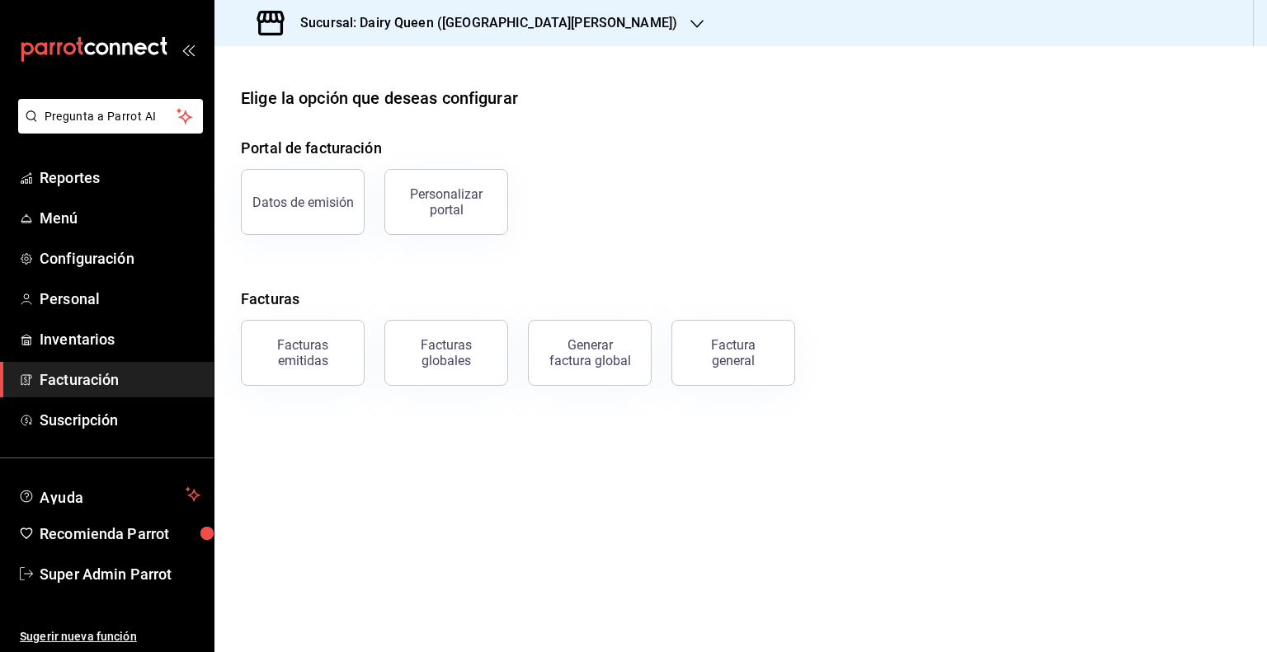
click at [420, 22] on h3 "Sucursal: Dairy Queen ([GEOGRAPHIC_DATA][PERSON_NAME])" at bounding box center [482, 23] width 390 height 20
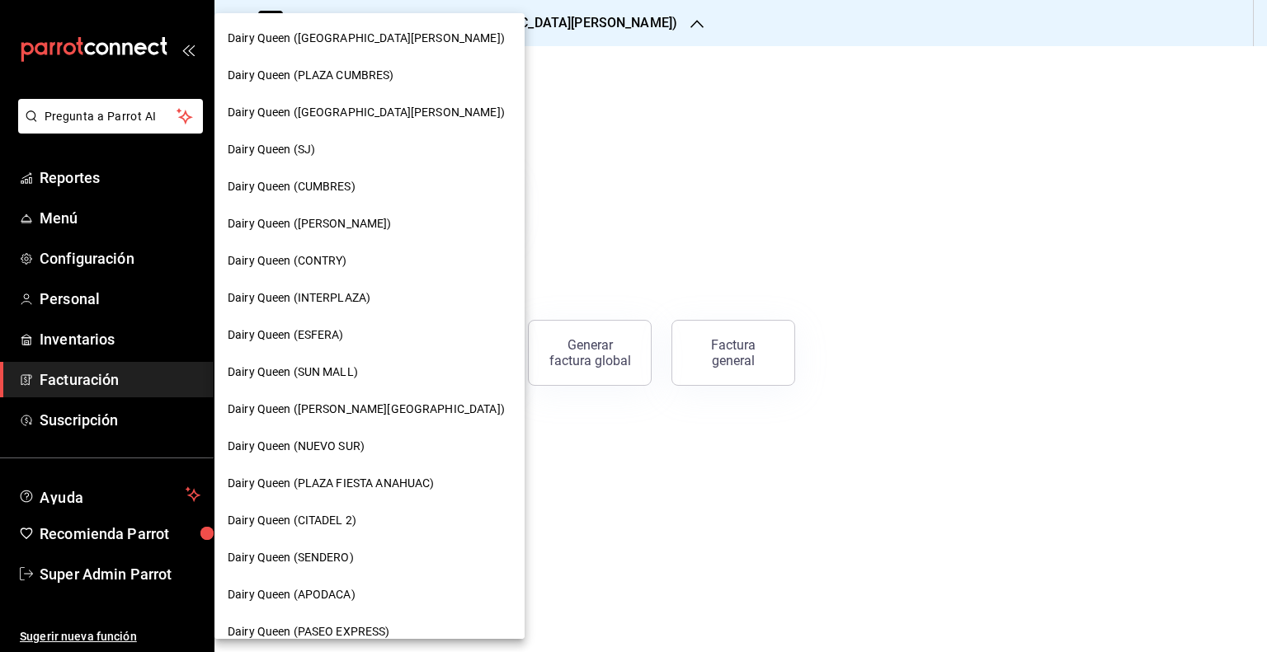
scroll to position [611, 0]
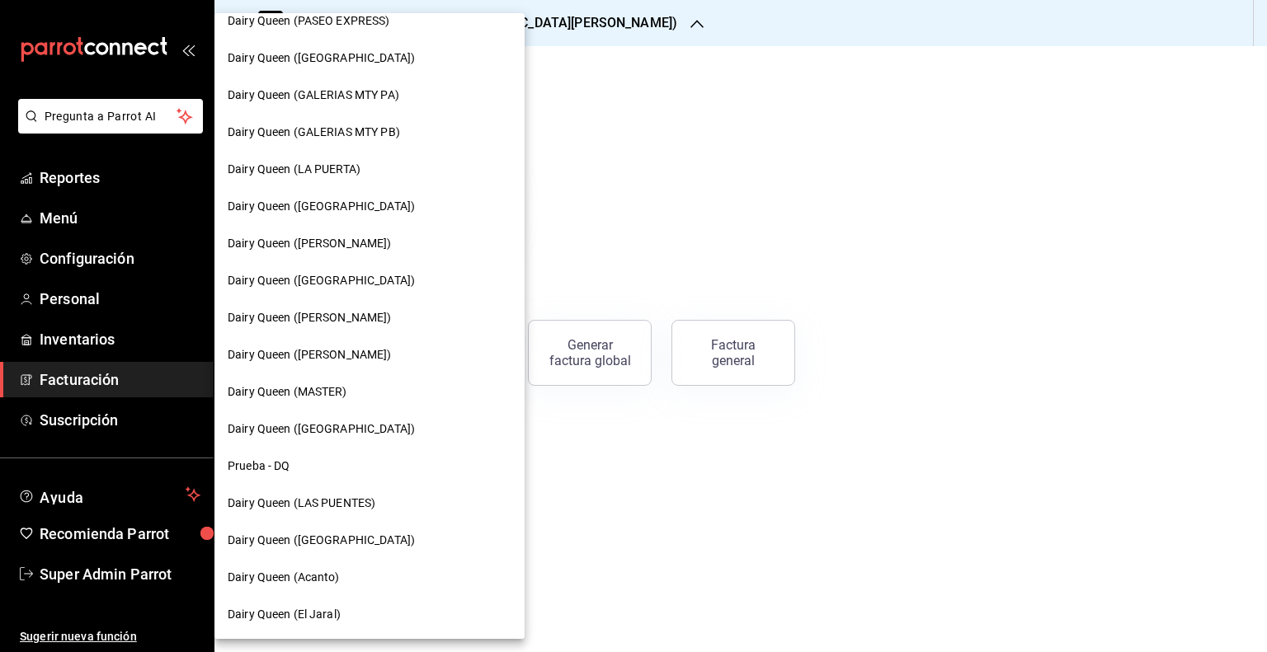
click at [308, 382] on div "Dairy Queen (MASTER)" at bounding box center [369, 392] width 310 height 37
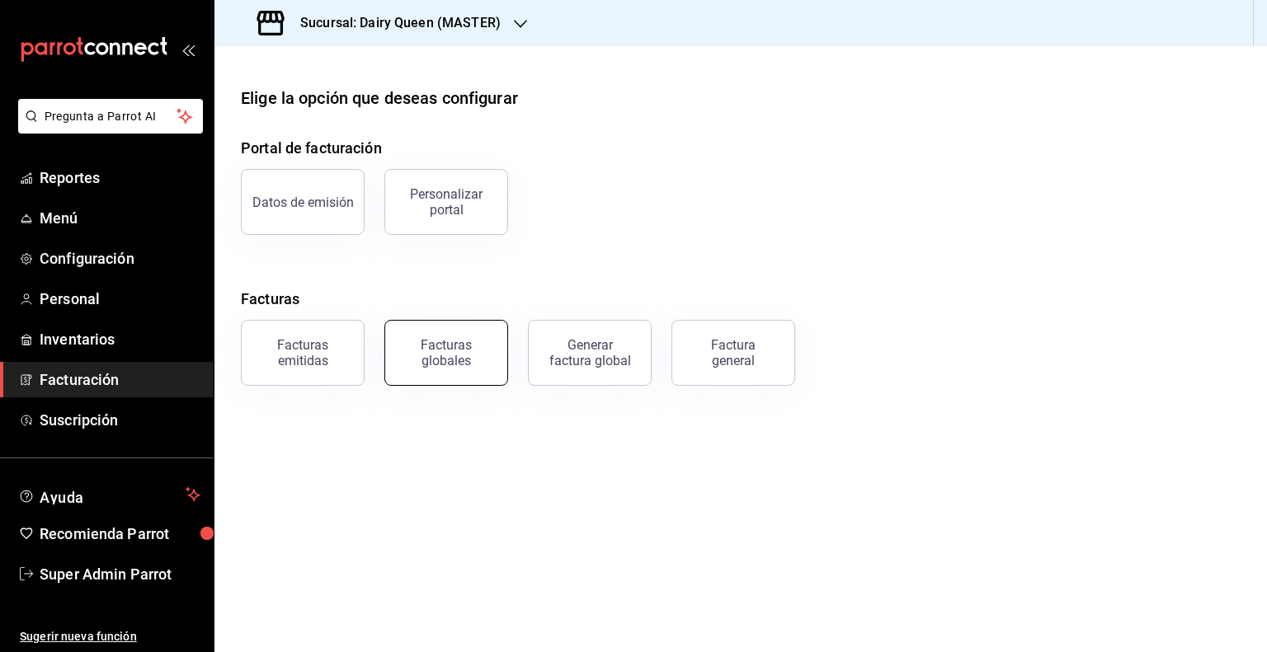
click at [475, 336] on button "Facturas globales" at bounding box center [446, 353] width 124 height 66
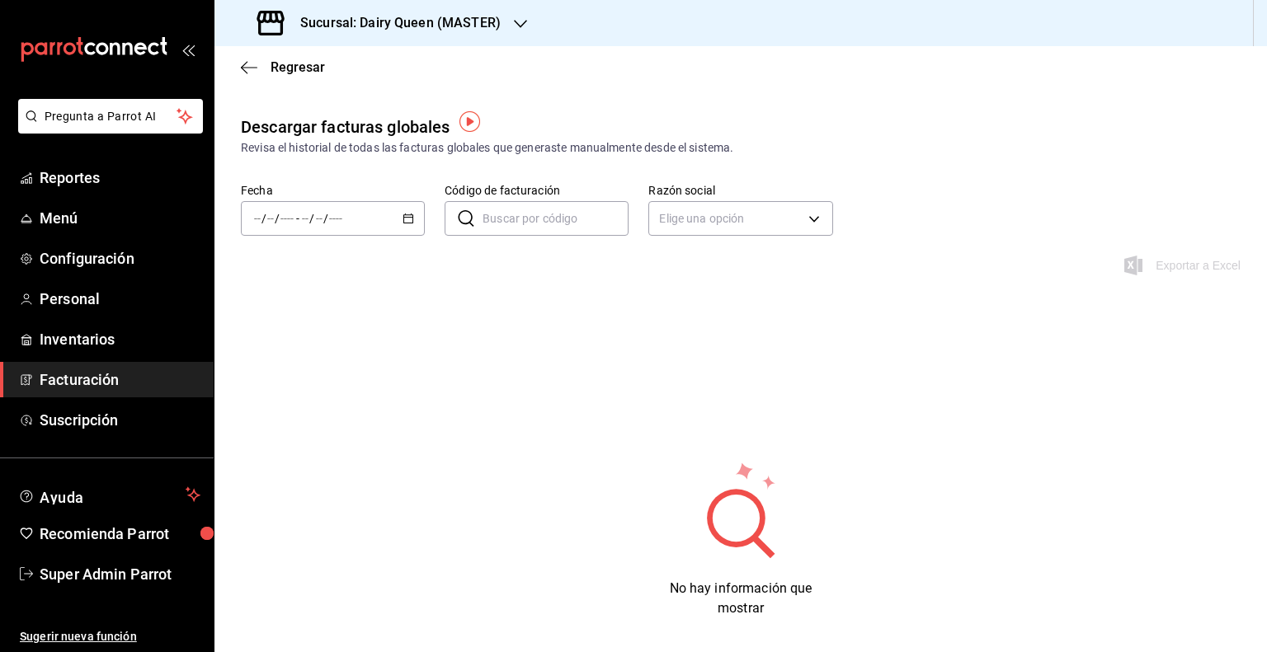
scroll to position [6, 0]
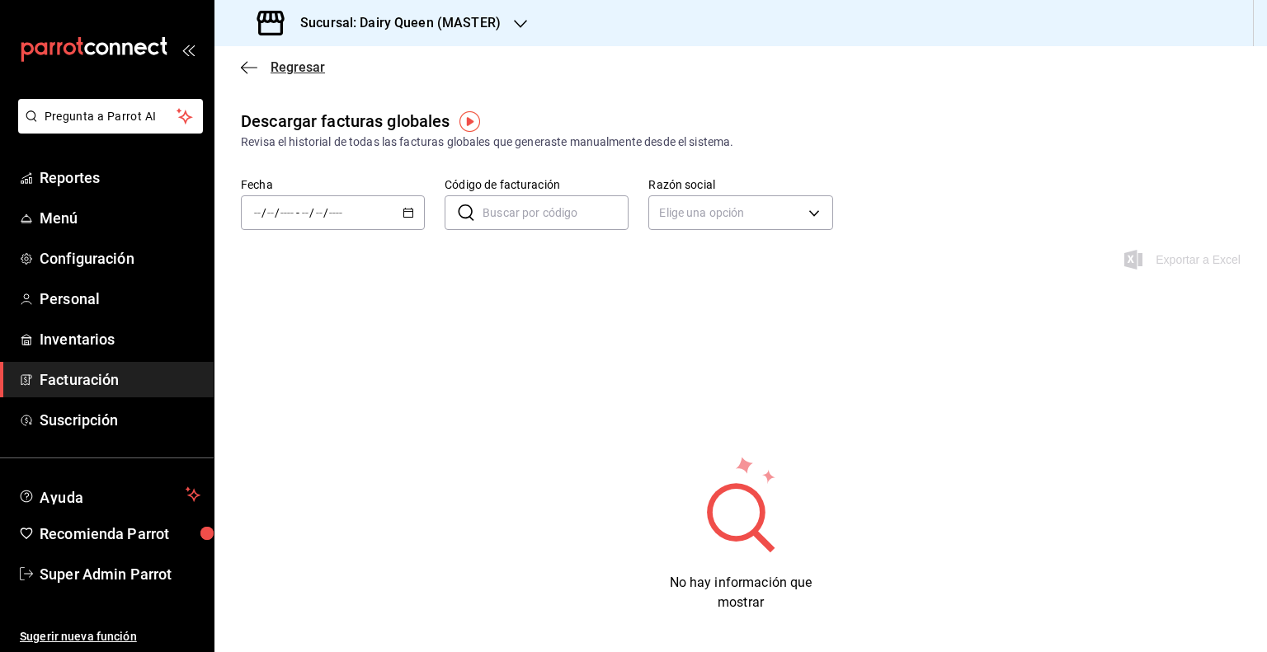
click at [268, 61] on span "Regresar" at bounding box center [283, 67] width 84 height 16
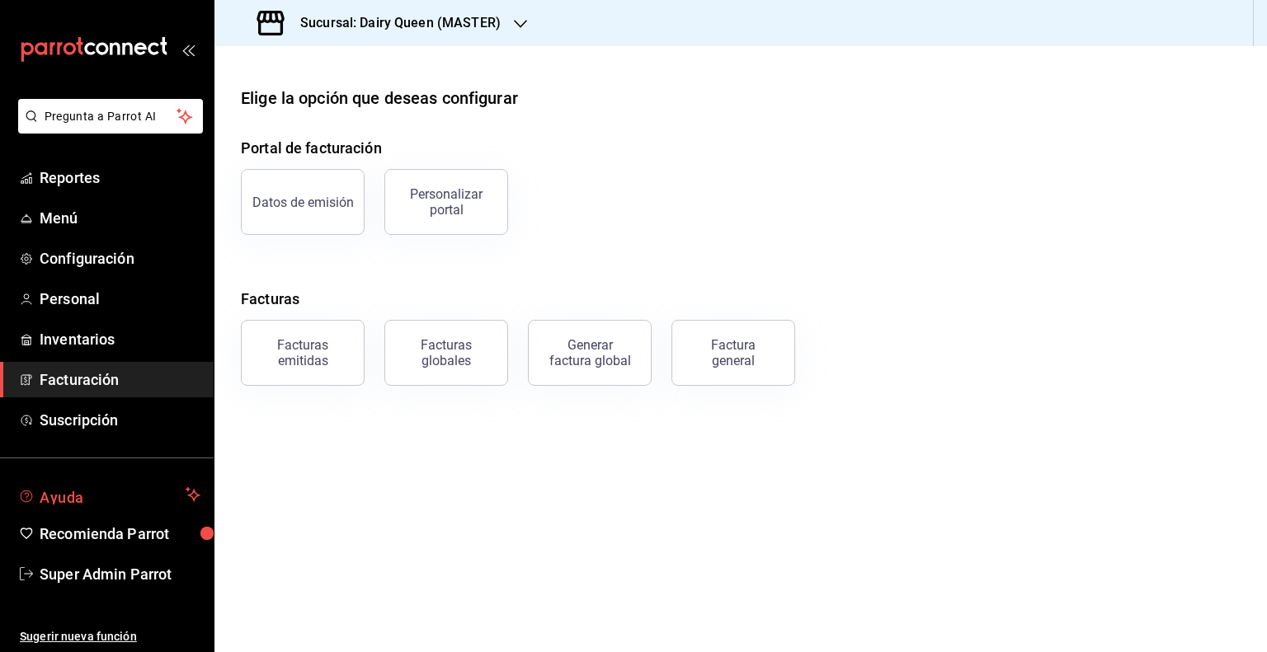
drag, startPoint x: 119, startPoint y: 502, endPoint x: 55, endPoint y: 557, distance: 83.6
click at [55, 557] on ul "Ayuda Recomienda Parrot Super Admin Parrot" at bounding box center [107, 535] width 214 height 114
click at [590, 341] on div "Generar factura global" at bounding box center [589, 352] width 82 height 31
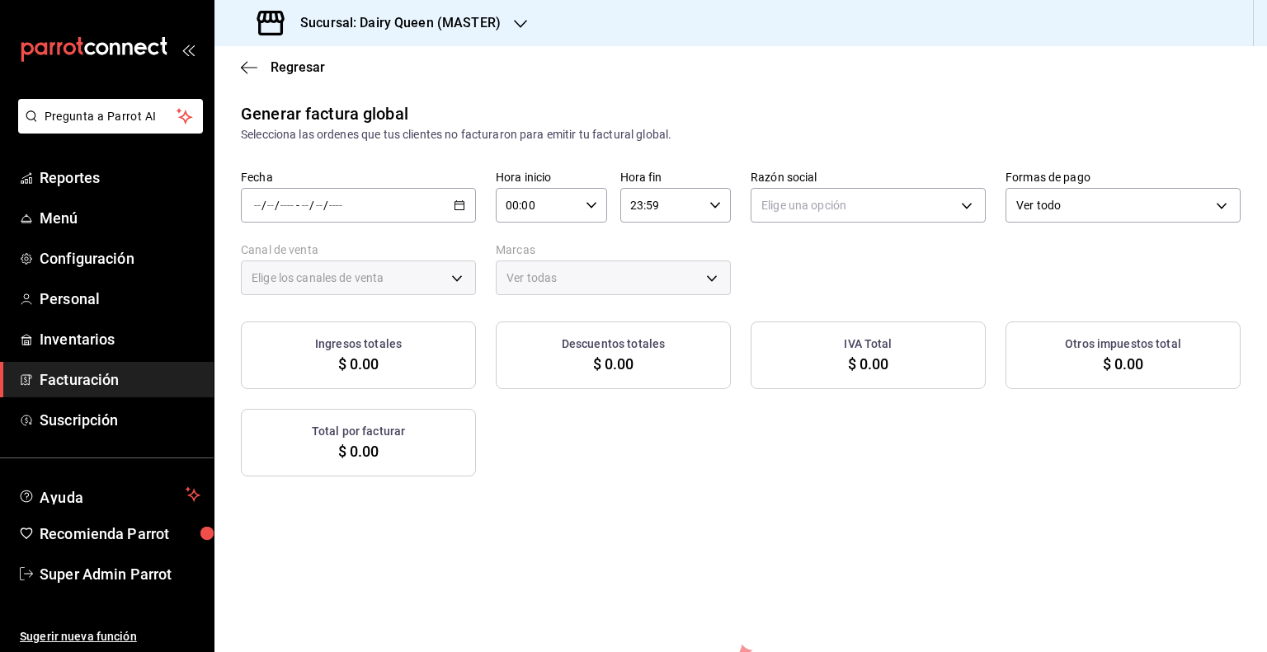
type input "PARROT,UBER_EATS,RAPPI,DIDI_FOOD,ONLINE"
click at [465, 200] on div "/ / - / /" at bounding box center [358, 205] width 235 height 35
click at [320, 266] on li "Rango de fechas" at bounding box center [319, 255] width 154 height 37
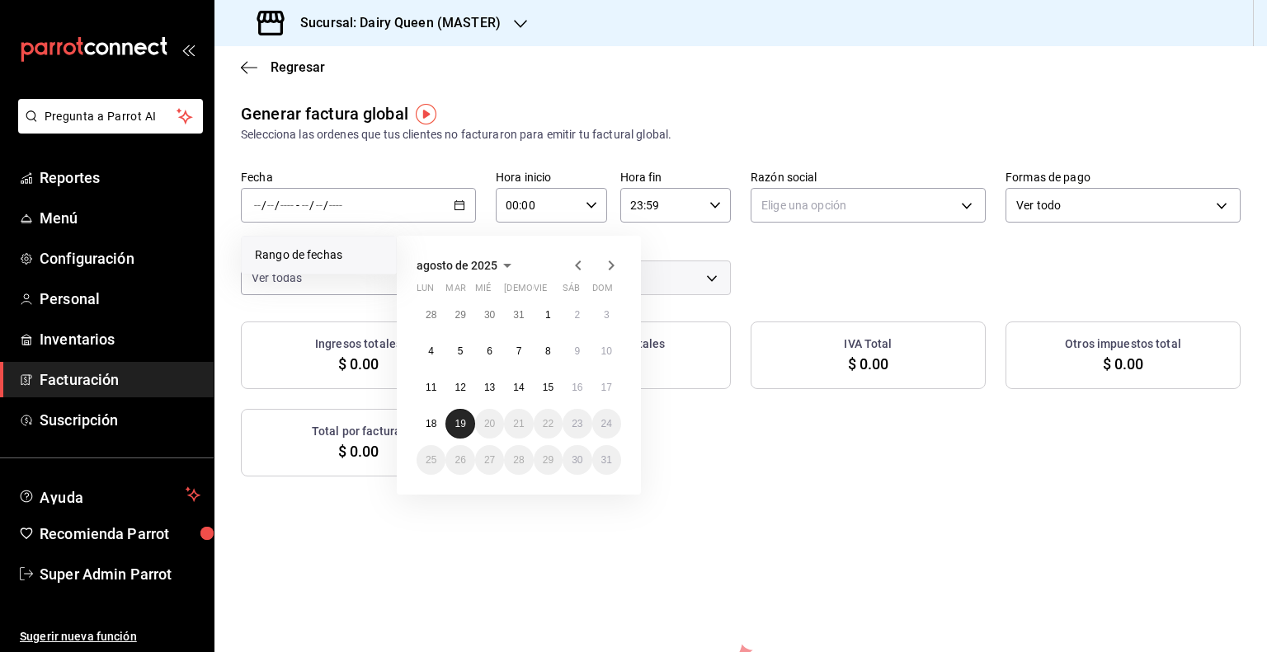
click at [455, 431] on button "19" at bounding box center [459, 424] width 29 height 30
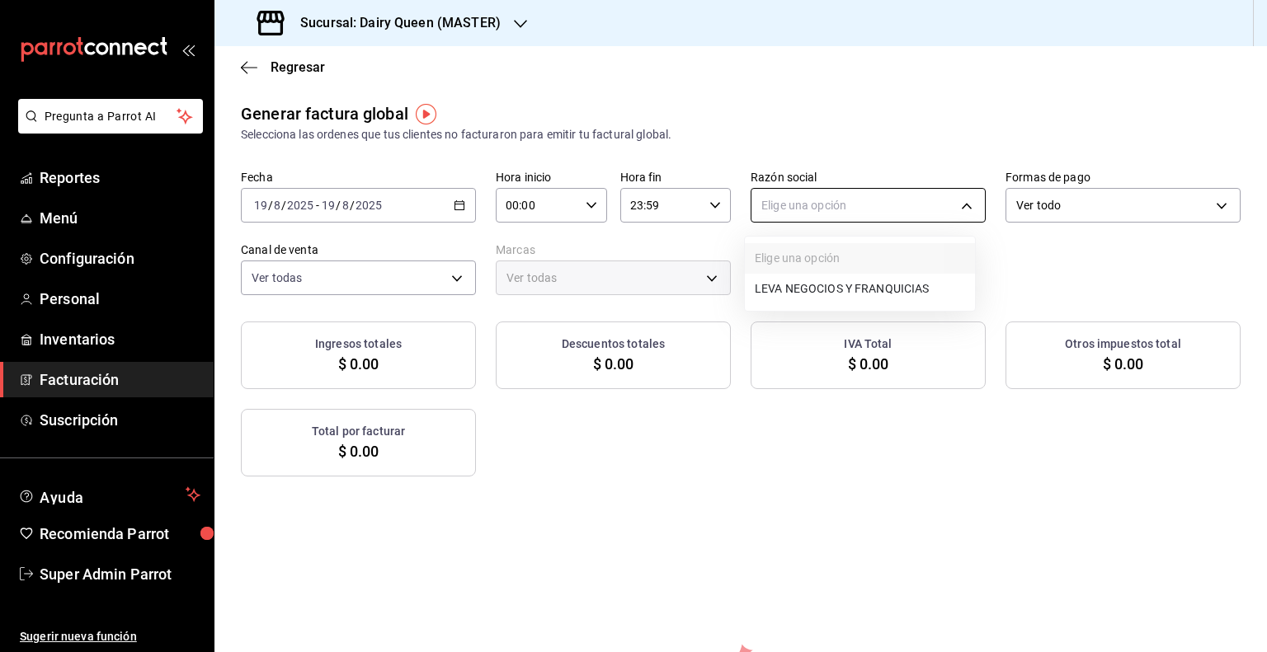
click at [834, 195] on body "Pregunta a Parrot AI Reportes Menú Configuración Personal Inventarios Facturaci…" at bounding box center [633, 326] width 1267 height 652
click at [827, 286] on li "LEVA NEGOCIOS Y FRANQUICIAS" at bounding box center [860, 289] width 230 height 31
type input "4650cc39-4787-42dc-9bbe-3030b7380e95"
type input "3faf3f32-9f14-4a84-ab35-2b24b178ea52"
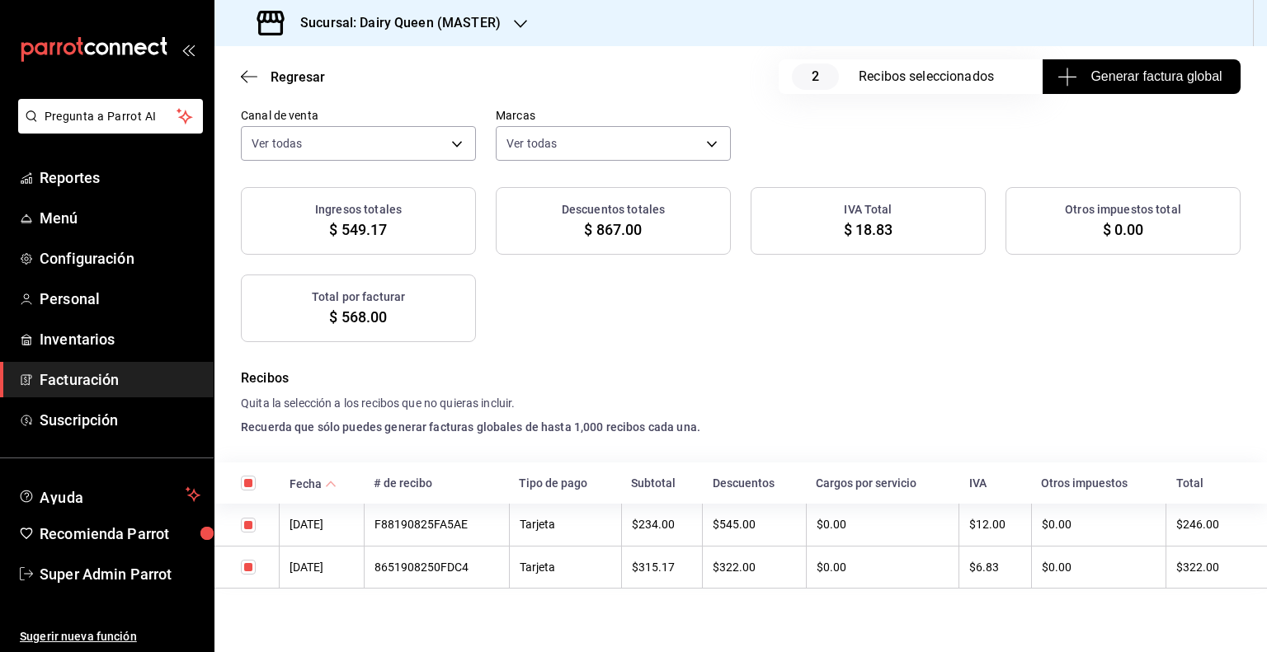
scroll to position [182, 0]
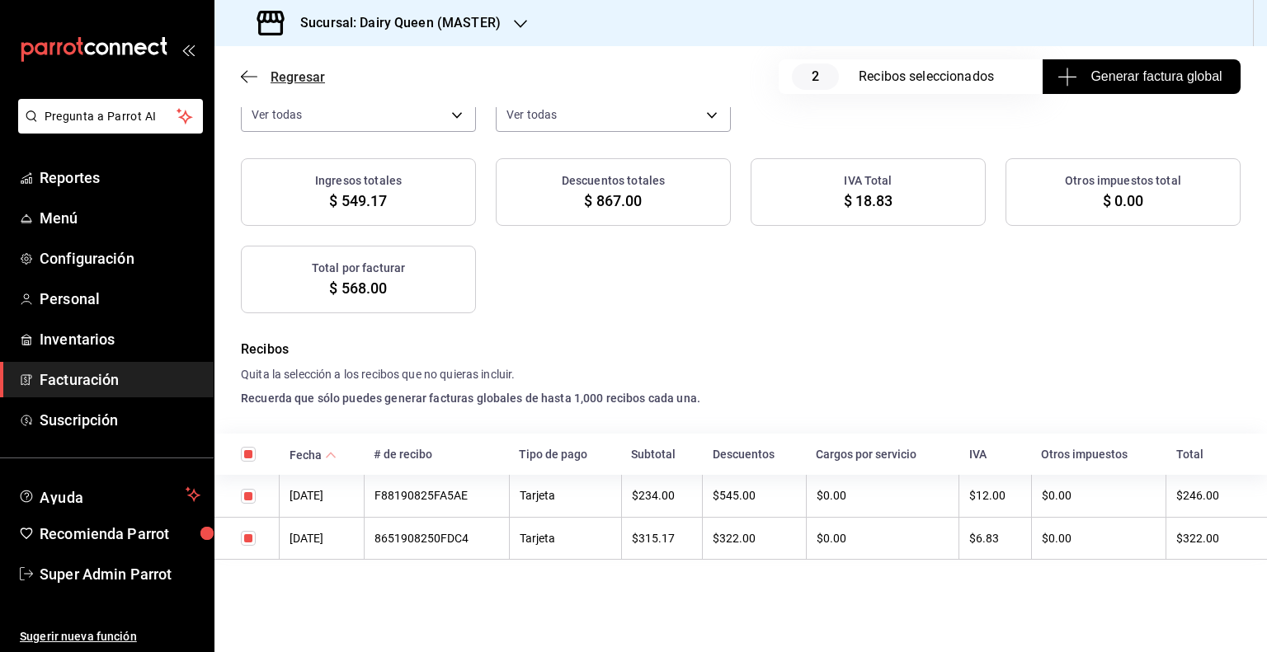
click at [286, 69] on span "Regresar" at bounding box center [298, 77] width 54 height 16
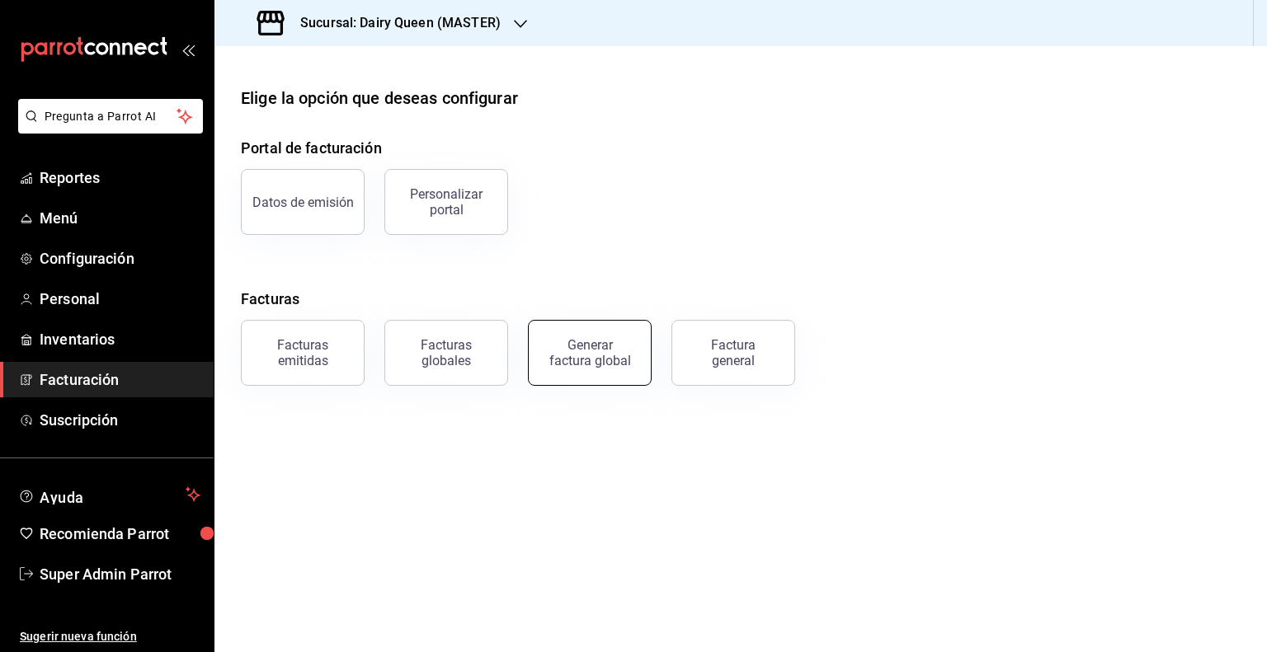
click at [575, 355] on div "Generar factura global" at bounding box center [589, 352] width 82 height 31
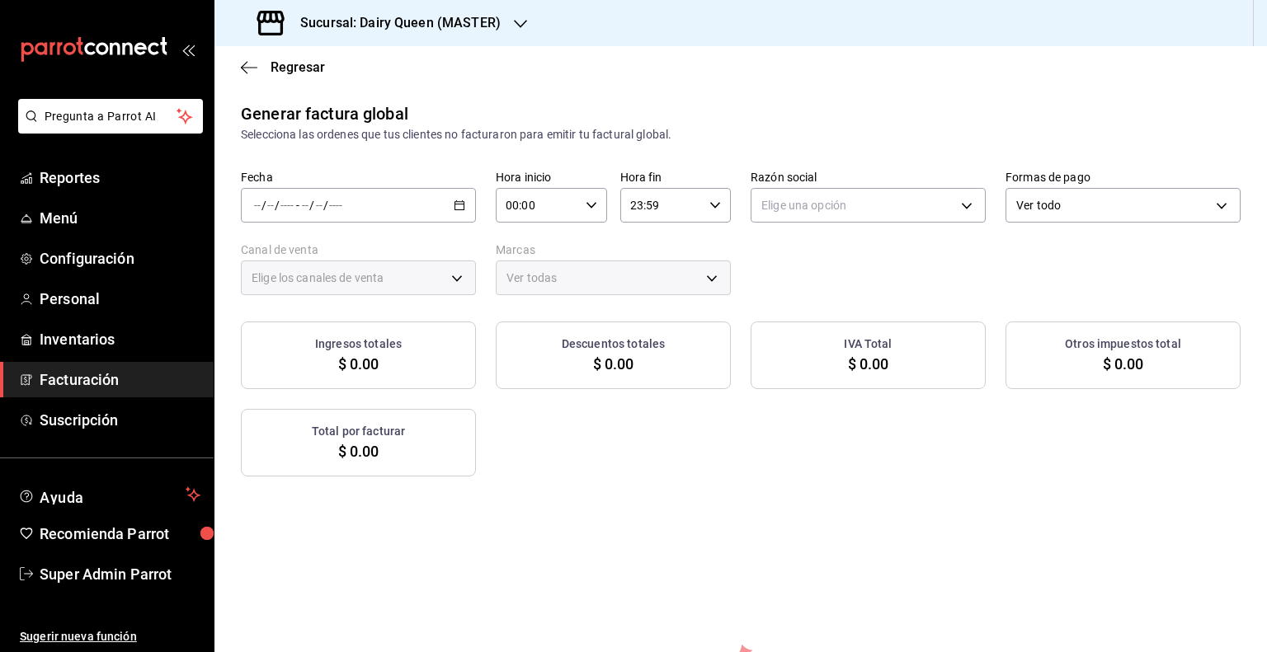
click at [575, 355] on div "Descuentos totales $ 0.00" at bounding box center [613, 356] width 235 height 68
type input "PARROT,UBER_EATS,RAPPI,DIDI_FOOD,ONLINE"
click at [468, 205] on div "/ / - / /" at bounding box center [358, 205] width 235 height 35
click at [335, 252] on span "Rango de fechas" at bounding box center [319, 255] width 128 height 17
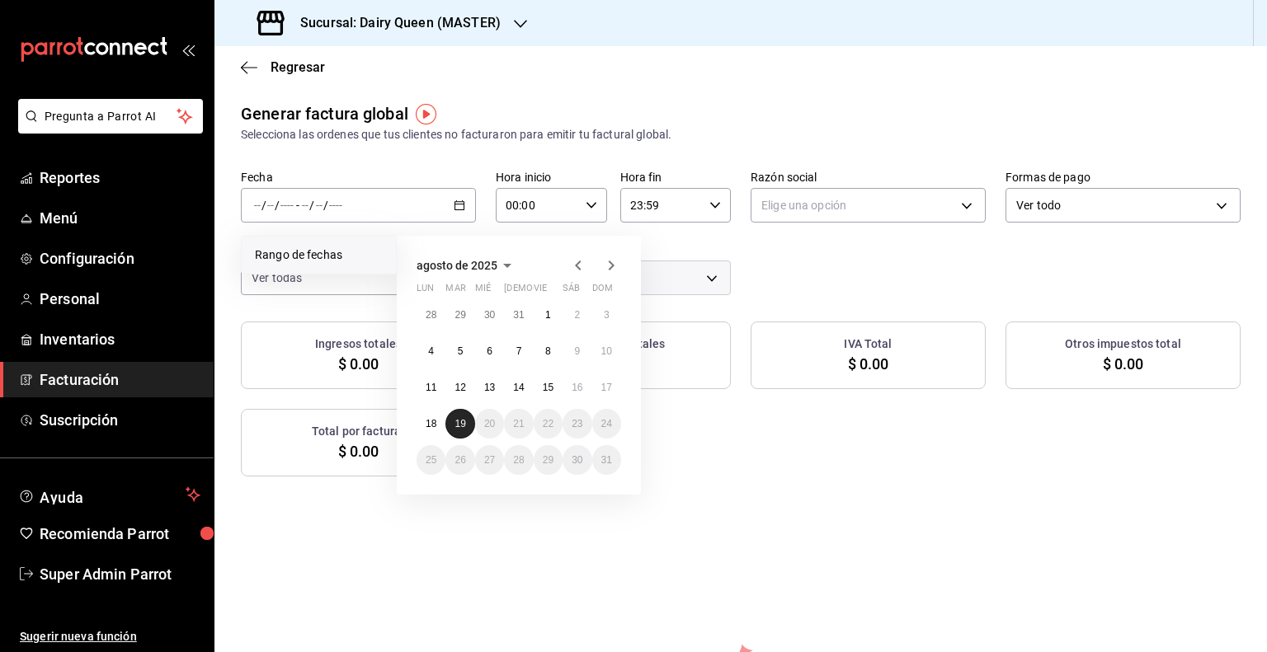
click at [459, 430] on button "19" at bounding box center [459, 424] width 29 height 30
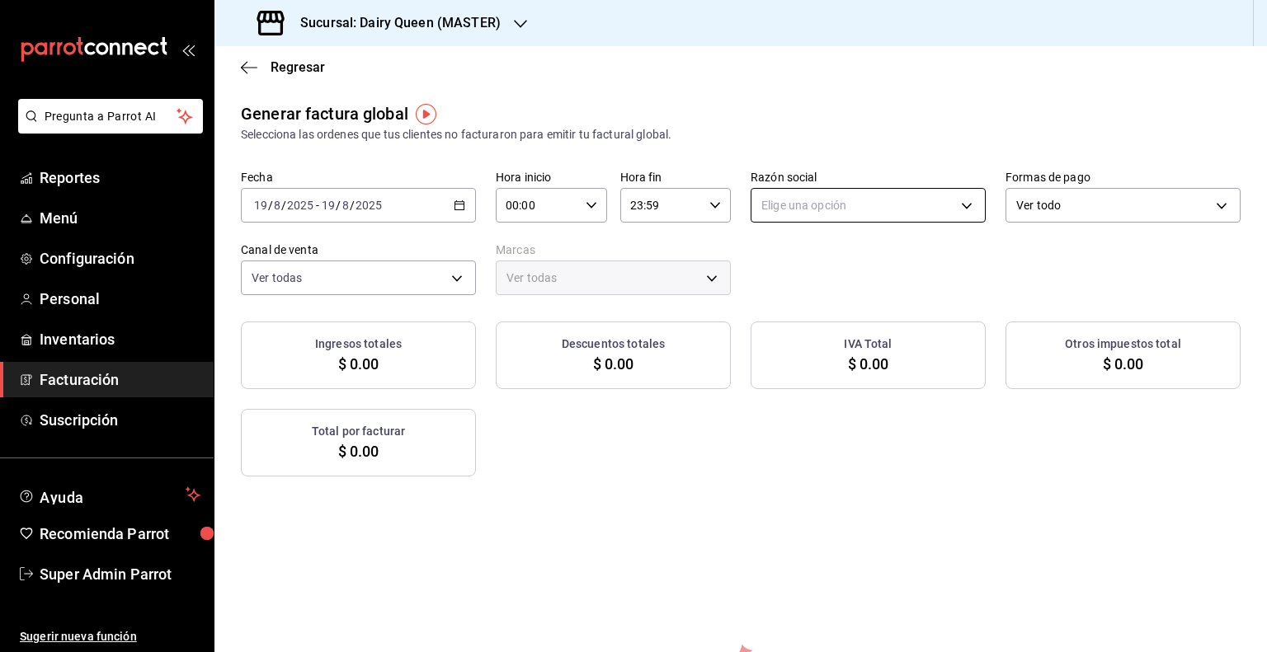
click at [831, 204] on body "Pregunta a Parrot AI Reportes Menú Configuración Personal Inventarios Facturaci…" at bounding box center [633, 326] width 1267 height 652
click at [790, 289] on li "LEVA NEGOCIOS Y FRANQUICIAS" at bounding box center [860, 289] width 230 height 31
type input "4650cc39-4787-42dc-9bbe-3030b7380e95"
type input "3faf3f32-9f14-4a84-ab35-2b24b178ea52"
click at [790, 289] on li "LEVA NEGOCIOS Y FRANQUICIAS" at bounding box center [860, 289] width 230 height 31
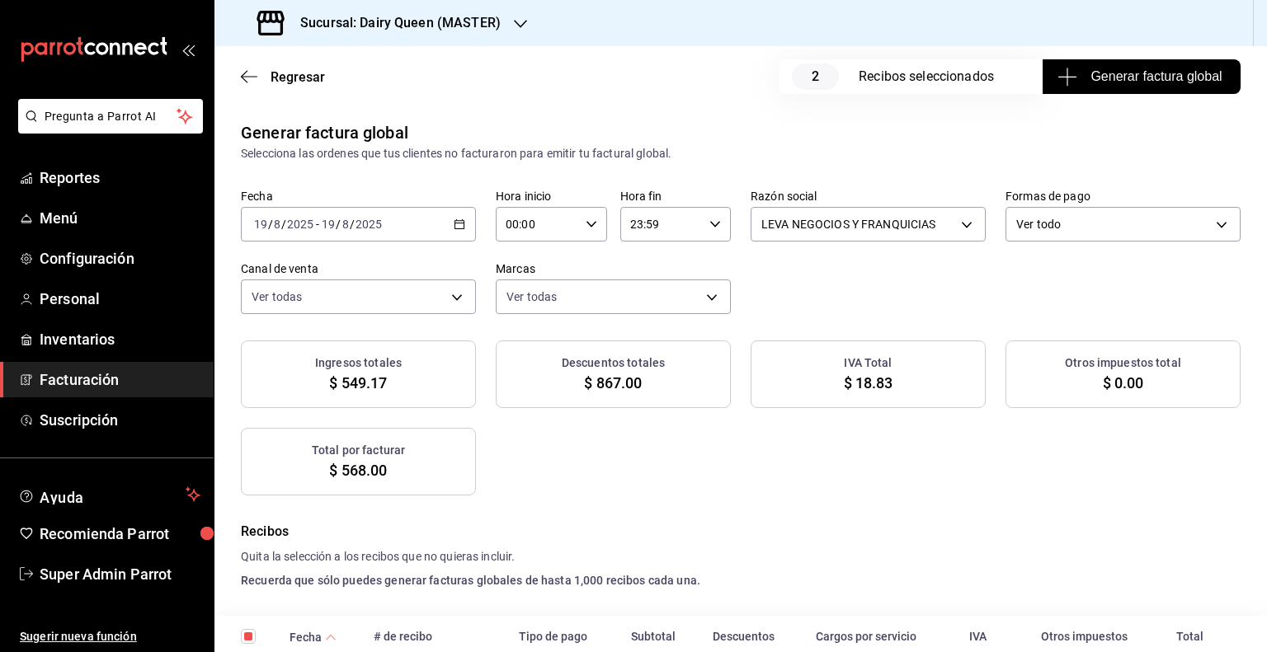
scroll to position [182, 0]
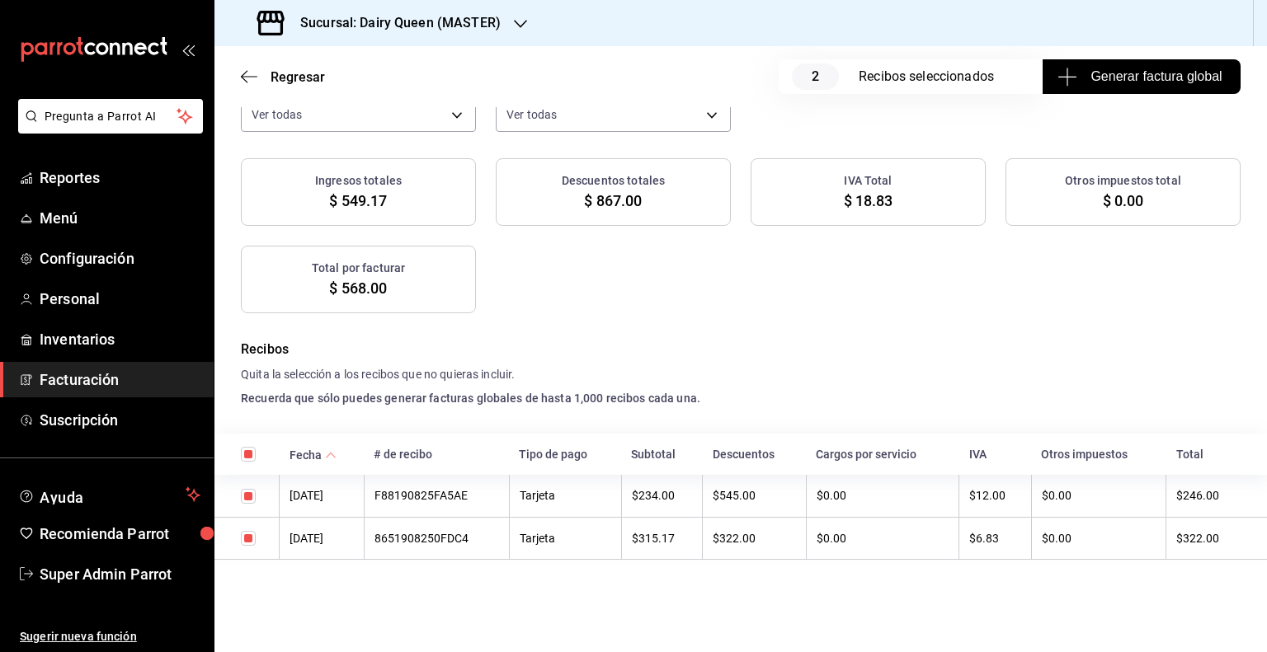
click at [1078, 68] on span "Generar factura global" at bounding box center [1141, 77] width 161 height 20
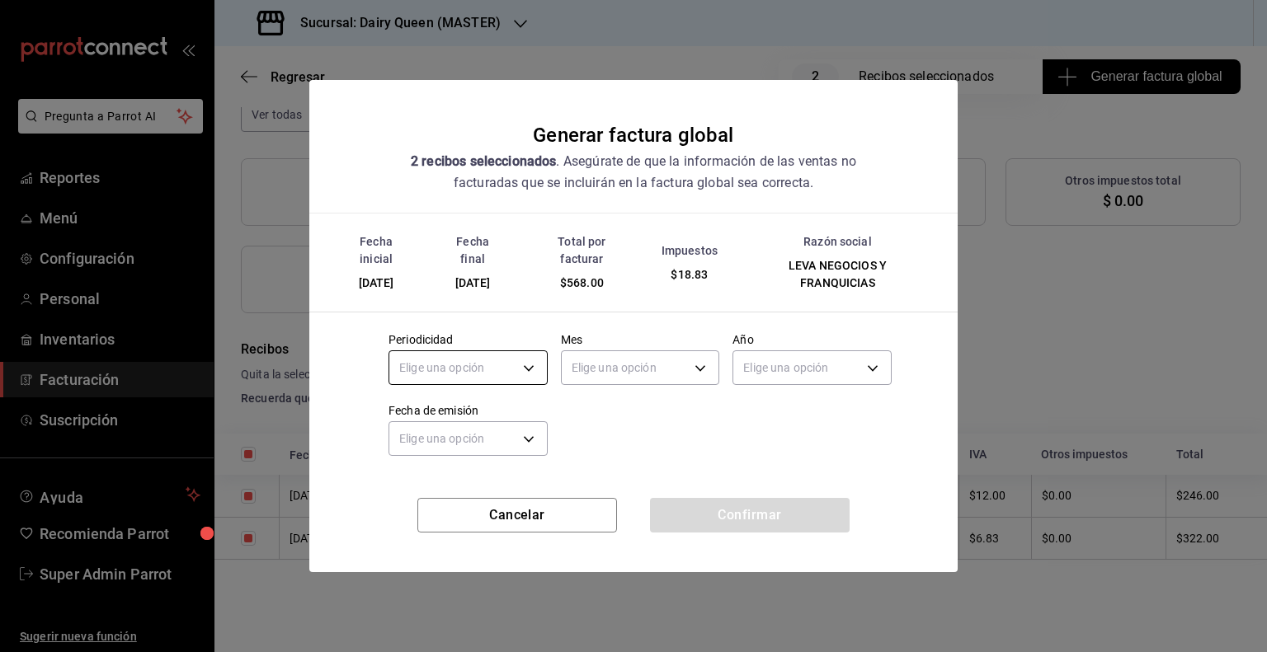
click at [500, 363] on body "Pregunta a Parrot AI Reportes Menú Configuración Personal Inventarios Facturaci…" at bounding box center [633, 326] width 1267 height 652
click at [424, 501] on li "Mensual" at bounding box center [468, 500] width 158 height 27
type input "MONTHLY"
click at [424, 464] on li "Mensual" at bounding box center [448, 457] width 118 height 16
click at [621, 349] on div "Elige una opción" at bounding box center [640, 366] width 159 height 44
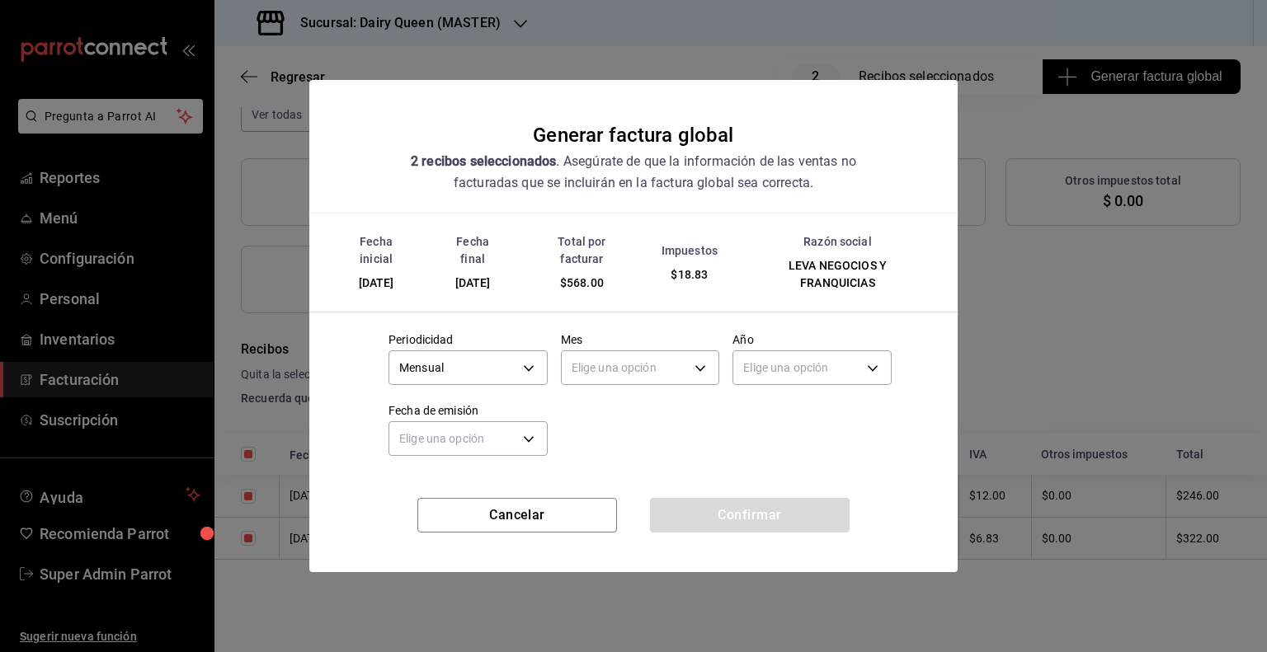
click at [621, 349] on div "Elige una opción" at bounding box center [640, 366] width 159 height 44
click at [615, 360] on body "Pregunta a Parrot AI Reportes Menú Configuración Personal Inventarios Facturaci…" at bounding box center [633, 326] width 1267 height 652
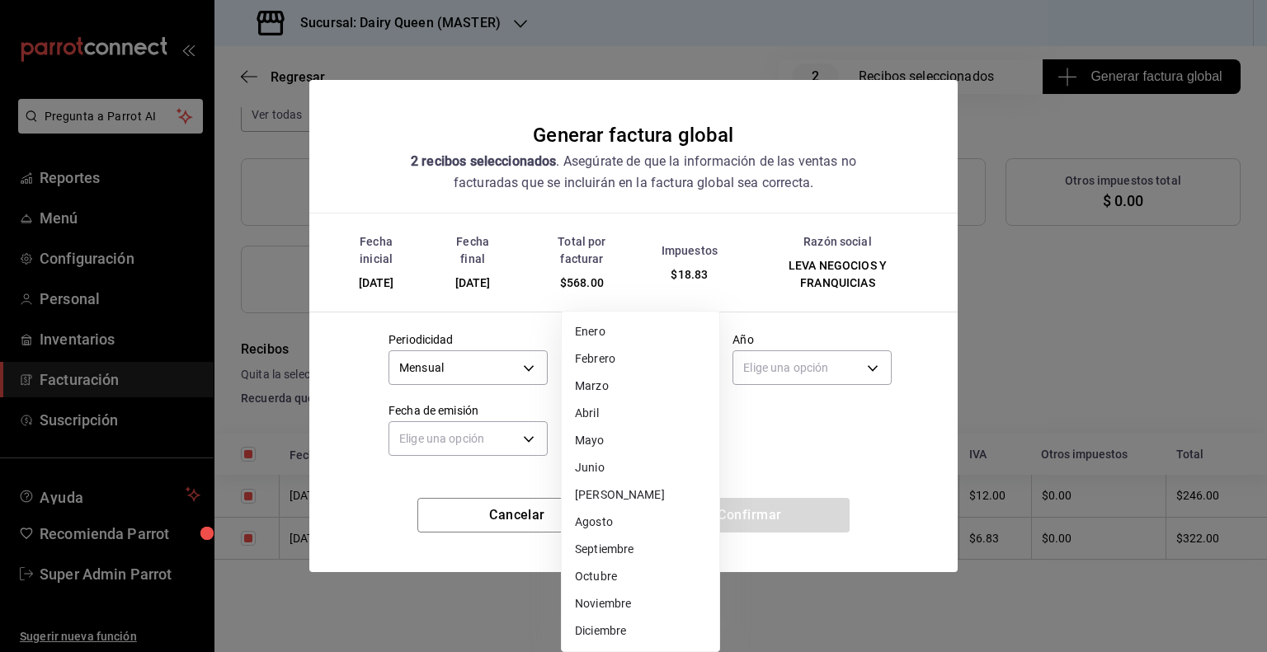
click at [591, 522] on li "Agosto" at bounding box center [641, 522] width 158 height 27
type input "8"
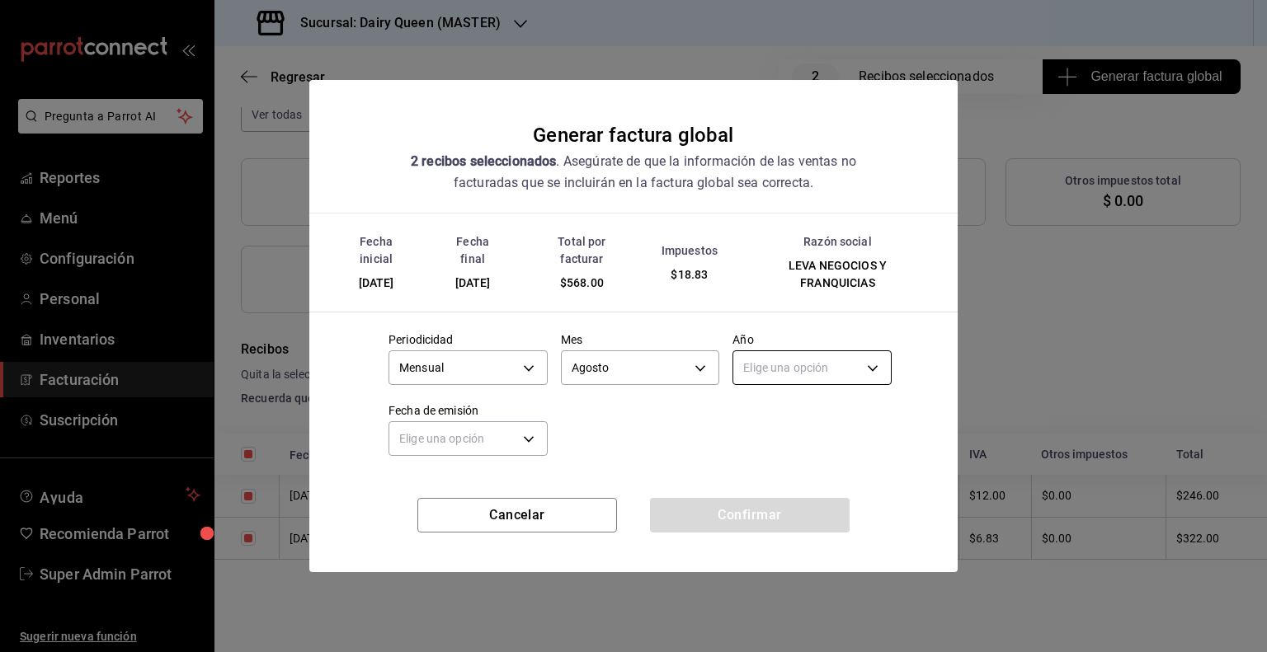
click at [779, 364] on body "Pregunta a Parrot AI Reportes Menú Configuración Personal Inventarios Facturaci…" at bounding box center [633, 326] width 1267 height 652
click at [743, 416] on li "2025" at bounding box center [812, 419] width 158 height 27
type input "2025"
click at [474, 457] on div "Elige una opción" at bounding box center [467, 437] width 159 height 44
click at [440, 442] on body "Pregunta a Parrot AI Reportes Menú Configuración Personal Inventarios Facturaci…" at bounding box center [633, 326] width 1267 height 652
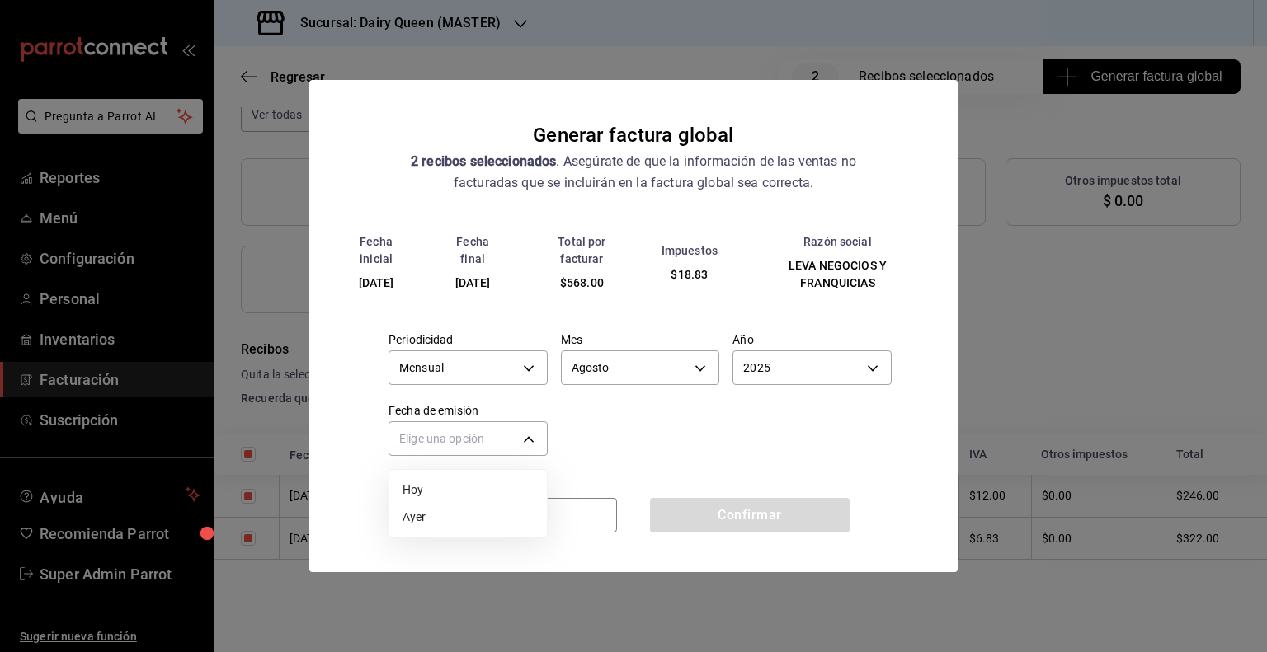
click at [416, 487] on li "Hoy" at bounding box center [468, 490] width 158 height 27
type input "[DATE]"
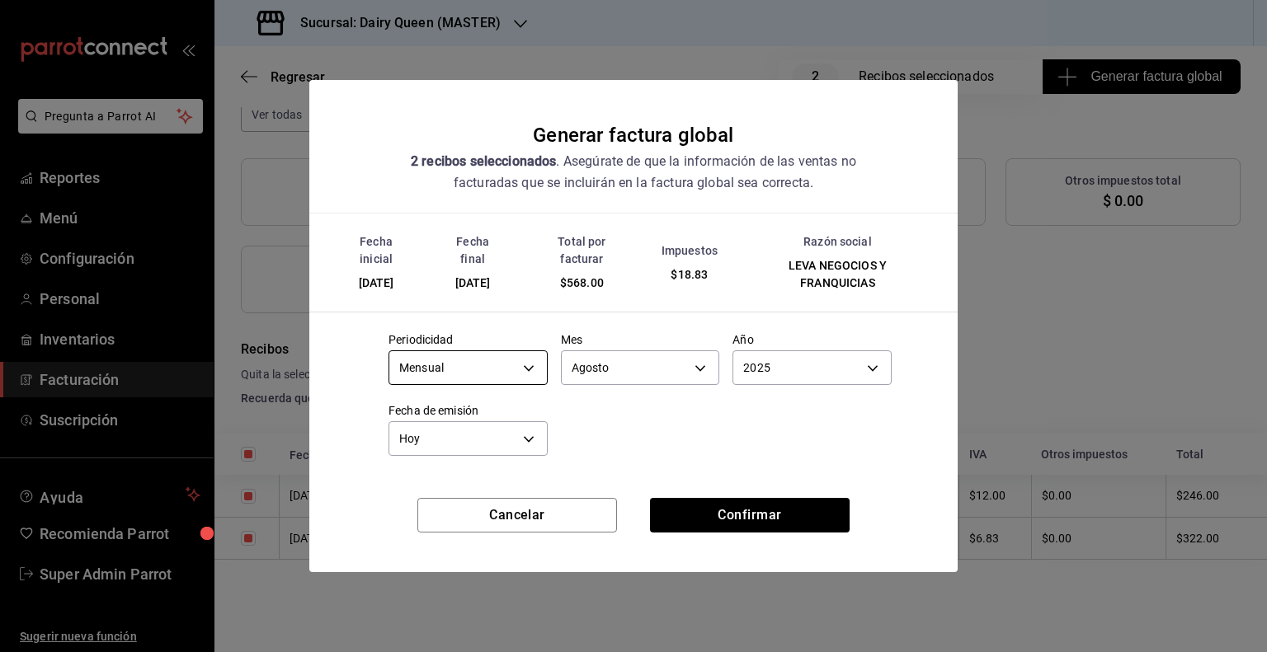
click at [478, 379] on body "Pregunta a Parrot AI Reportes Menú Configuración Personal Inventarios Facturaci…" at bounding box center [633, 326] width 1267 height 652
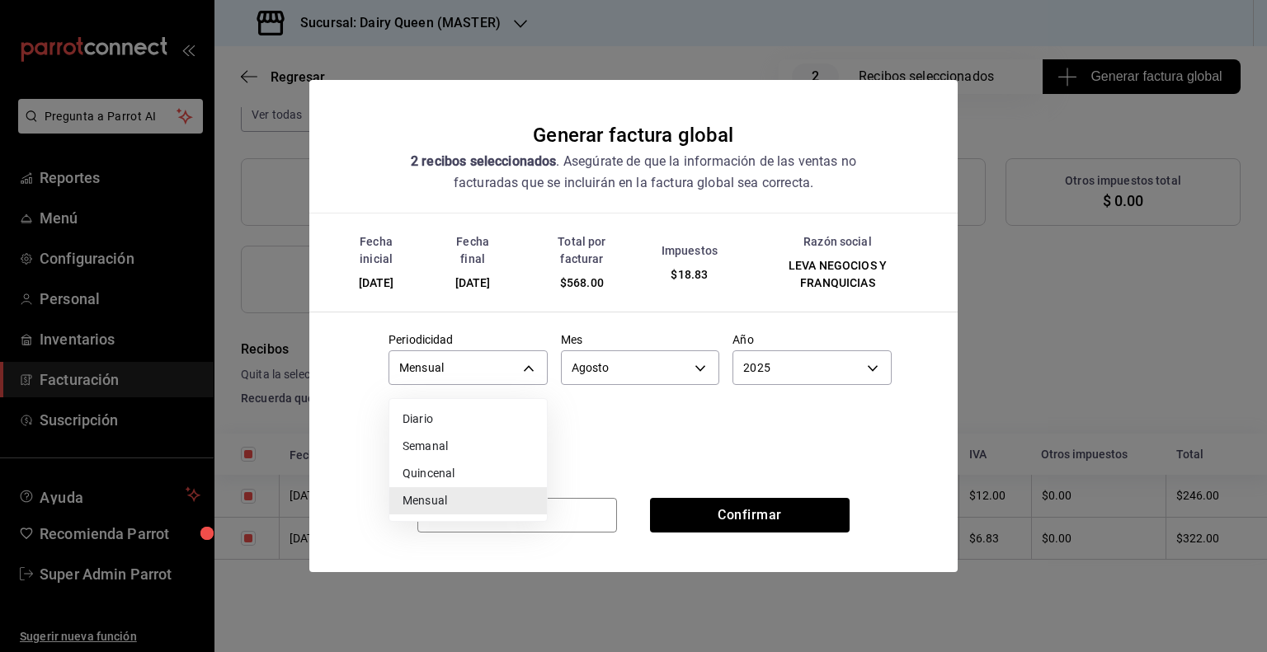
click at [443, 418] on li "Diario" at bounding box center [468, 419] width 158 height 27
type input "DAILY"
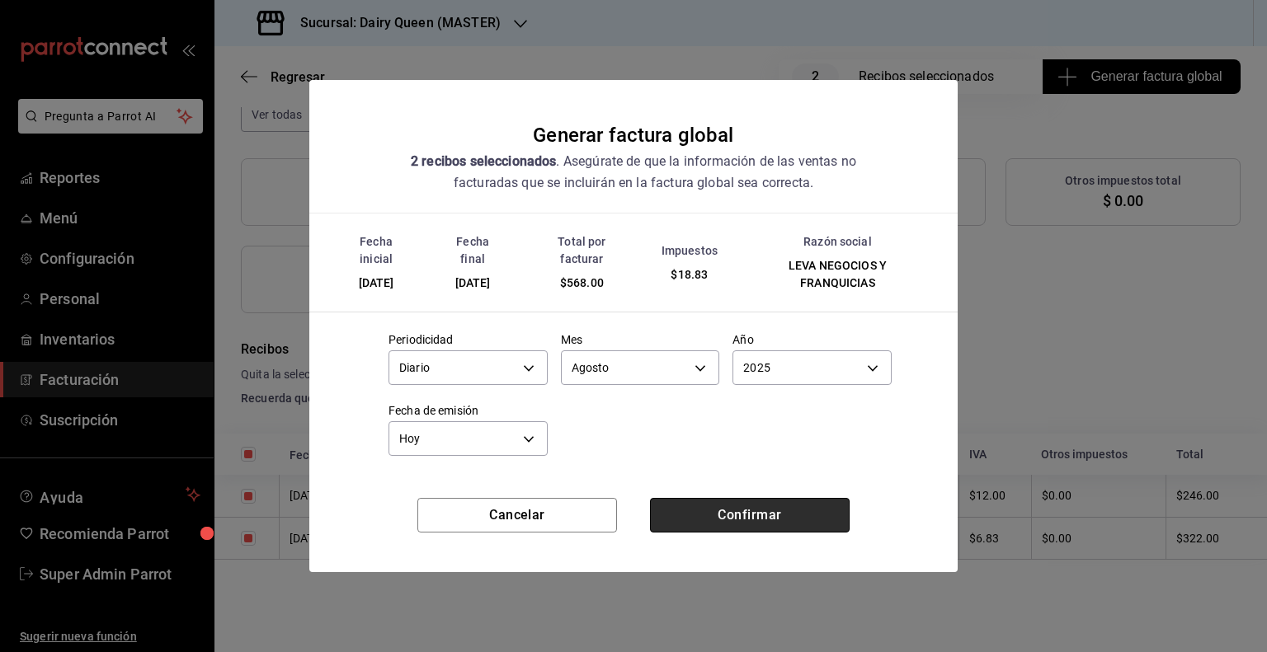
click at [716, 517] on button "Confirmar" at bounding box center [750, 515] width 200 height 35
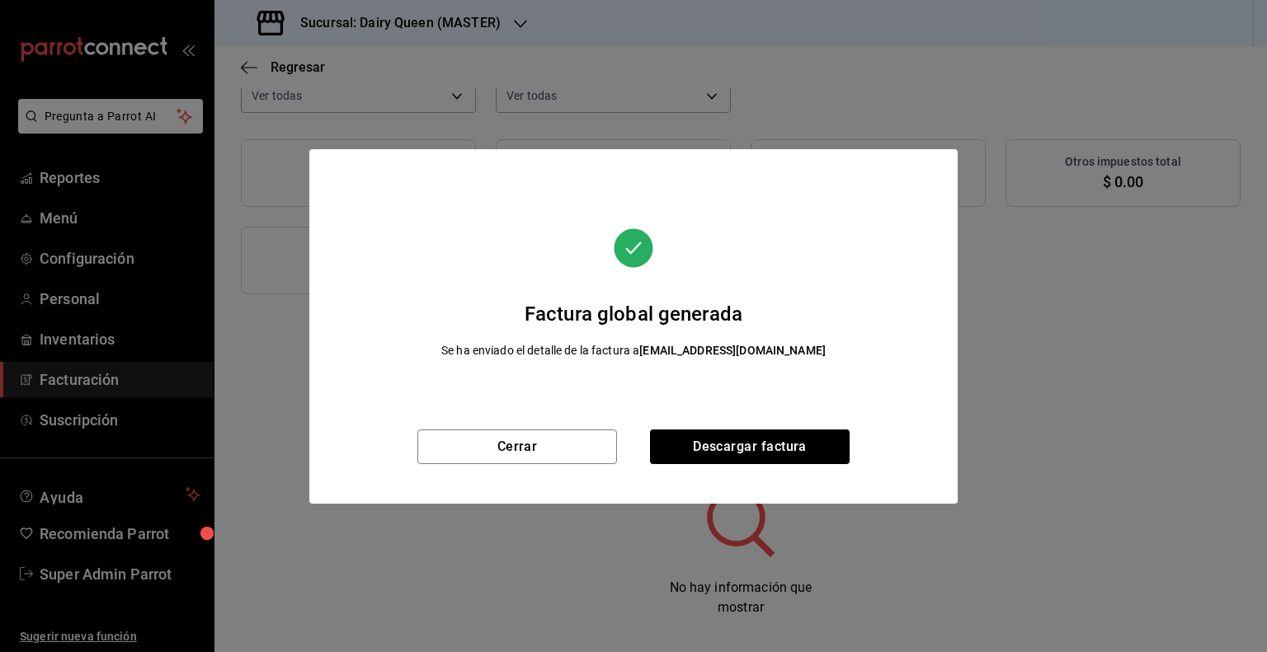
scroll to position [163, 0]
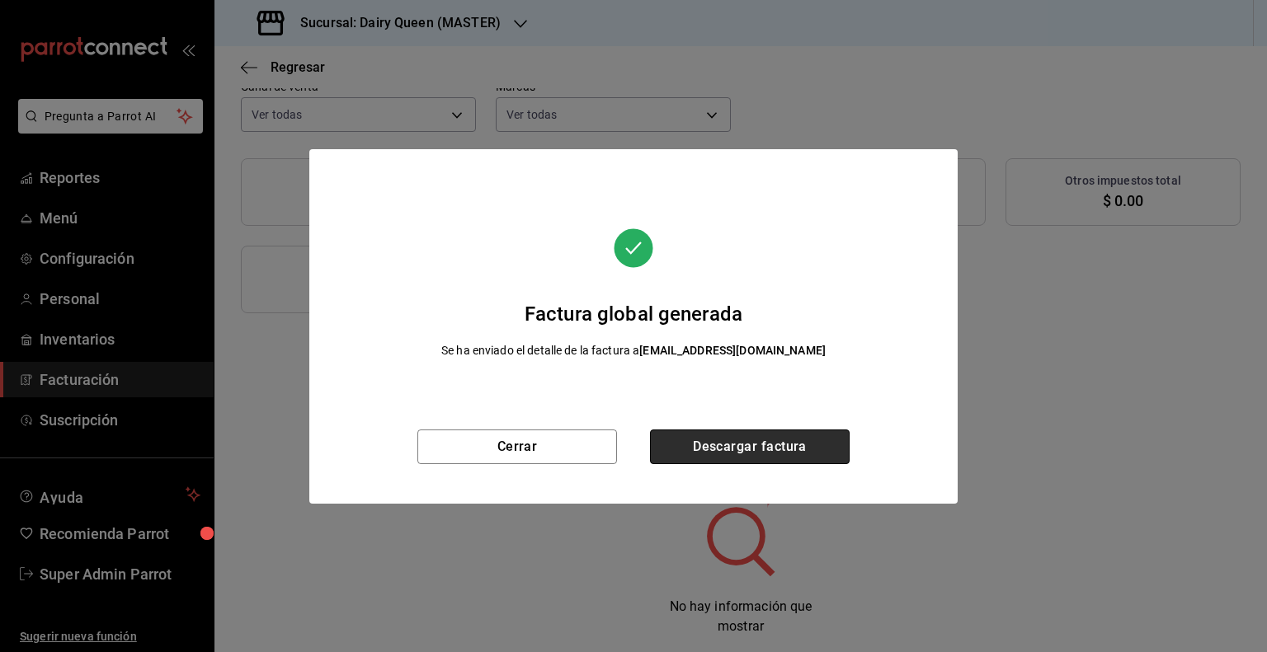
click at [755, 451] on button "Descargar factura" at bounding box center [750, 447] width 200 height 35
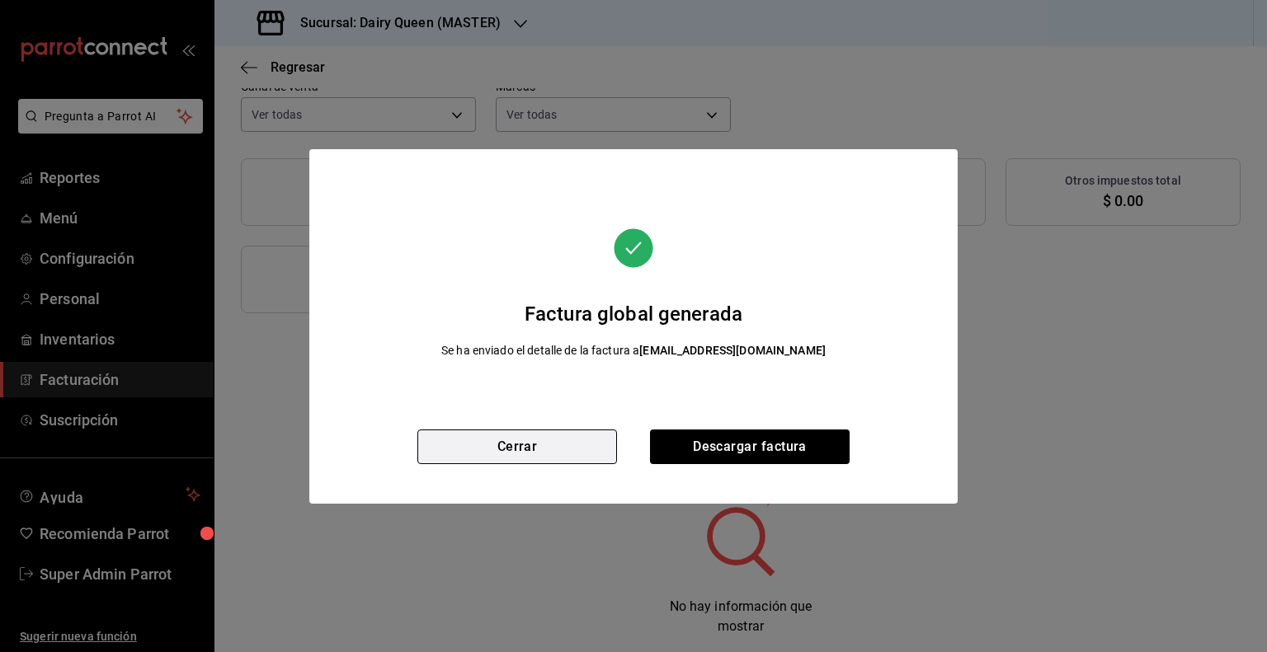
click at [518, 461] on button "Cerrar" at bounding box center [517, 447] width 200 height 35
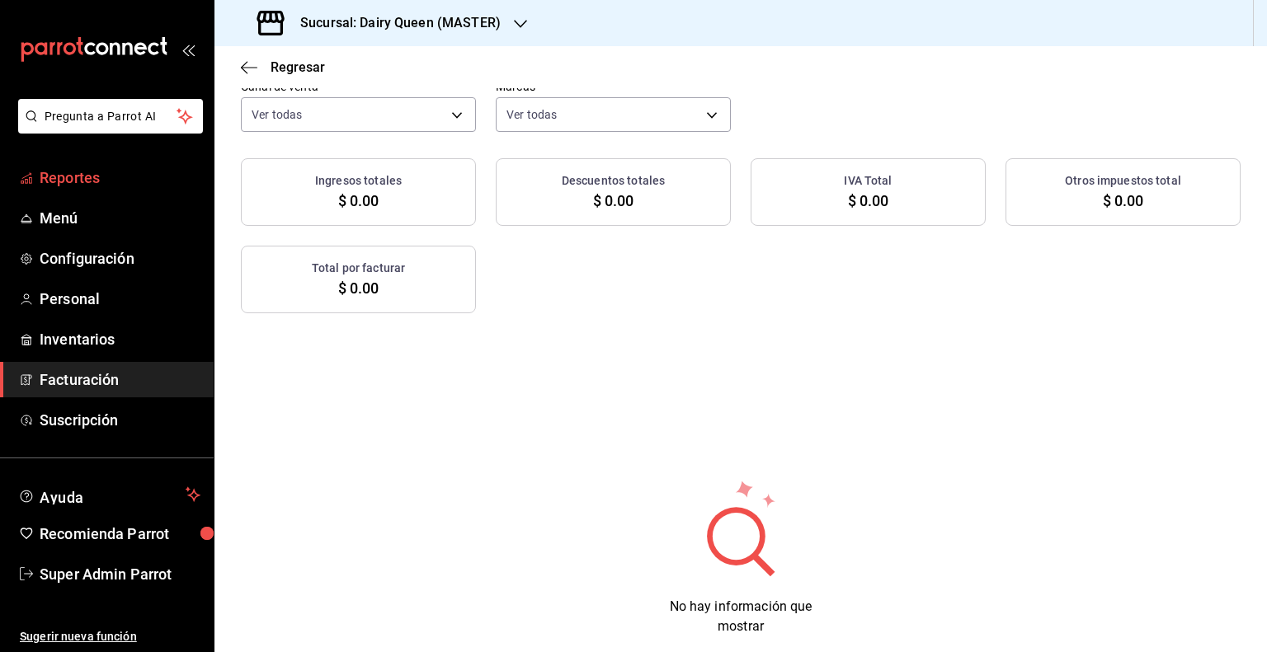
click at [96, 191] on link "Reportes" at bounding box center [107, 177] width 214 height 35
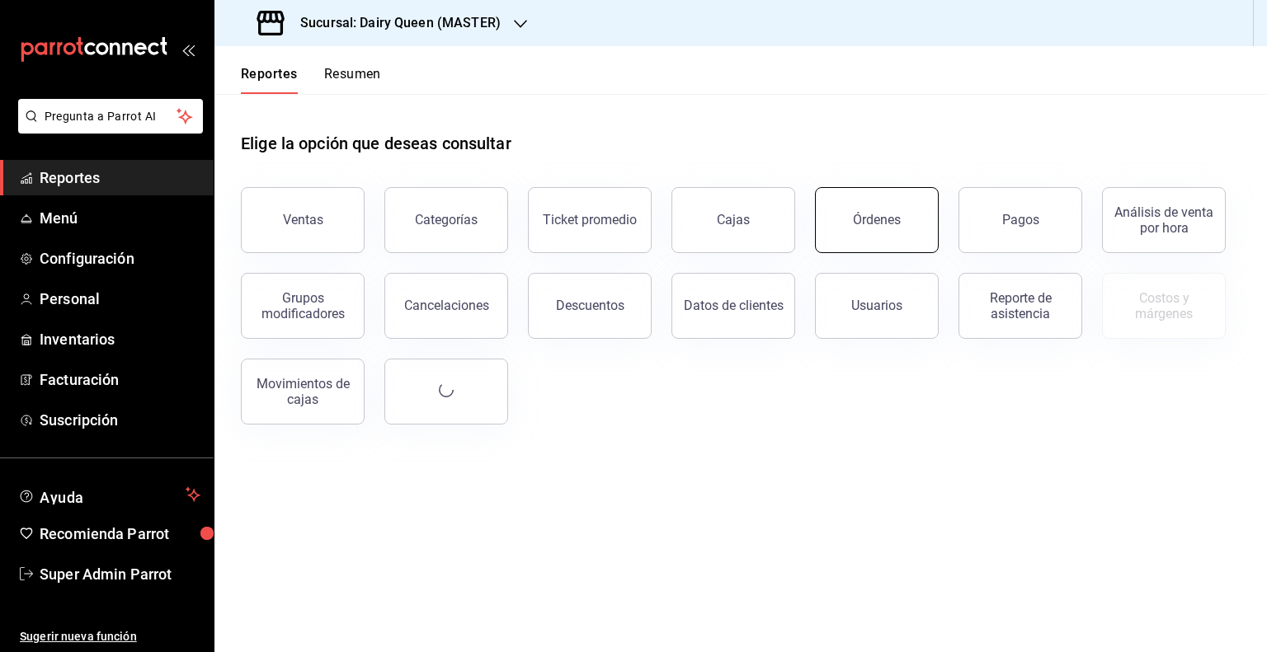
click at [873, 227] on div "Órdenes" at bounding box center [877, 220] width 48 height 16
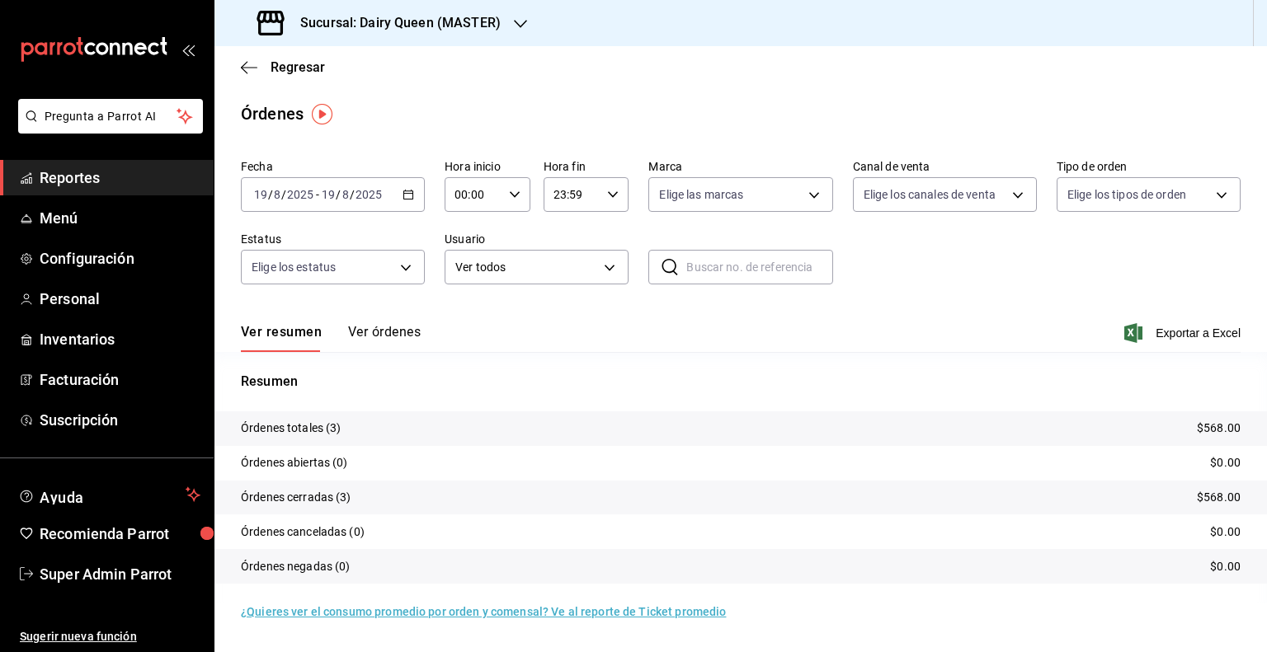
click at [401, 337] on button "Ver órdenes" at bounding box center [384, 338] width 73 height 28
